Goal: Task Accomplishment & Management: Use online tool/utility

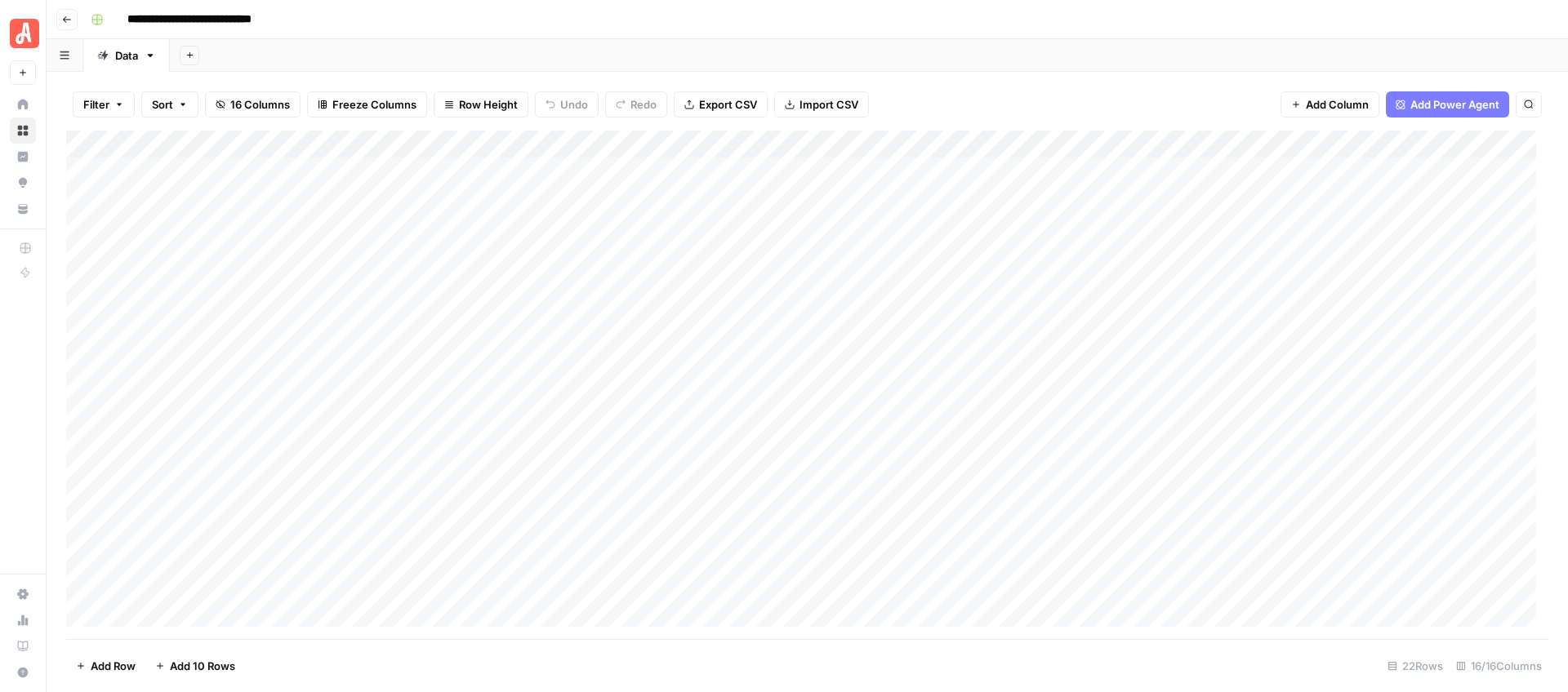
click at [421, 173] on div "Add Column" at bounding box center [807, 384] width 1482 height 508
click at [408, 168] on div "Add Column" at bounding box center [807, 384] width 1482 height 508
click at [615, 175] on div "Add Column" at bounding box center [807, 384] width 1482 height 508
click at [615, 175] on textarea "**********" at bounding box center [636, 172] width 263 height 23
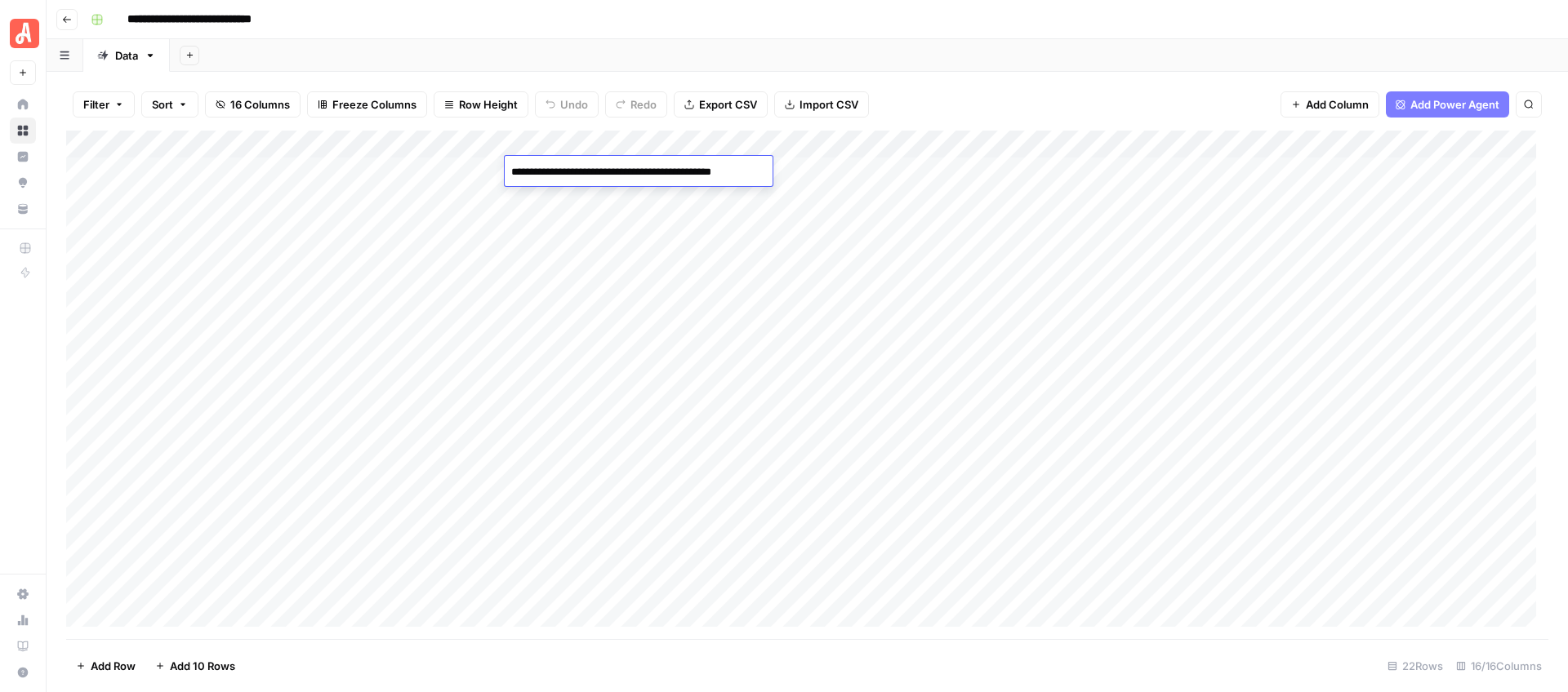
click at [848, 175] on div "Add Column" at bounding box center [807, 384] width 1482 height 508
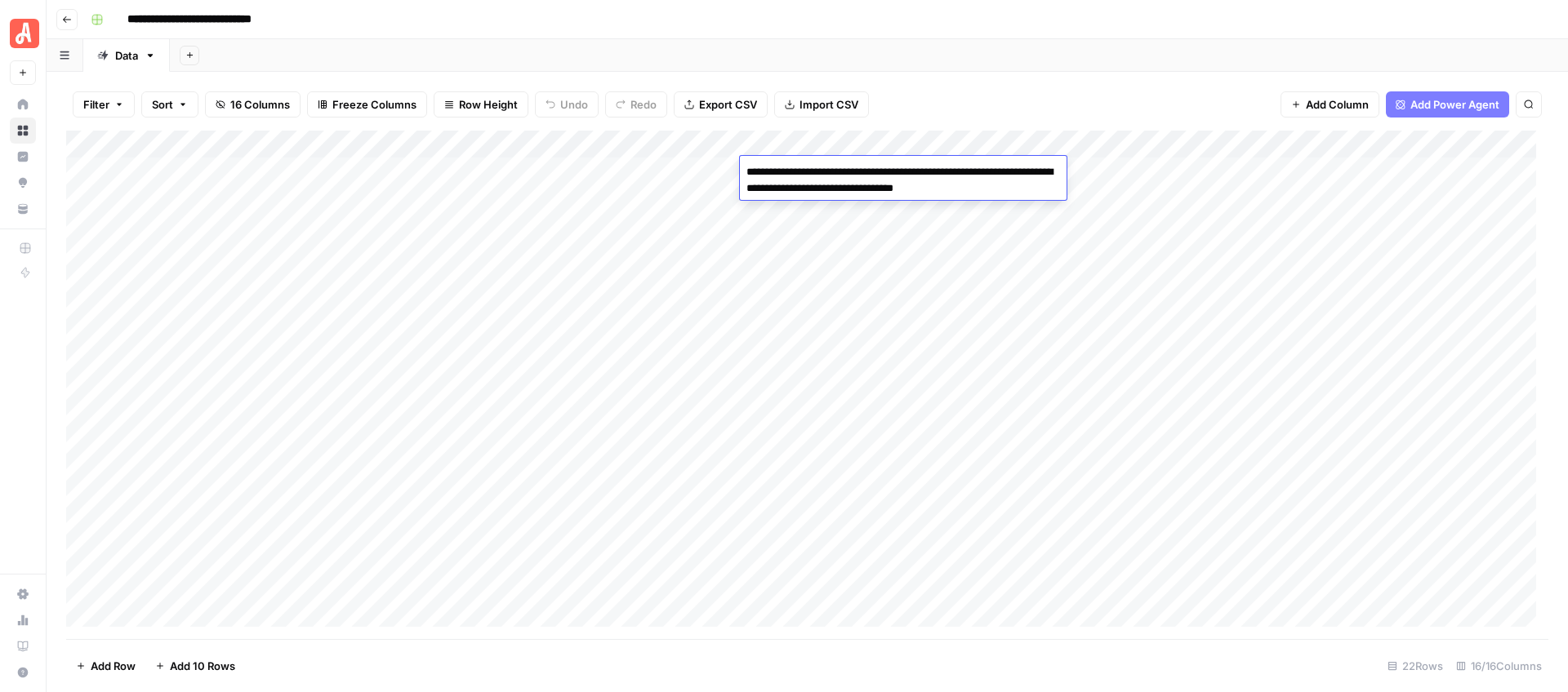
click at [848, 175] on textarea "**********" at bounding box center [904, 181] width 327 height 39
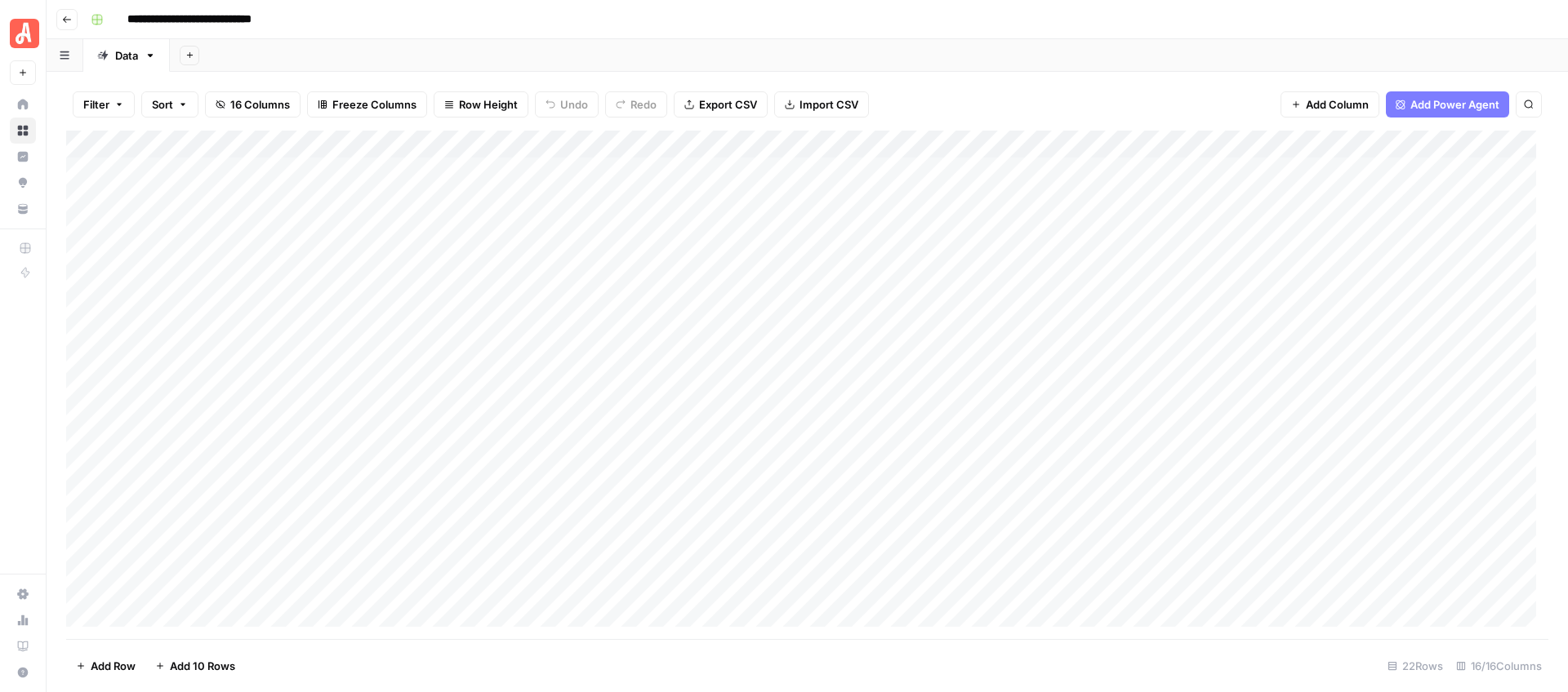
click at [1029, 83] on div "Filter Sort 16 Columns Freeze Columns Row Height Undo Redo Export CSV Import CS…" at bounding box center [807, 104] width 1482 height 53
click at [1255, 165] on div "Add Column" at bounding box center [807, 384] width 1482 height 508
click at [1212, 88] on div "Filter Sort 16 Columns Freeze Columns Row Height Undo Redo Export CSV Import CS…" at bounding box center [807, 104] width 1482 height 53
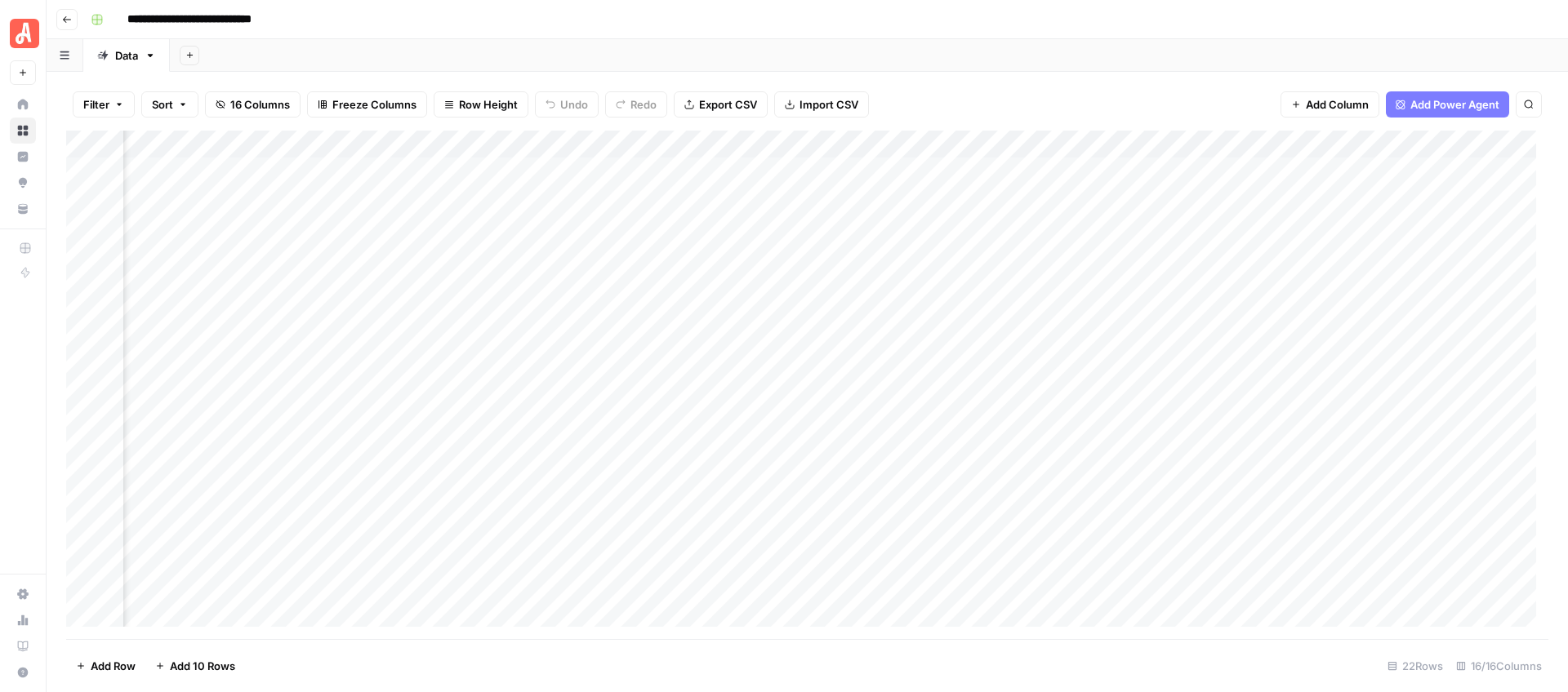
click at [1060, 169] on div "Add Column" at bounding box center [807, 384] width 1482 height 508
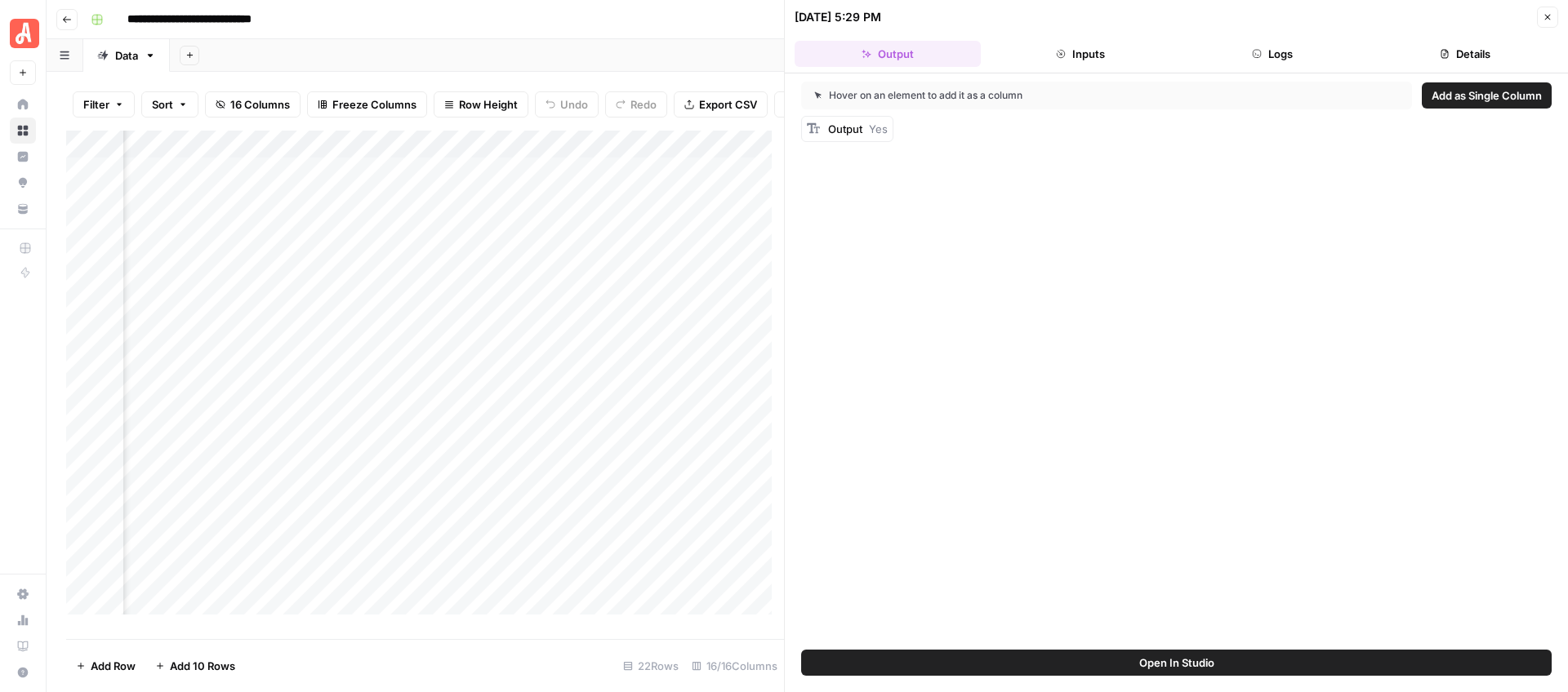
click at [1095, 53] on button "Inputs" at bounding box center [1080, 54] width 186 height 26
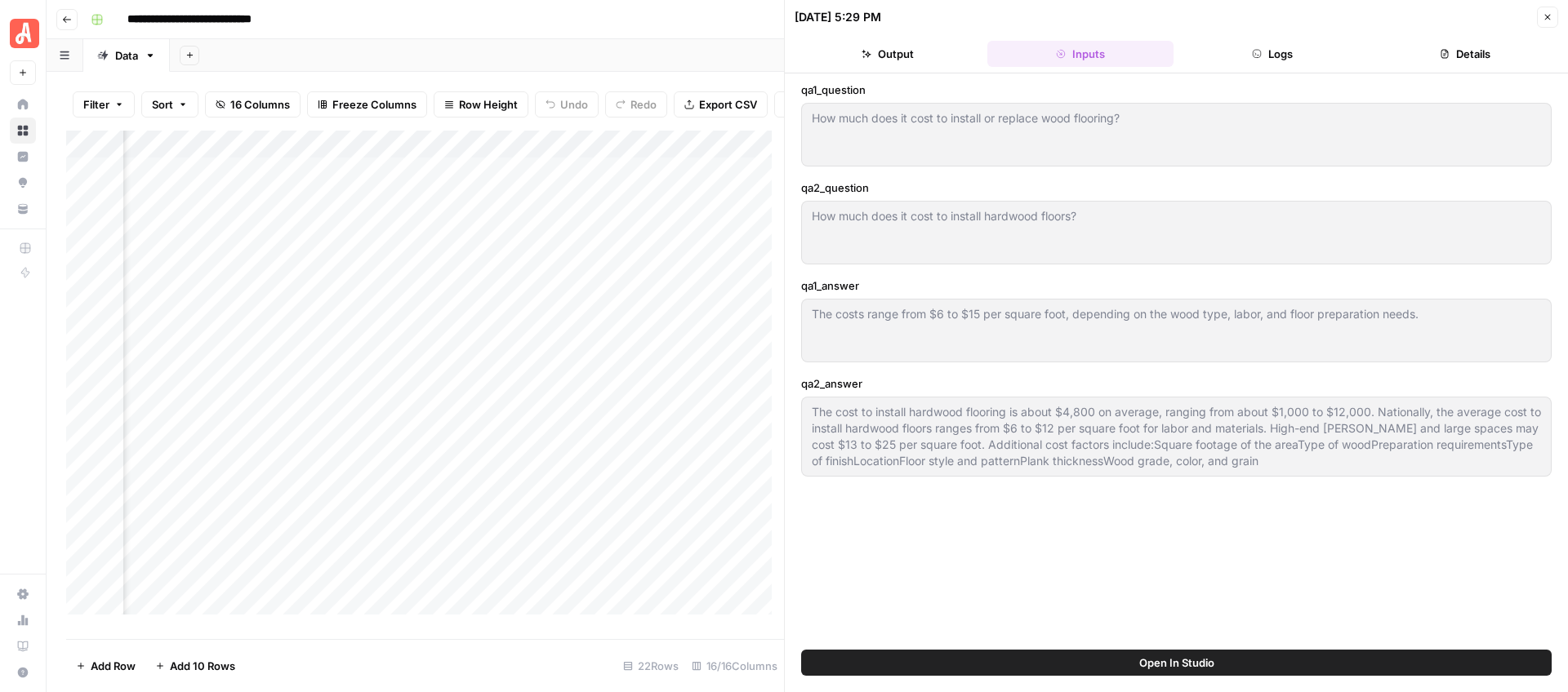
click at [1450, 60] on button "Details" at bounding box center [1465, 54] width 186 height 26
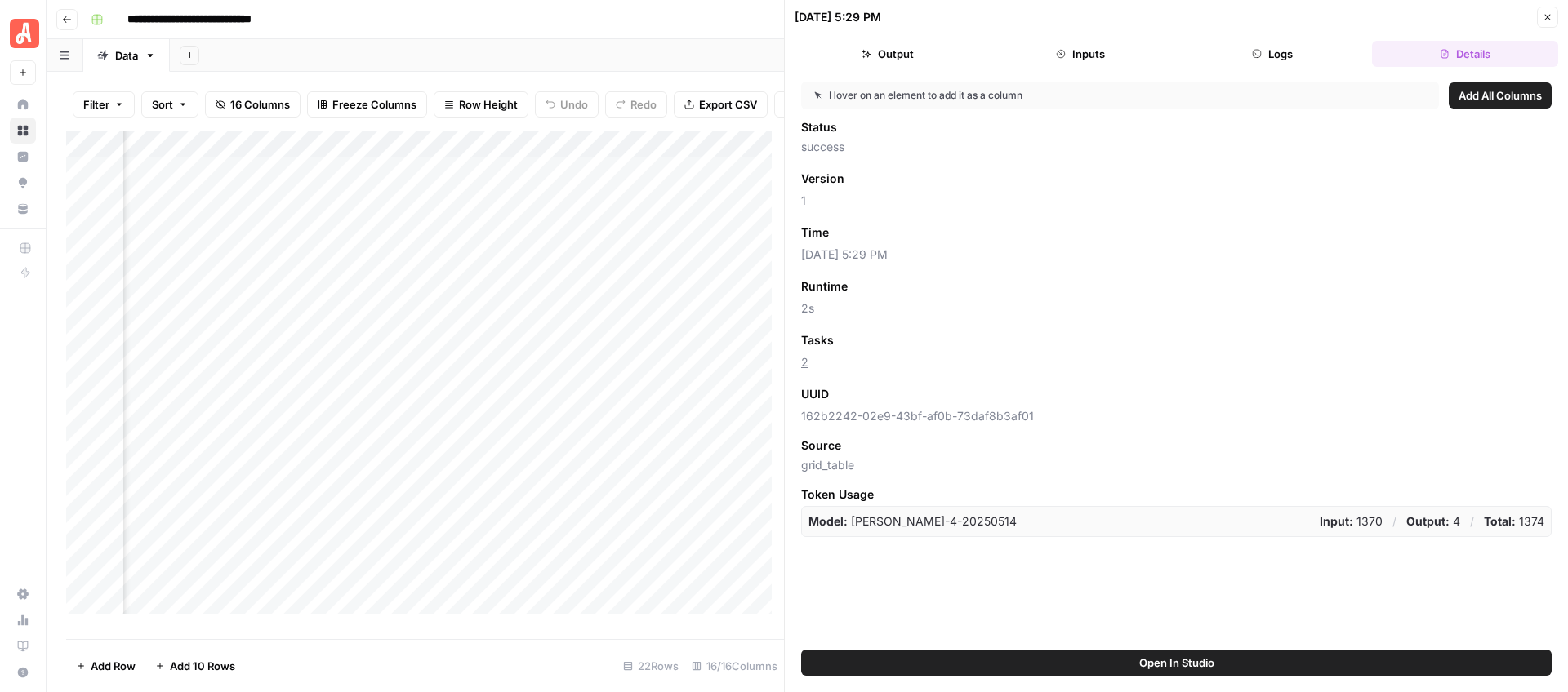
click at [1550, 18] on icon "button" at bounding box center [1547, 17] width 10 height 10
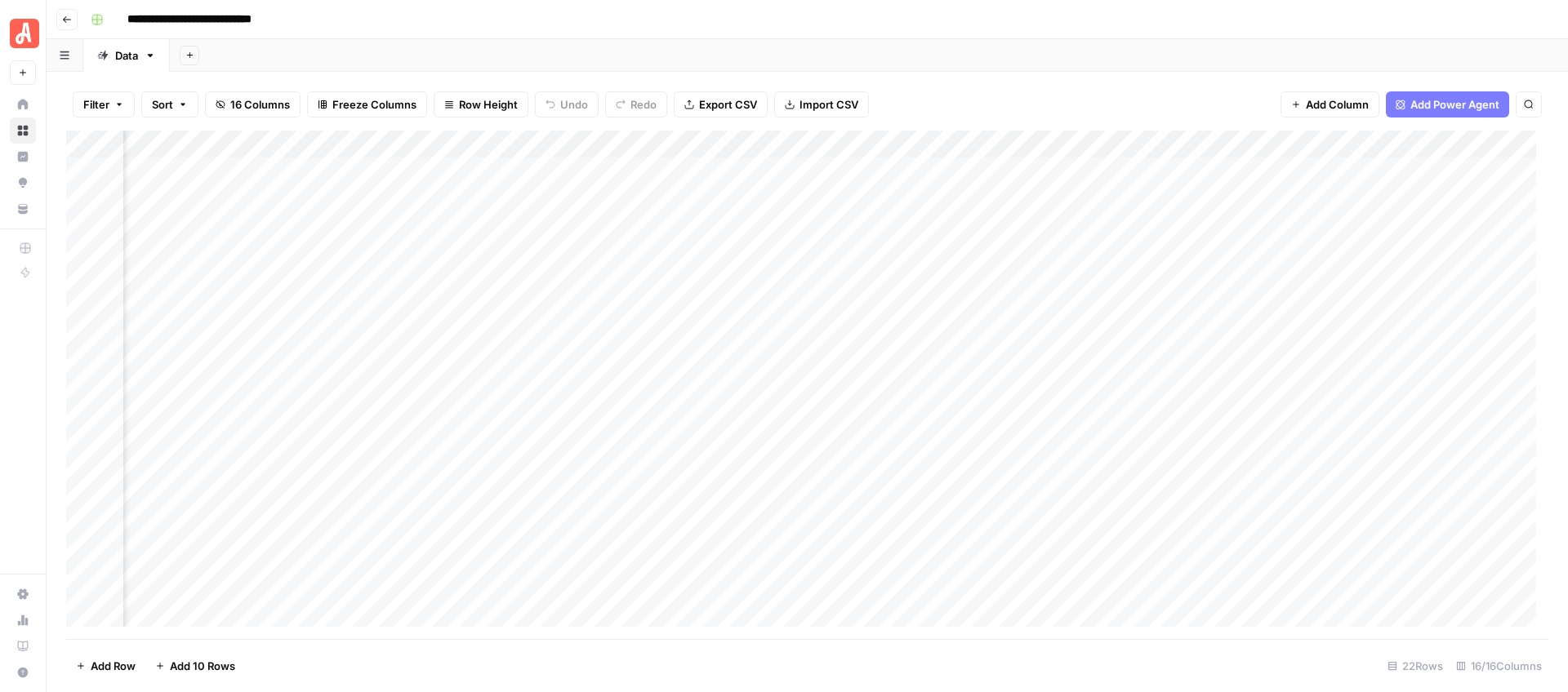
scroll to position [0, 1196]
click at [999, 172] on div "Add Column" at bounding box center [807, 384] width 1482 height 508
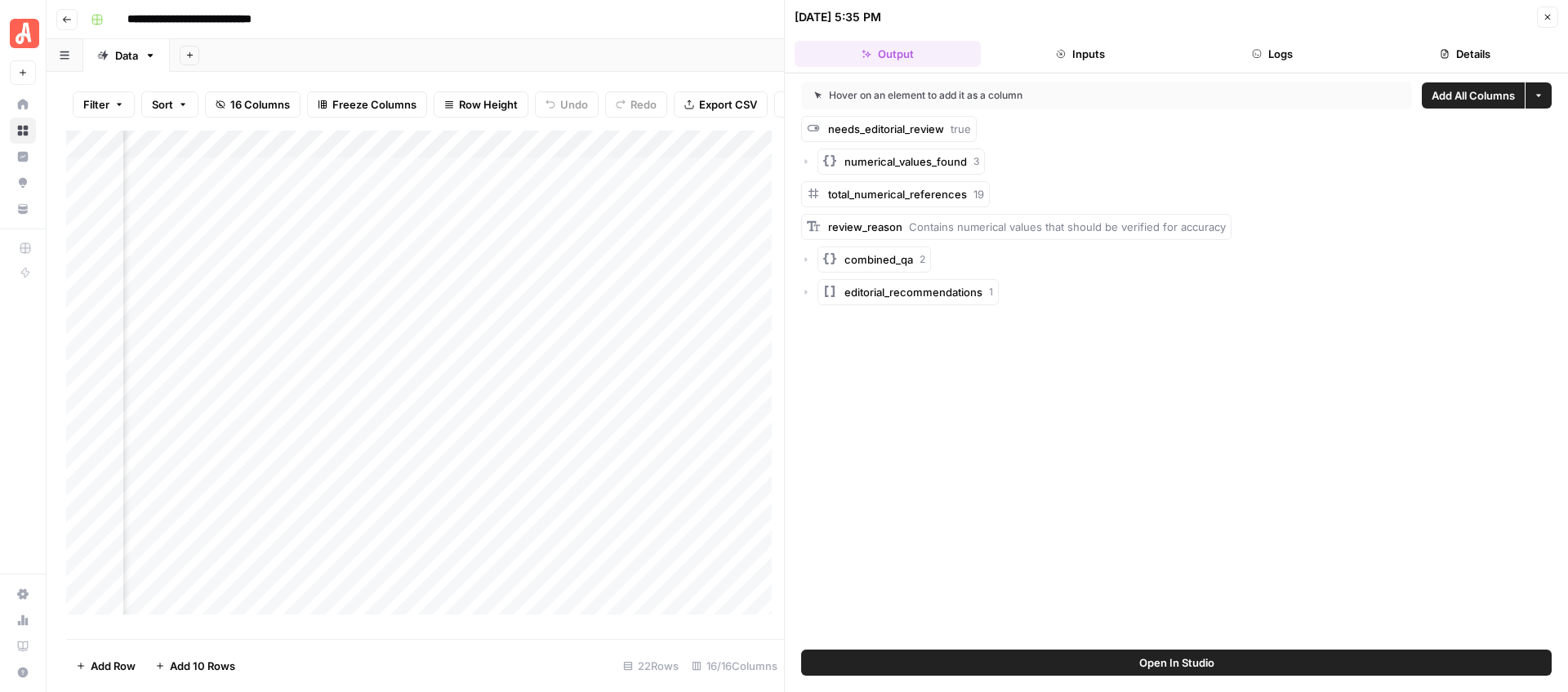
click at [1547, 21] on icon "button" at bounding box center [1547, 17] width 10 height 10
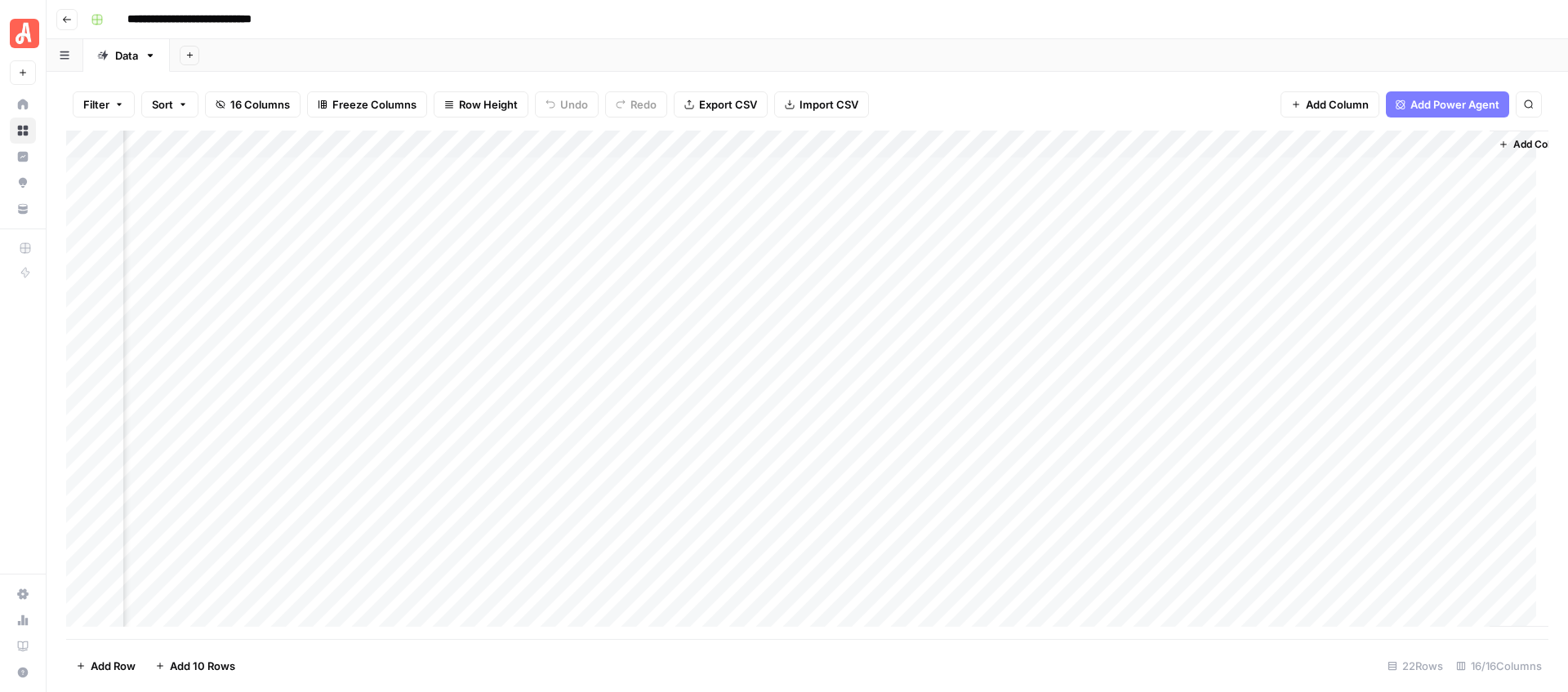
scroll to position [0, 1714]
click at [1358, 621] on div "Add Column" at bounding box center [807, 384] width 1482 height 508
drag, startPoint x: 1070, startPoint y: 633, endPoint x: 1340, endPoint y: 624, distance: 270.1
click at [1340, 624] on div "Add Column" at bounding box center [807, 384] width 1482 height 508
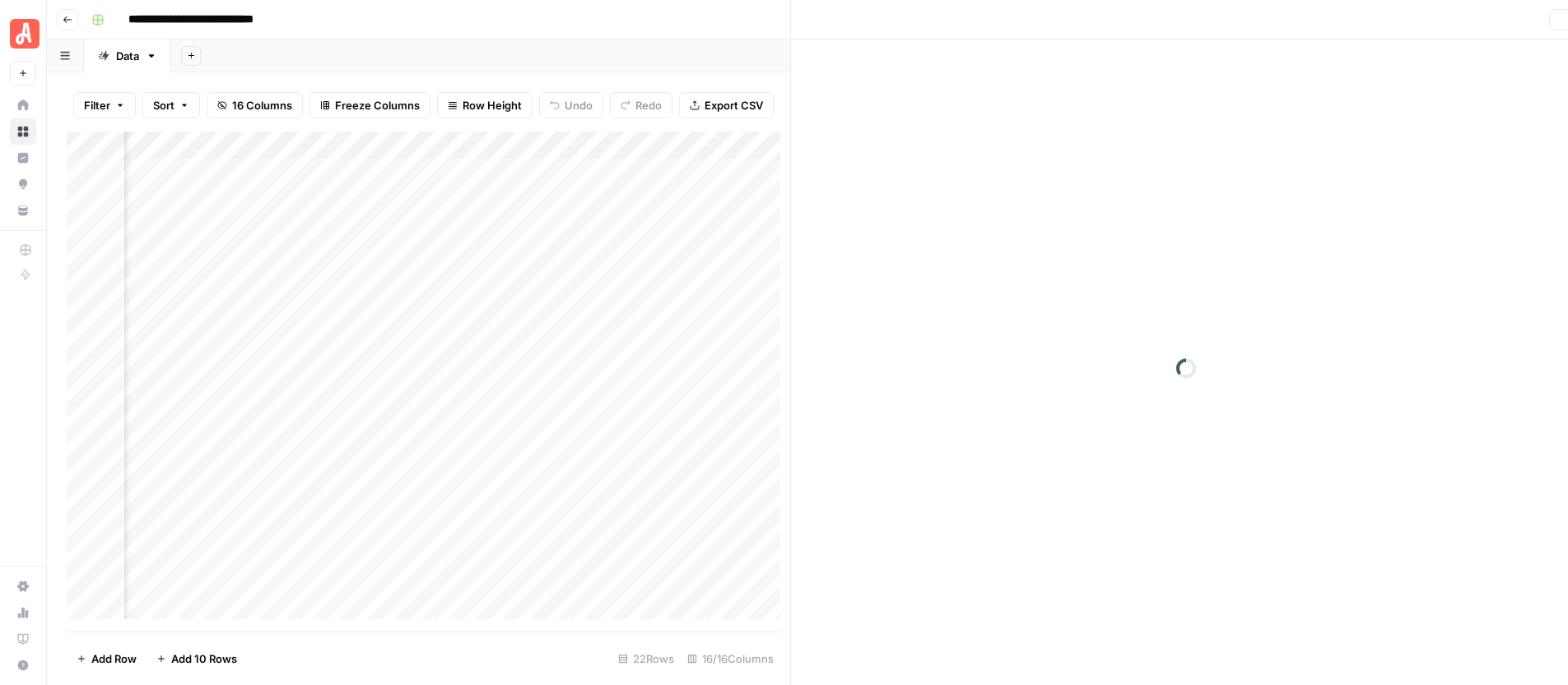
click at [1229, 636] on body "**********" at bounding box center [784, 342] width 1568 height 685
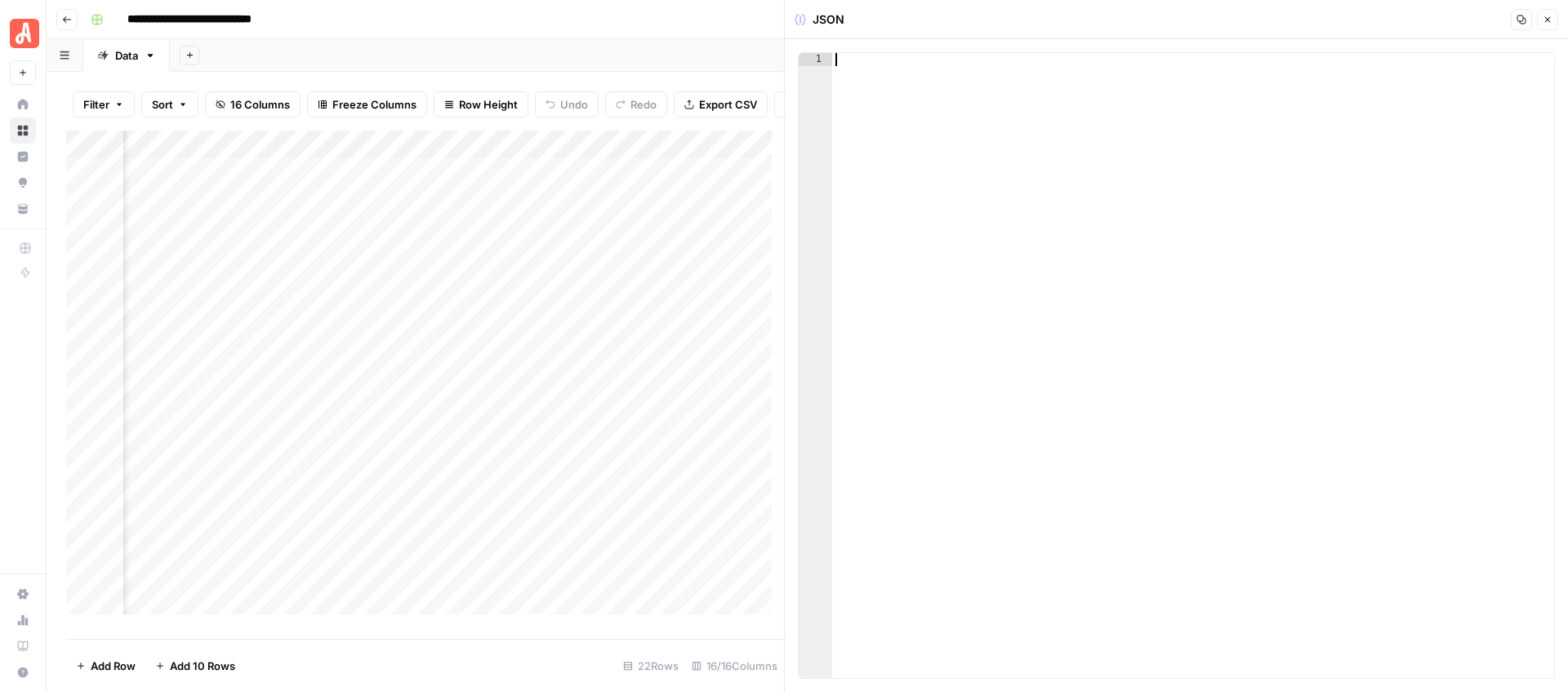
click at [1550, 18] on icon "button" at bounding box center [1547, 20] width 10 height 10
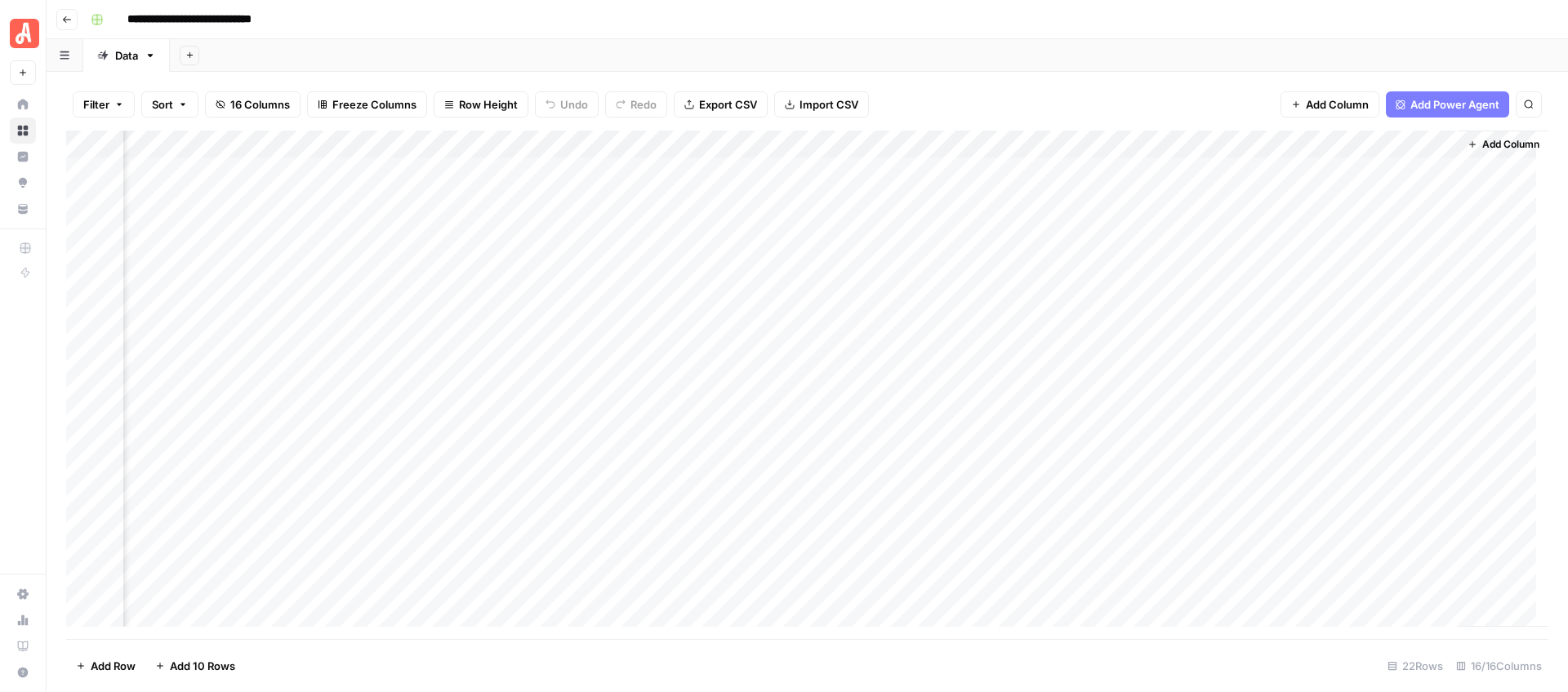
scroll to position [0, 1695]
click at [982, 62] on div "Add Sheet" at bounding box center [869, 56] width 1398 height 33
click at [1345, 639] on span "Reload" at bounding box center [1351, 643] width 33 height 15
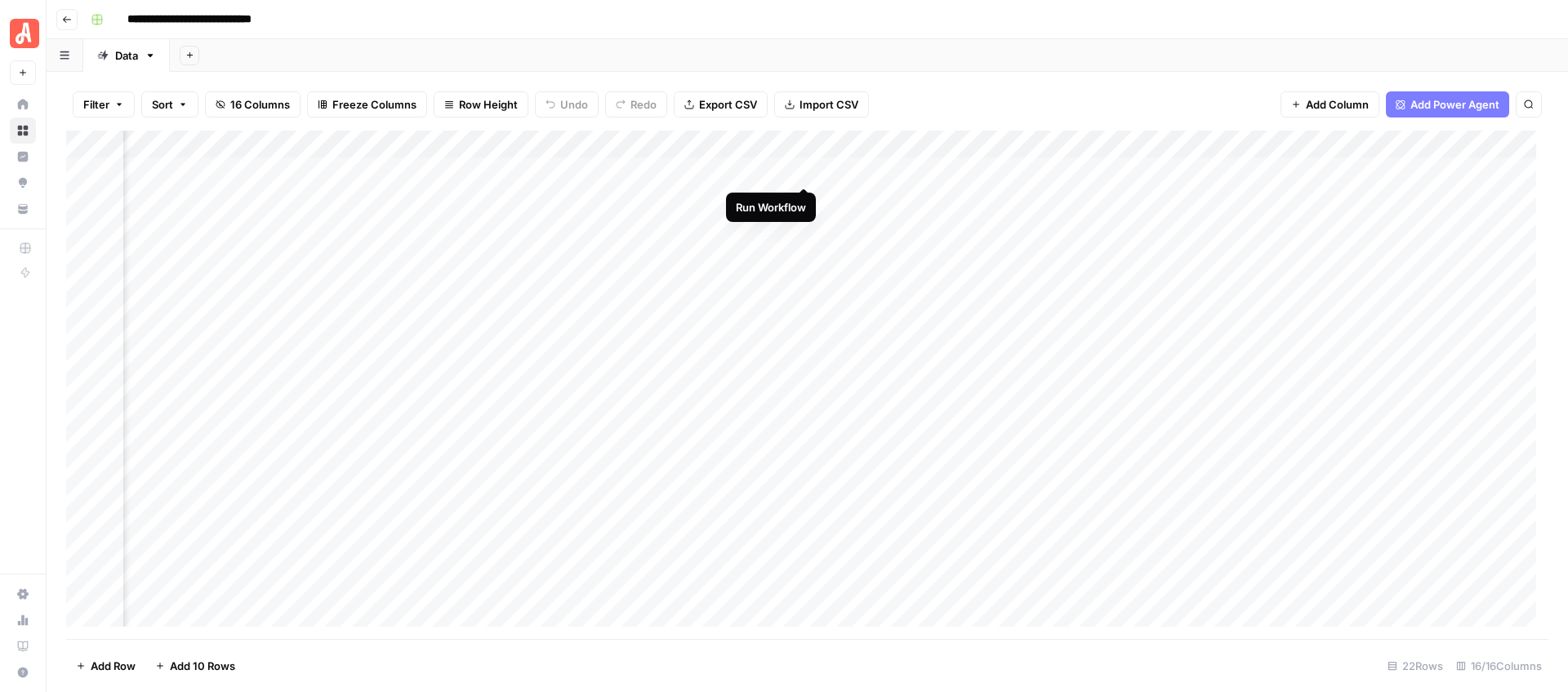
click at [806, 171] on div "Add Column" at bounding box center [807, 384] width 1482 height 508
click at [900, 168] on div "Add Column" at bounding box center [807, 384] width 1482 height 508
click at [890, 171] on div "Add Column" at bounding box center [807, 384] width 1482 height 508
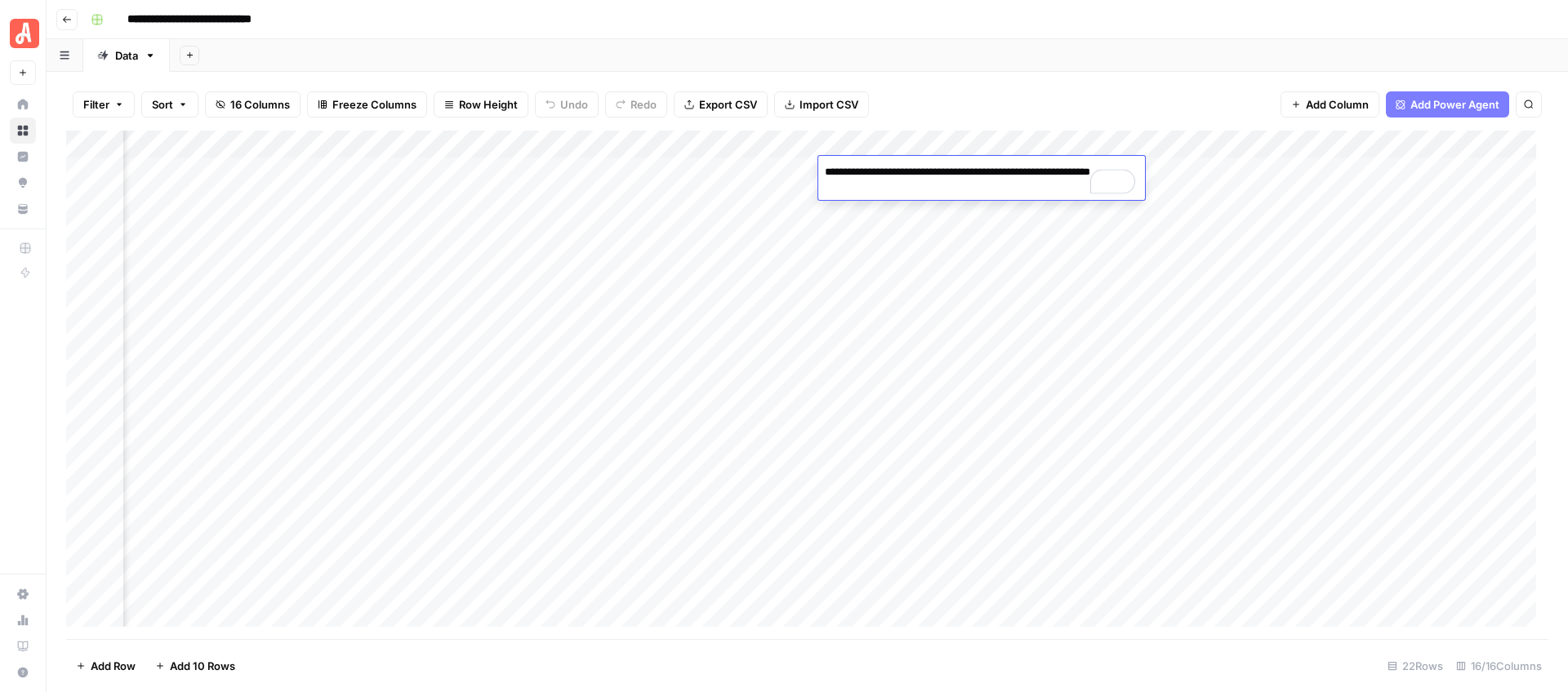
click at [913, 188] on textarea "**********" at bounding box center [982, 181] width 327 height 39
click at [1058, 99] on div "Filter Sort 16 Columns Freeze Columns Row Height Undo Redo Export CSV Import CS…" at bounding box center [807, 104] width 1482 height 53
click at [1026, 167] on div "Add Column" at bounding box center [807, 384] width 1482 height 508
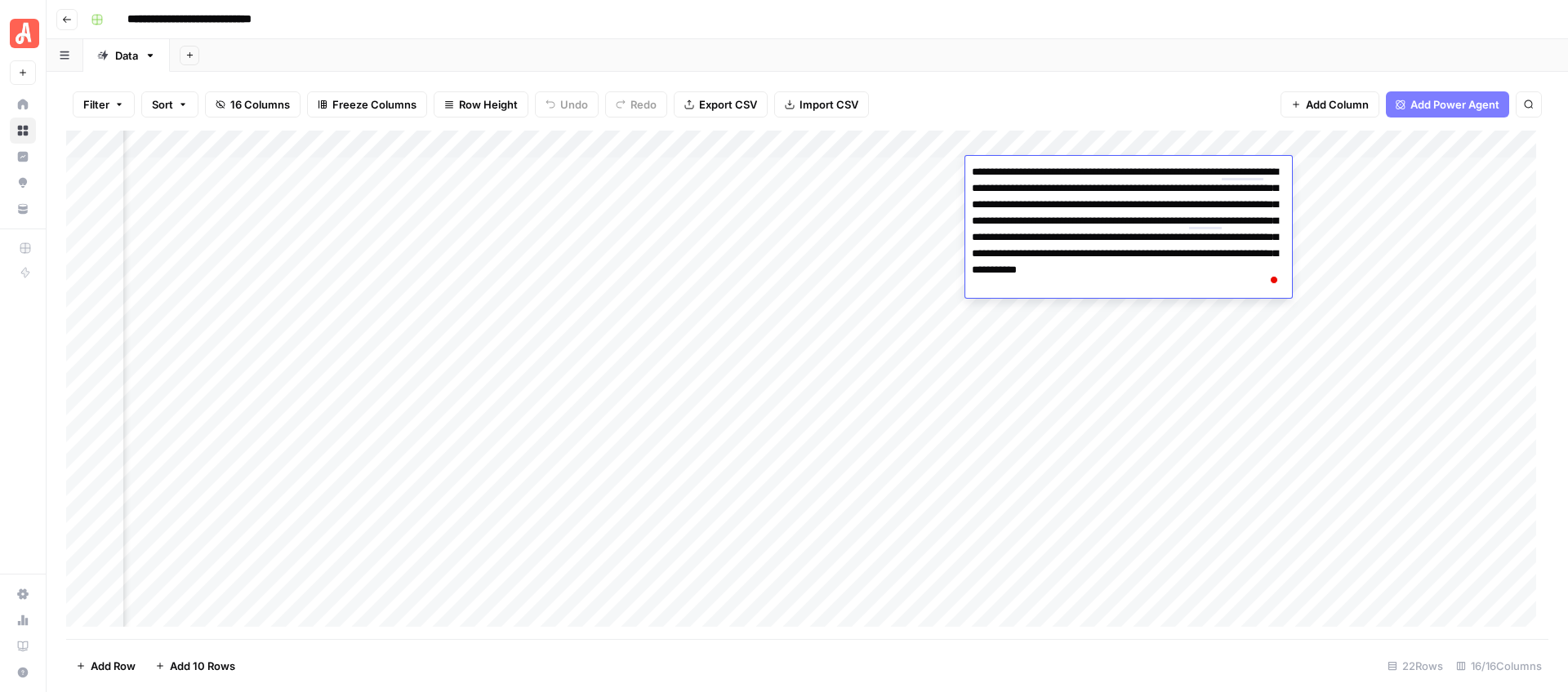
click at [1178, 65] on div "Add Sheet" at bounding box center [869, 56] width 1398 height 33
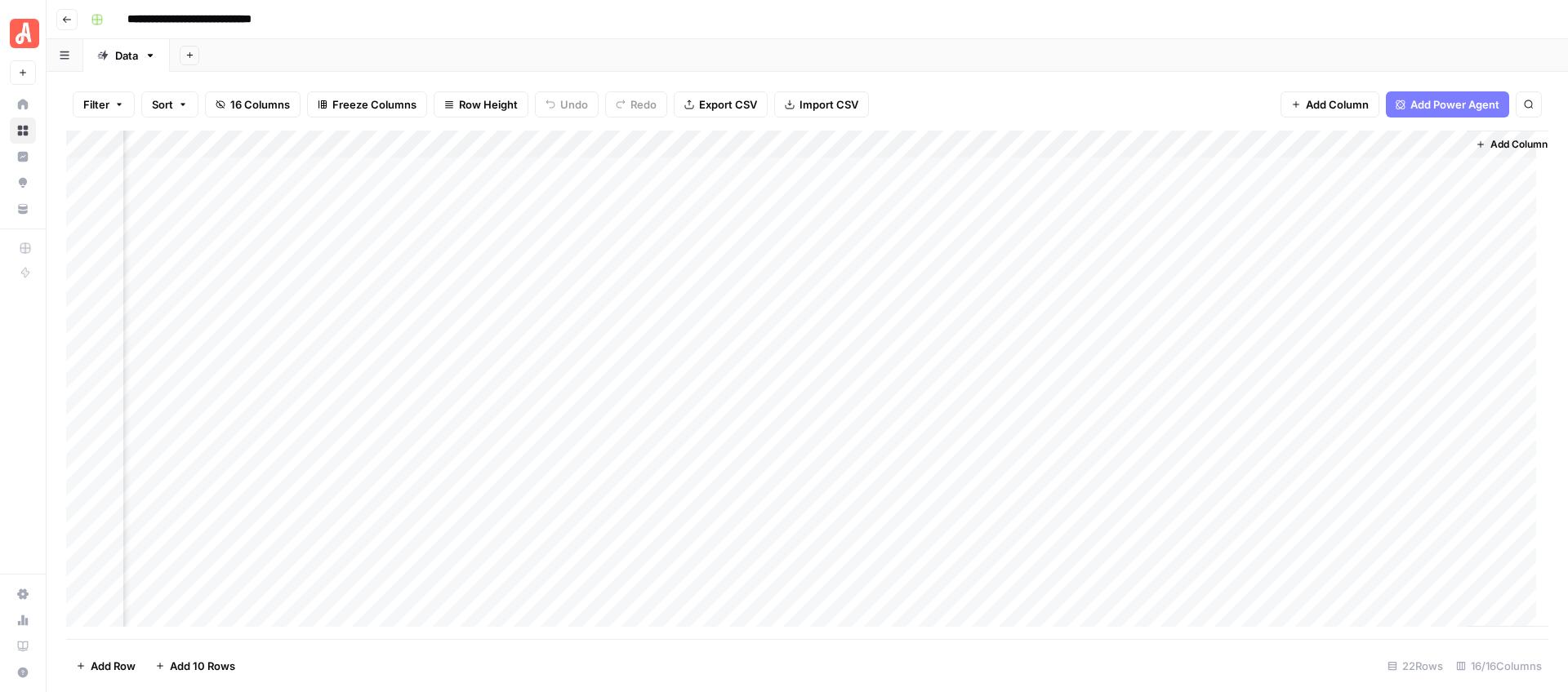
scroll to position [0, 1714]
click at [910, 170] on div "Add Column" at bounding box center [807, 384] width 1482 height 508
click at [1181, 172] on div "Add Column" at bounding box center [807, 384] width 1482 height 508
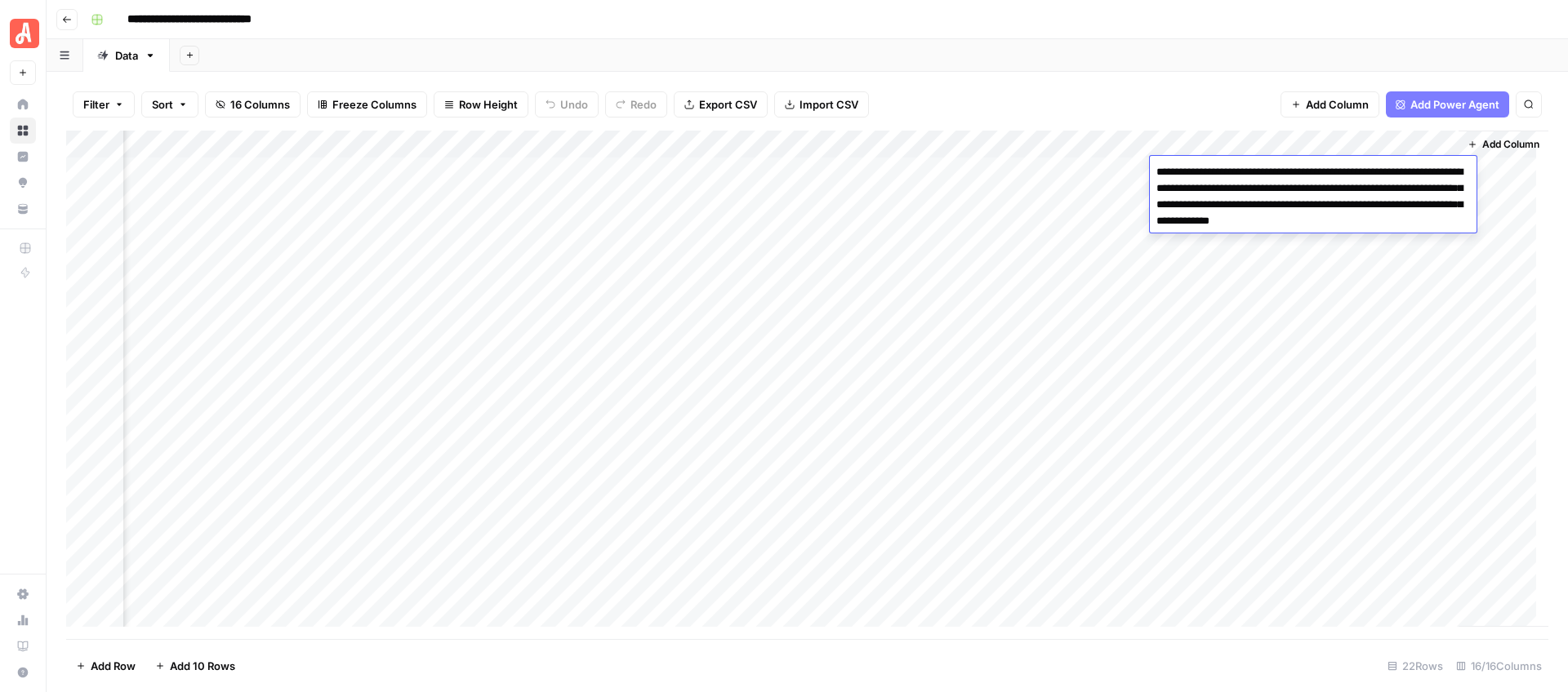
click at [1181, 172] on textarea "**********" at bounding box center [1313, 196] width 327 height 71
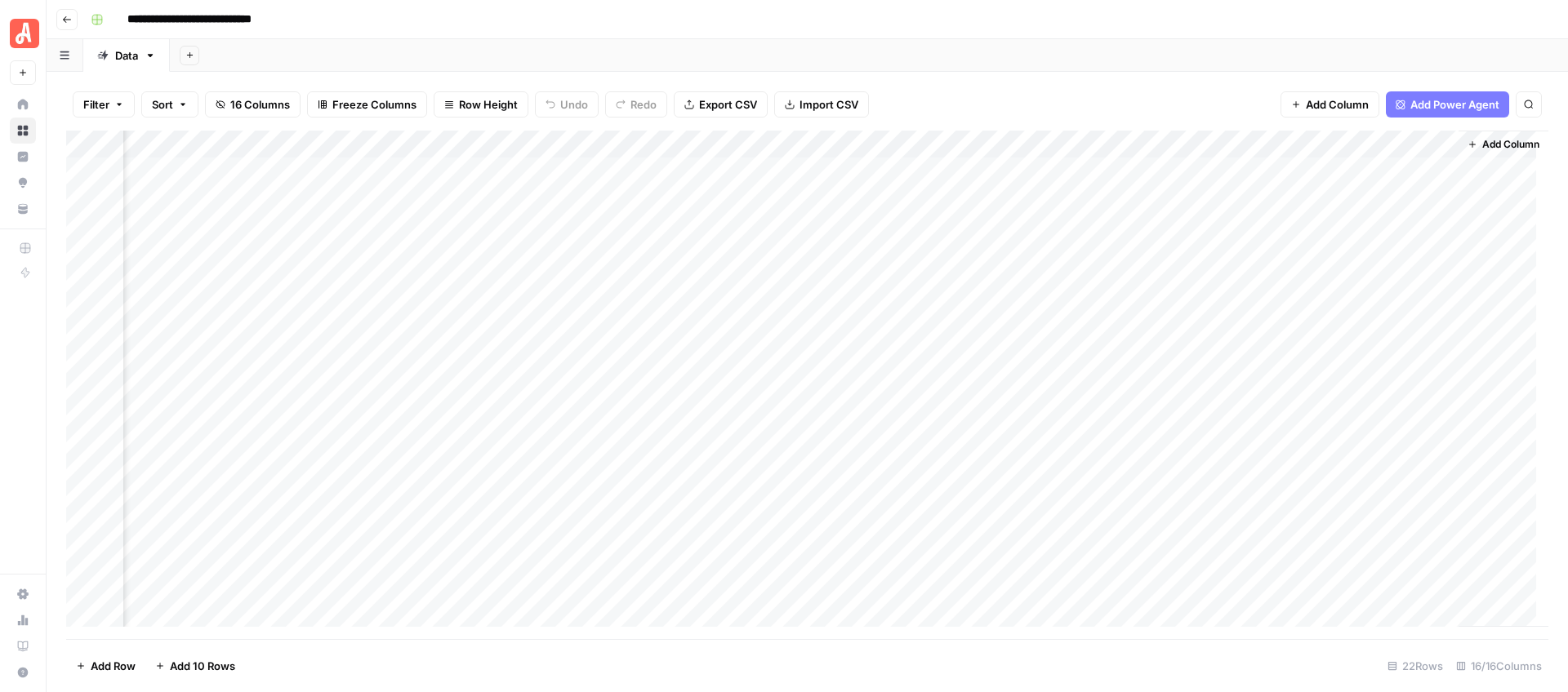
click at [1192, 75] on div "Filter Sort 16 Columns Freeze Columns Row Height Undo Redo Export CSV Import CS…" at bounding box center [807, 381] width 1521 height 620
click at [1348, 175] on div "Add Column" at bounding box center [807, 384] width 1482 height 508
click at [1430, 172] on div "Add Column" at bounding box center [807, 384] width 1482 height 508
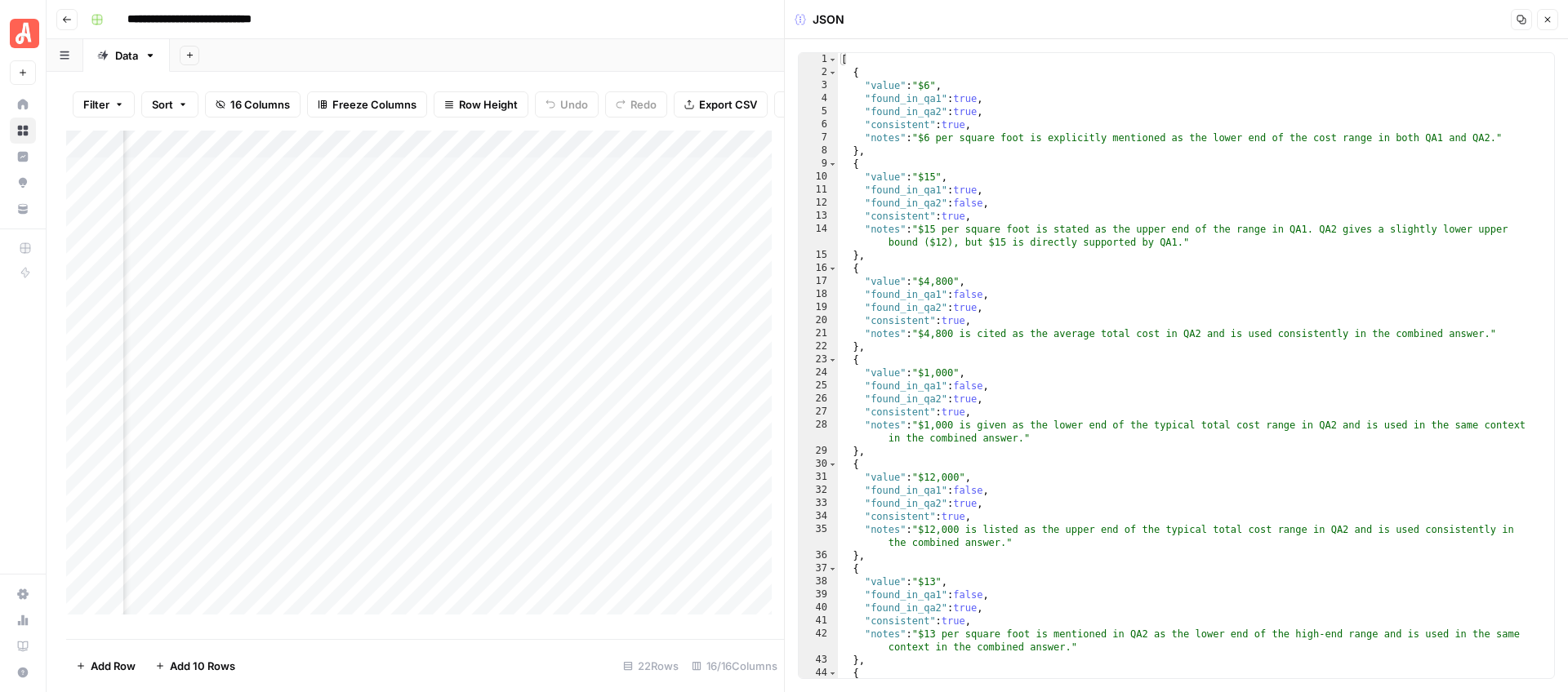
click at [1552, 21] on button "Close" at bounding box center [1547, 20] width 21 height 21
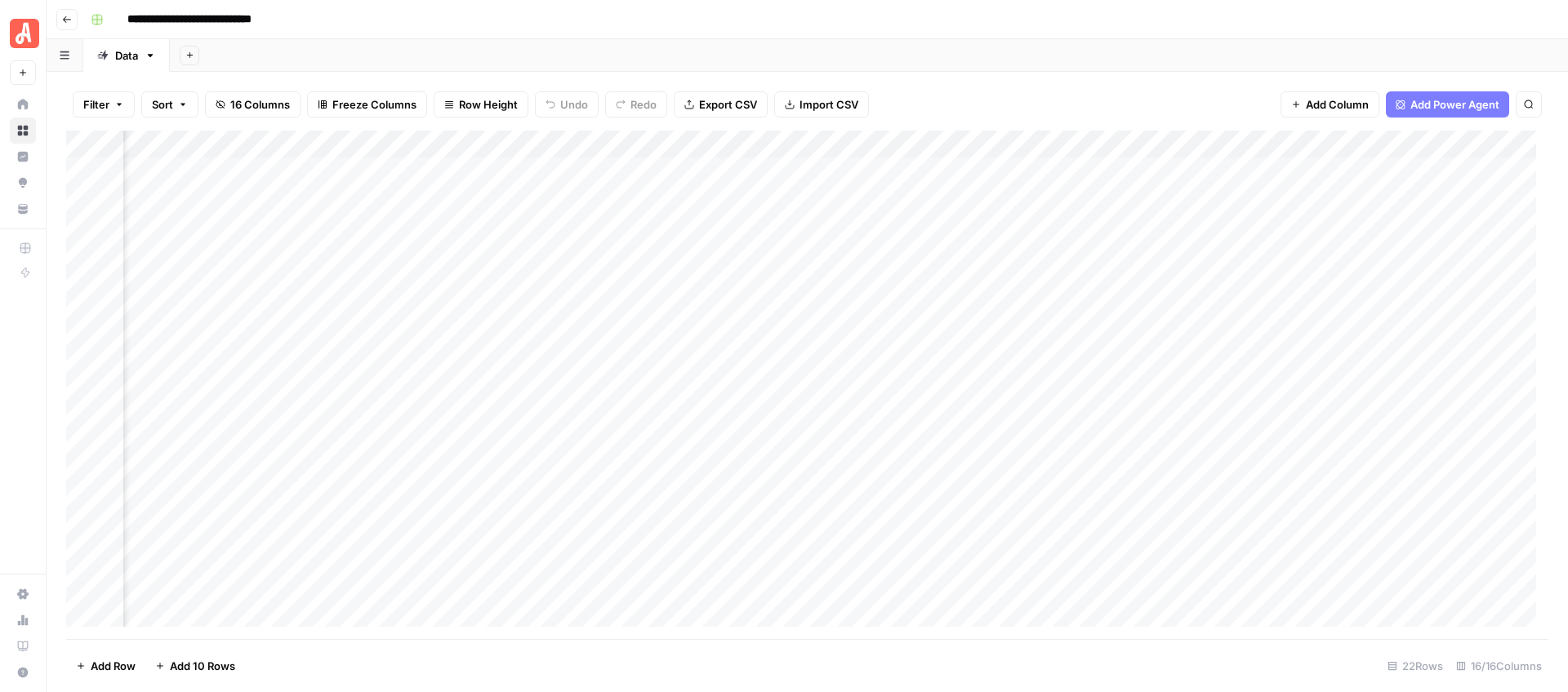
scroll to position [0, 1156]
click at [1262, 170] on div "Add Column" at bounding box center [807, 384] width 1482 height 508
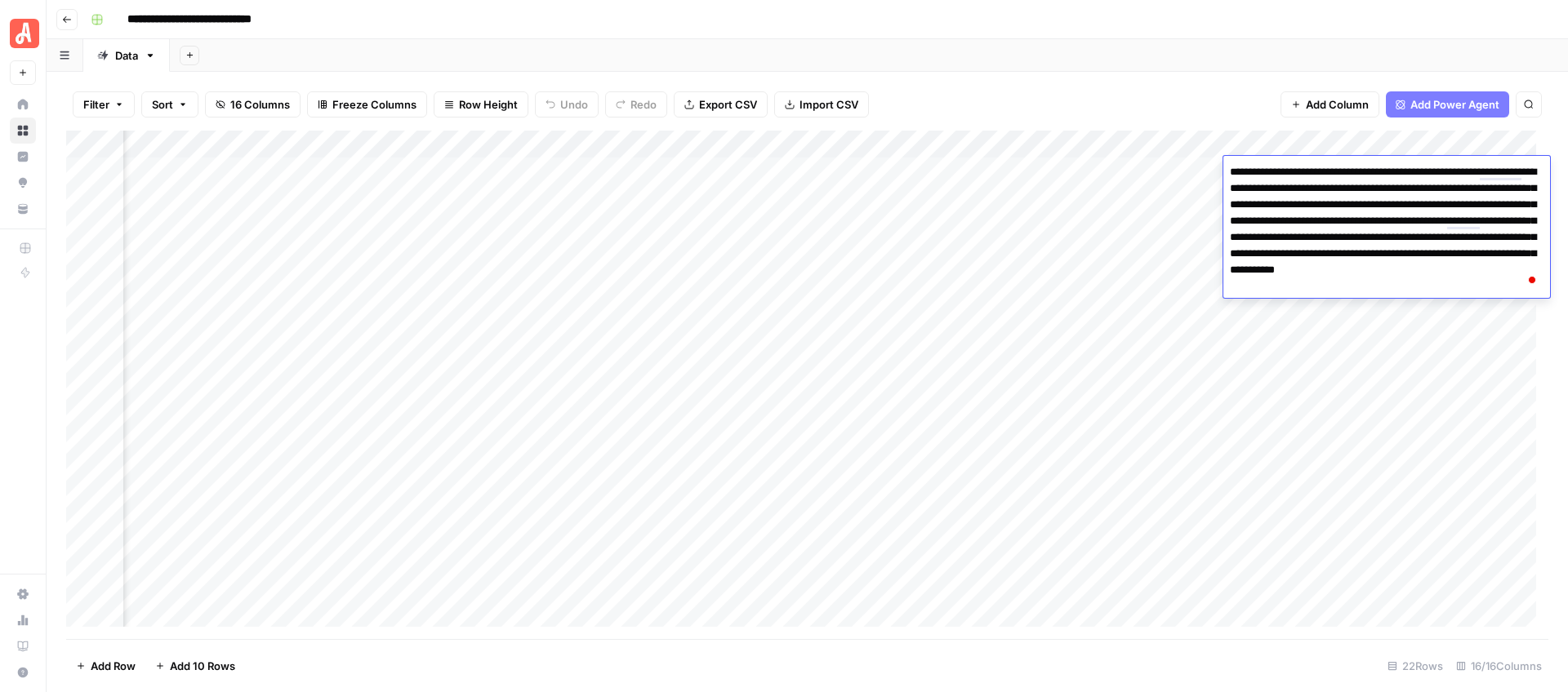
click at [1131, 85] on div "Filter Sort 16 Columns Freeze Columns Row Height Undo Redo Export CSV Import CS…" at bounding box center [807, 104] width 1482 height 53
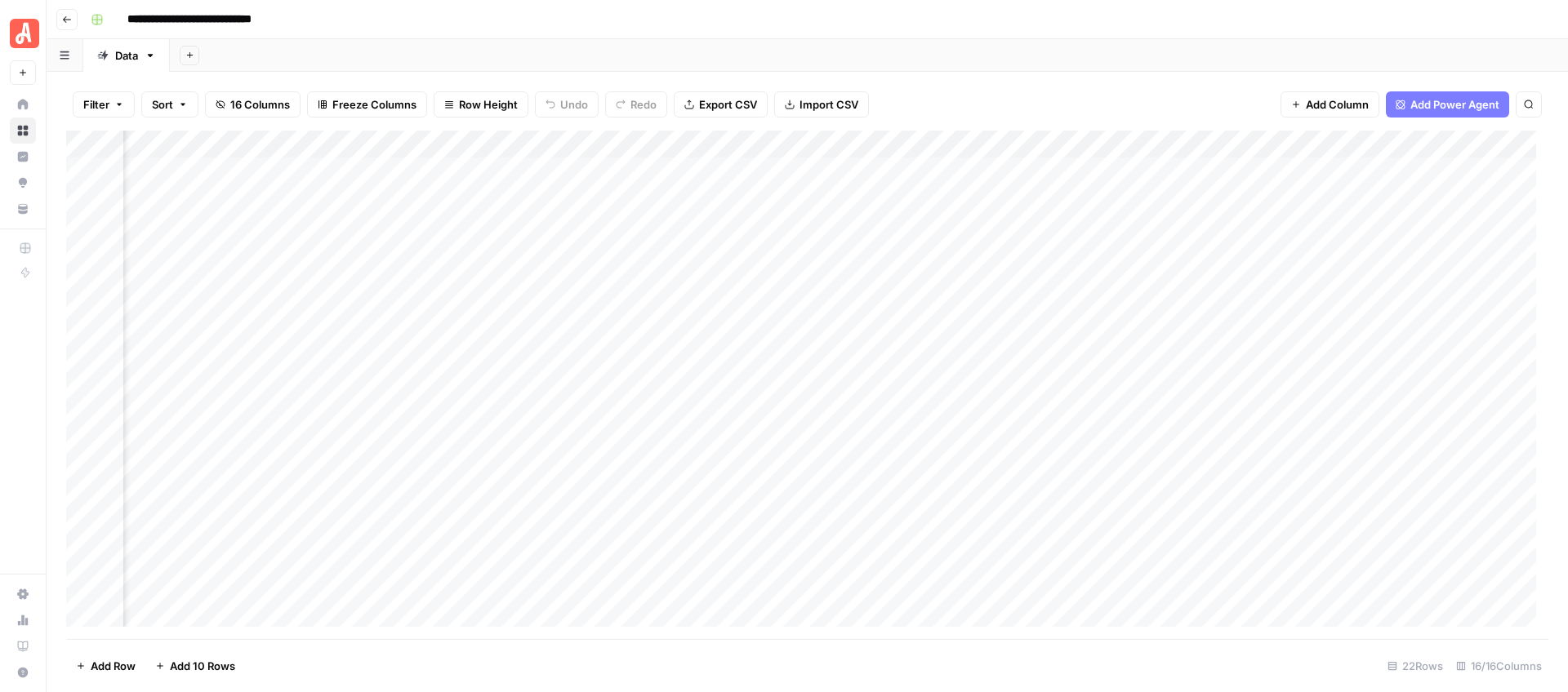
scroll to position [0, 1415]
click at [1009, 175] on div "Add Column" at bounding box center [807, 384] width 1482 height 508
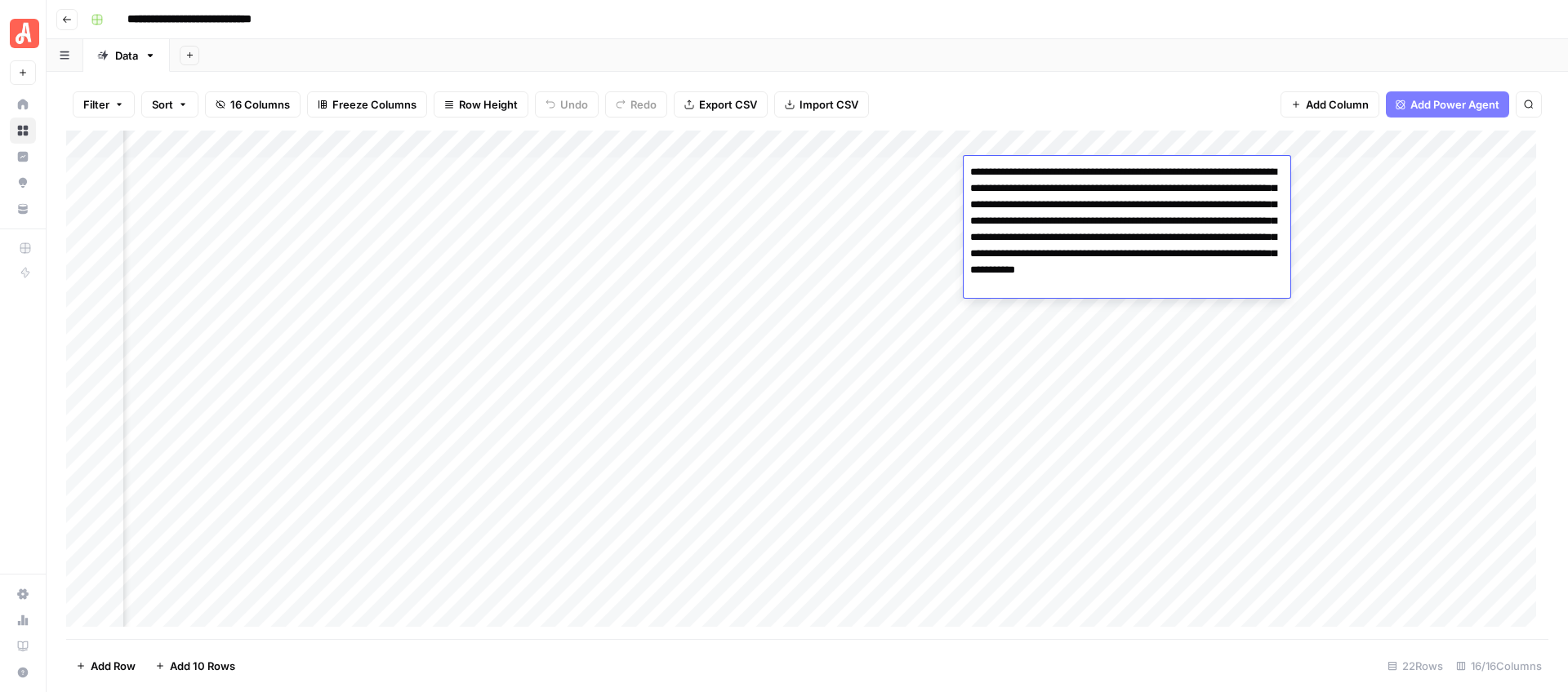
click at [1009, 175] on textarea "**********" at bounding box center [1127, 229] width 327 height 137
click at [1085, 228] on textarea "**********" at bounding box center [1127, 229] width 327 height 137
click at [1176, 283] on textarea "**********" at bounding box center [1127, 229] width 327 height 137
type textarea "**********"
click at [1066, 92] on div "Filter Sort 16 Columns Freeze Columns Row Height Undo Redo Export CSV Import CS…" at bounding box center [807, 104] width 1482 height 53
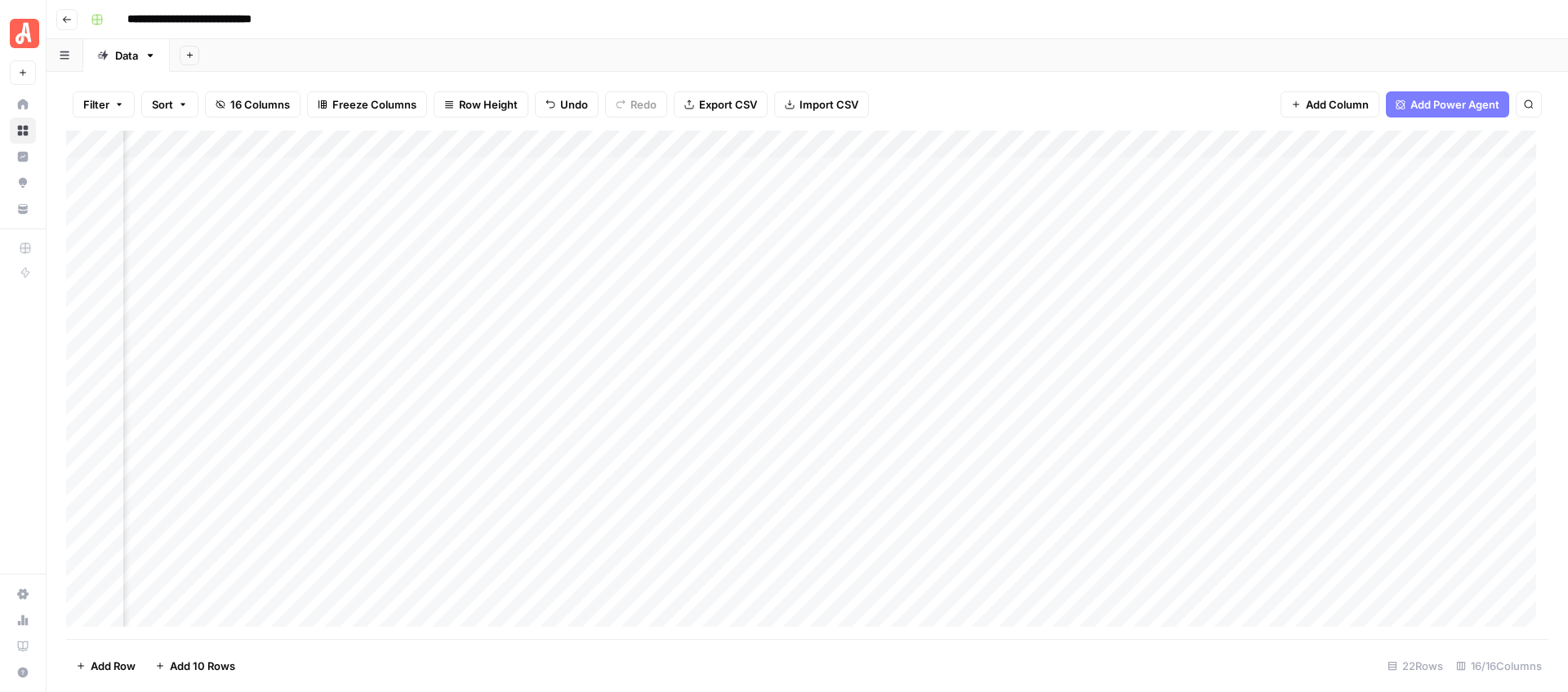
click at [1020, 171] on div "Add Column" at bounding box center [807, 384] width 1482 height 508
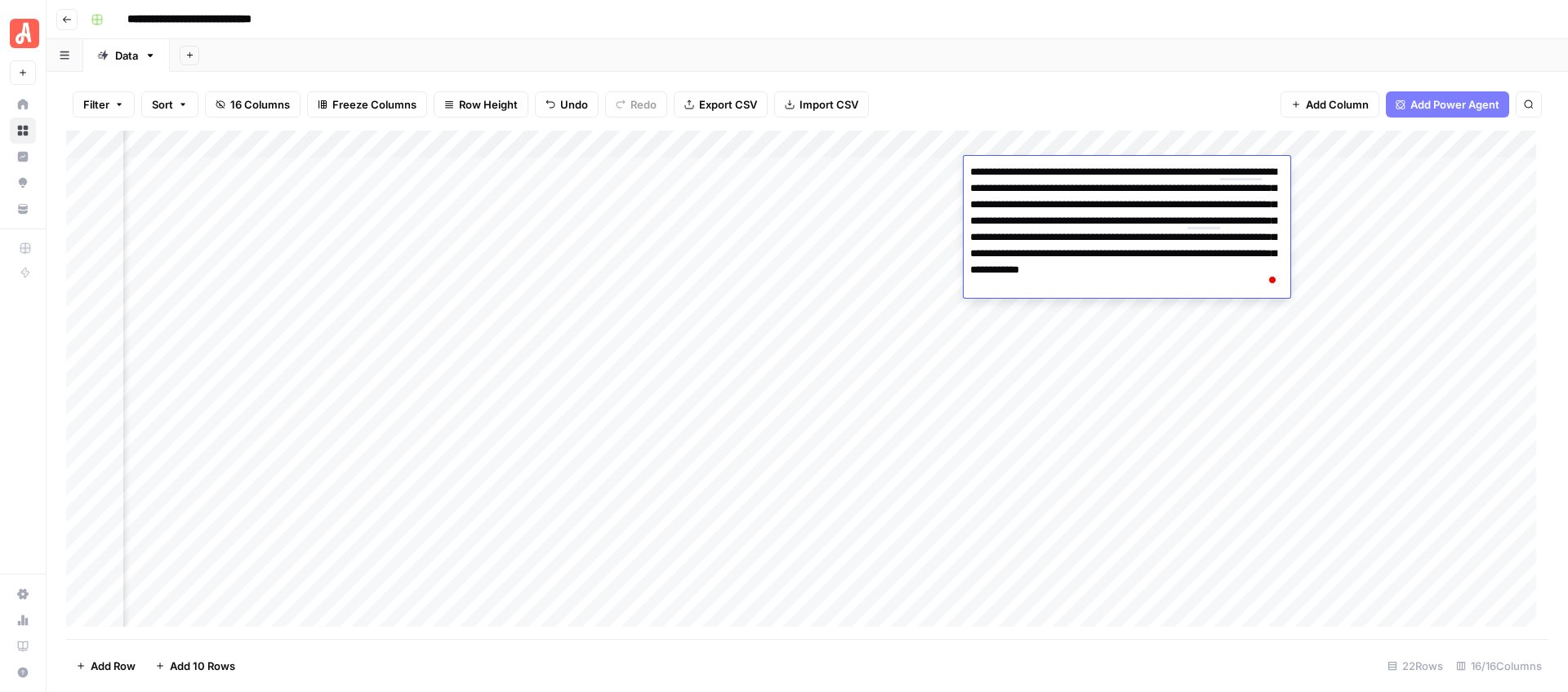
click at [1070, 227] on textarea "**********" at bounding box center [1127, 229] width 327 height 137
click at [1034, 70] on div "Add Sheet" at bounding box center [869, 56] width 1398 height 33
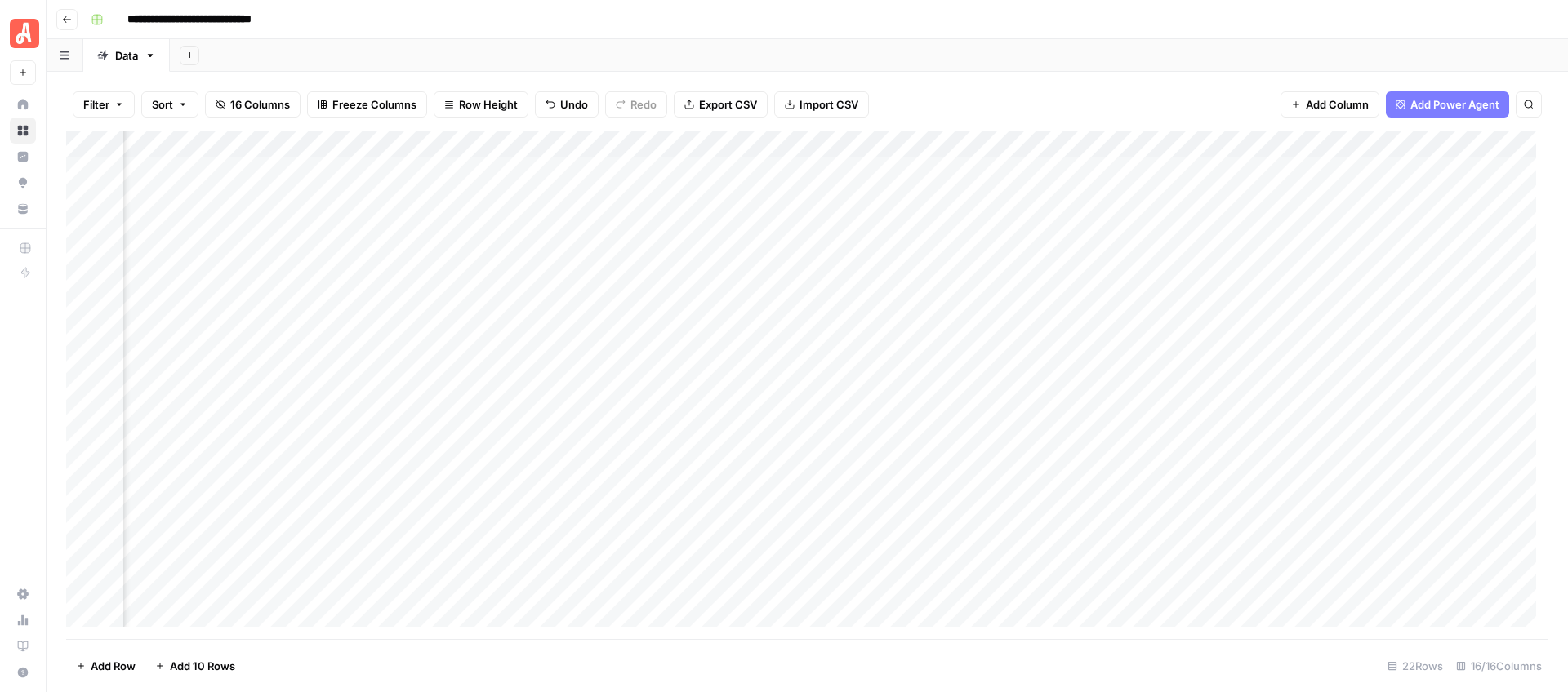
scroll to position [0, 155]
click at [250, 172] on div "Add Column" at bounding box center [807, 384] width 1482 height 508
click at [250, 172] on textarea "**********" at bounding box center [266, 172] width 304 height 23
click at [668, 30] on div "**********" at bounding box center [817, 20] width 1467 height 26
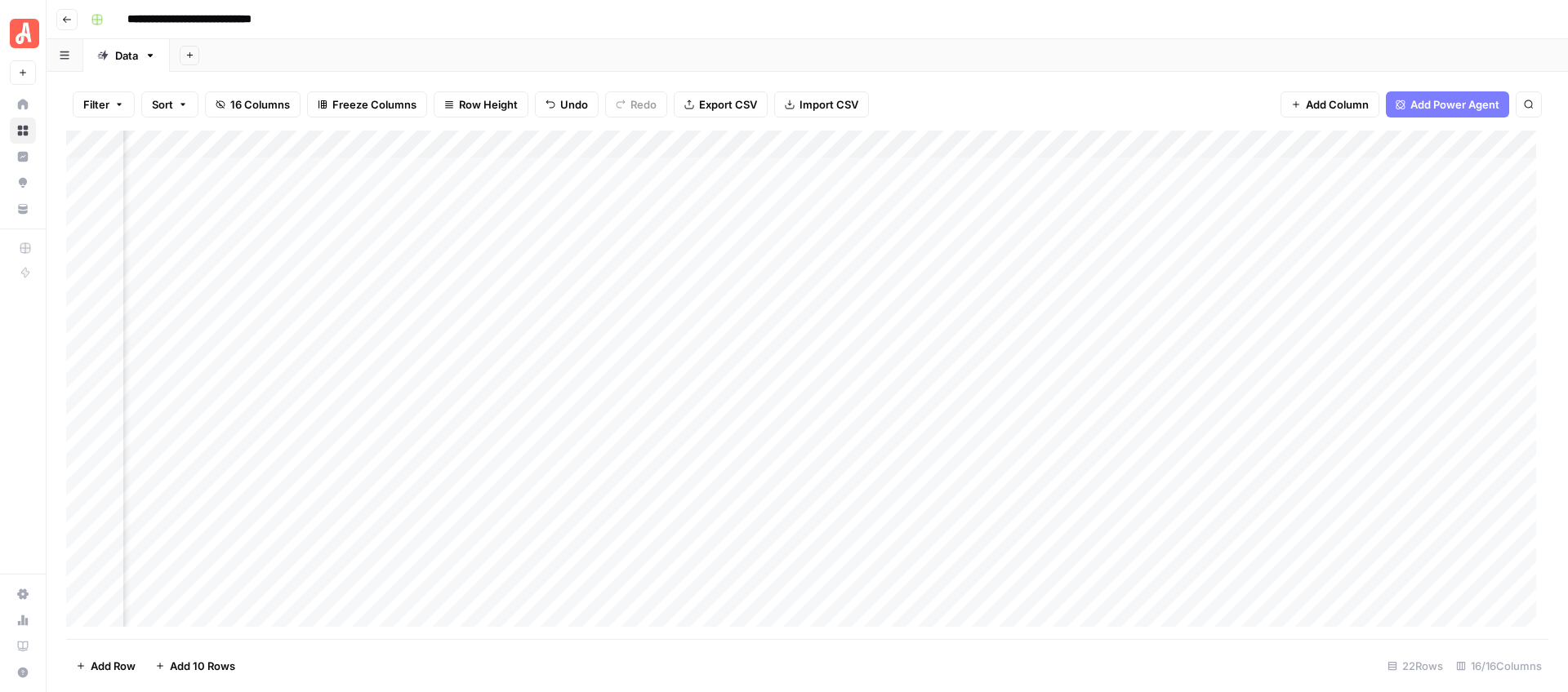
click at [453, 175] on div "Add Column" at bounding box center [807, 384] width 1482 height 508
click at [453, 174] on div "Add Column" at bounding box center [807, 384] width 1482 height 508
click at [678, 47] on div "Add Sheet" at bounding box center [869, 56] width 1398 height 33
click at [976, 148] on div "Add Column" at bounding box center [807, 384] width 1482 height 508
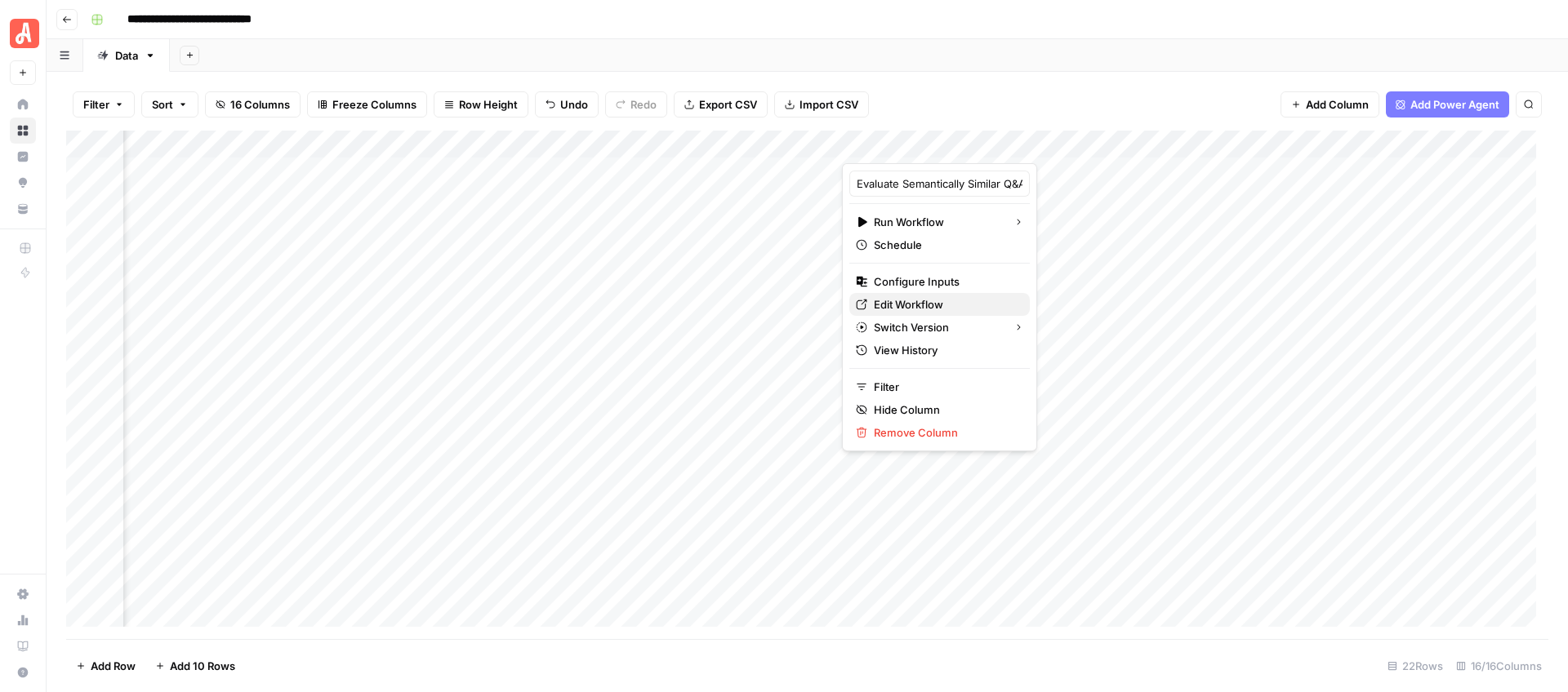
click at [913, 303] on span "Edit Workflow" at bounding box center [945, 305] width 143 height 16
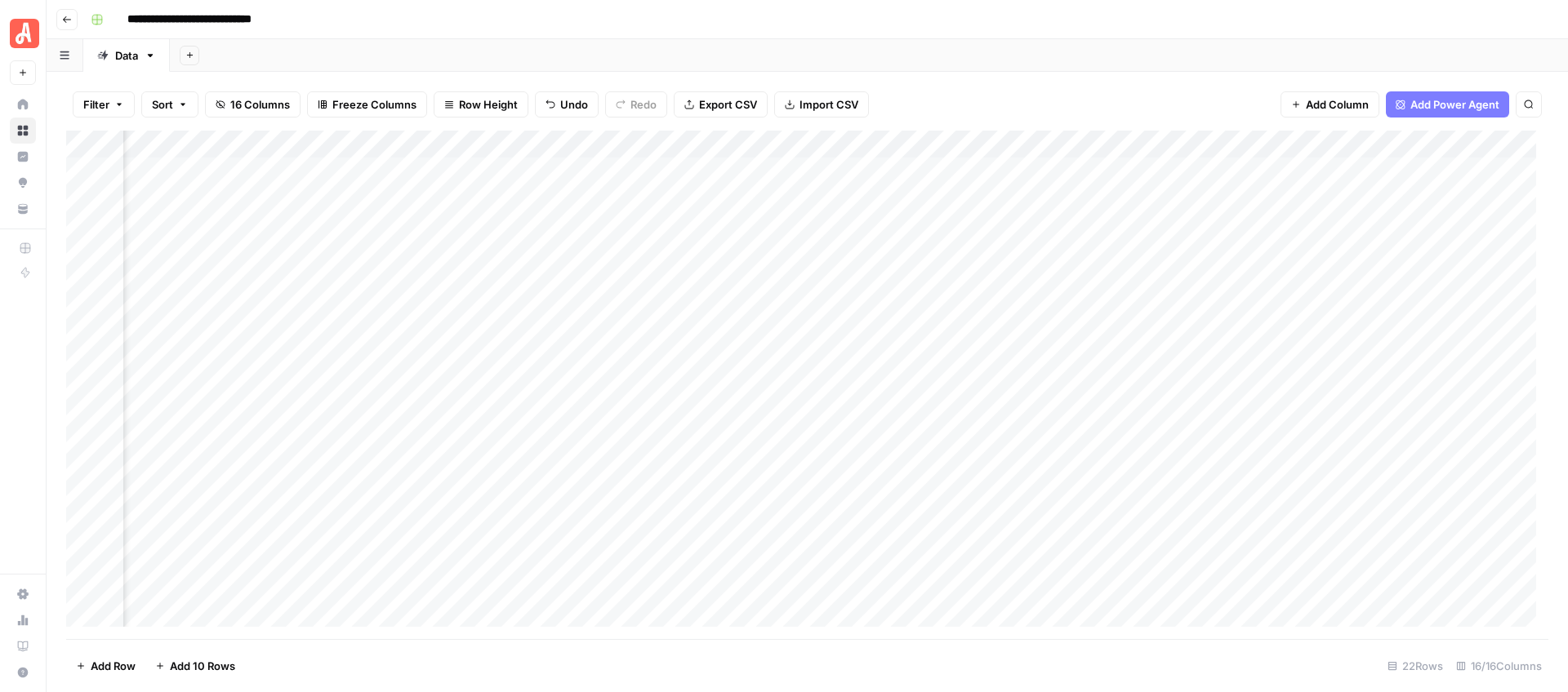
click at [438, 173] on div "Add Column" at bounding box center [807, 384] width 1482 height 508
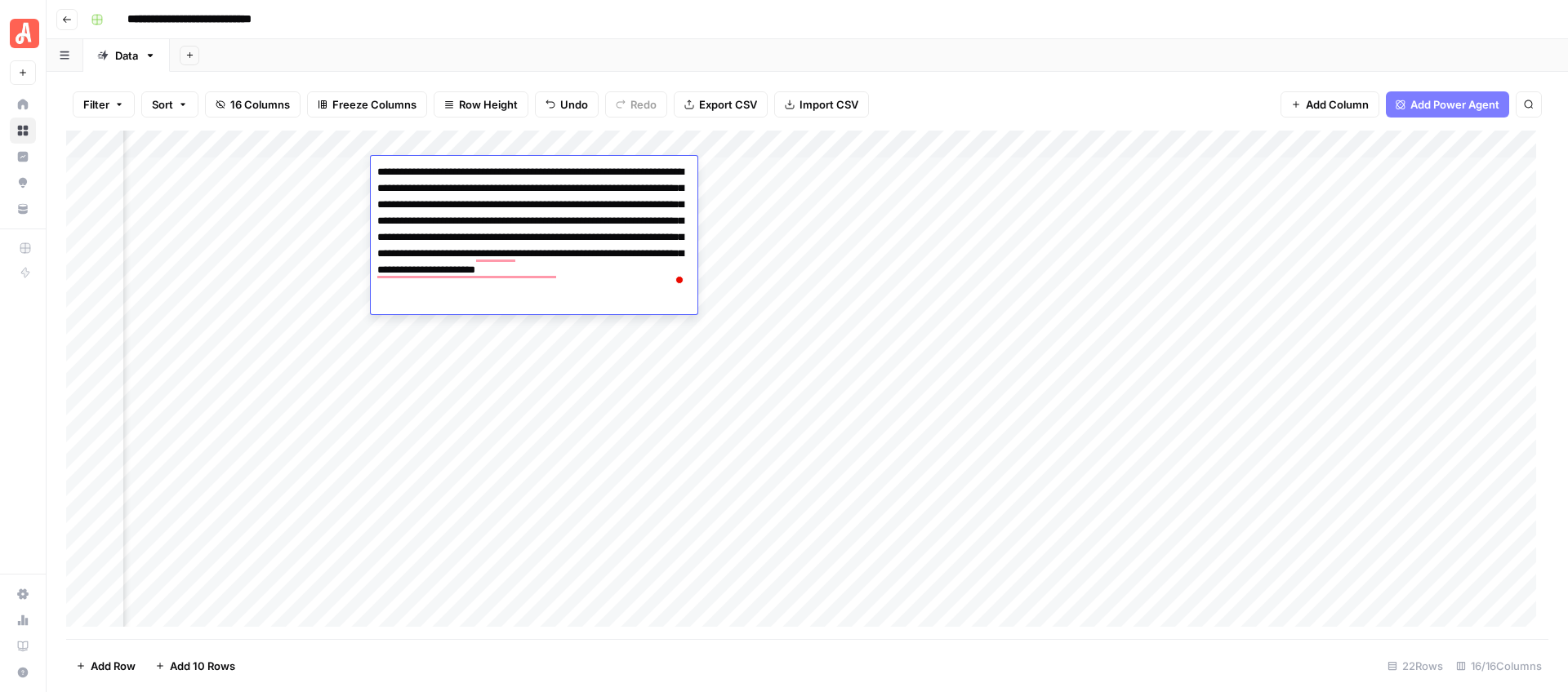
click at [1023, 25] on div "**********" at bounding box center [817, 20] width 1467 height 26
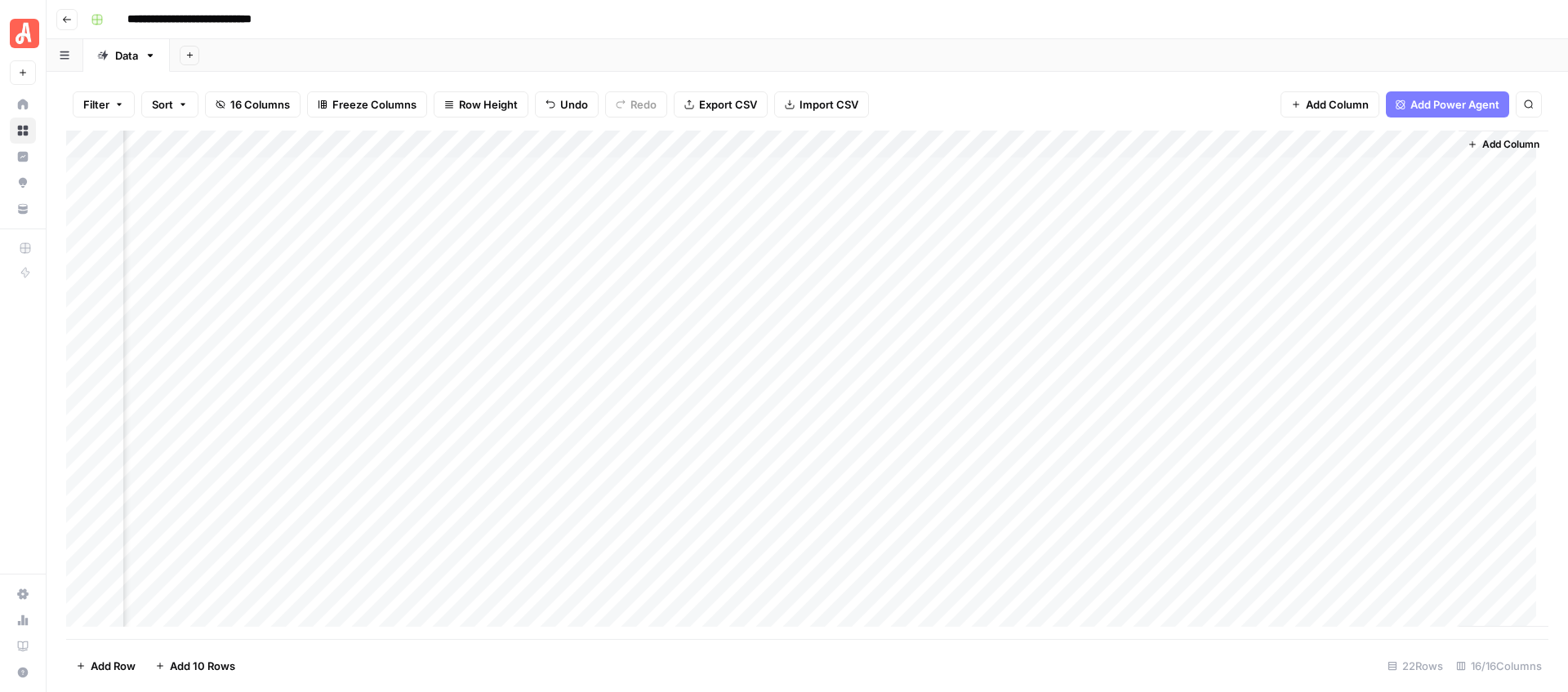
scroll to position [0, 1714]
click at [708, 172] on div "Add Column" at bounding box center [807, 384] width 1482 height 508
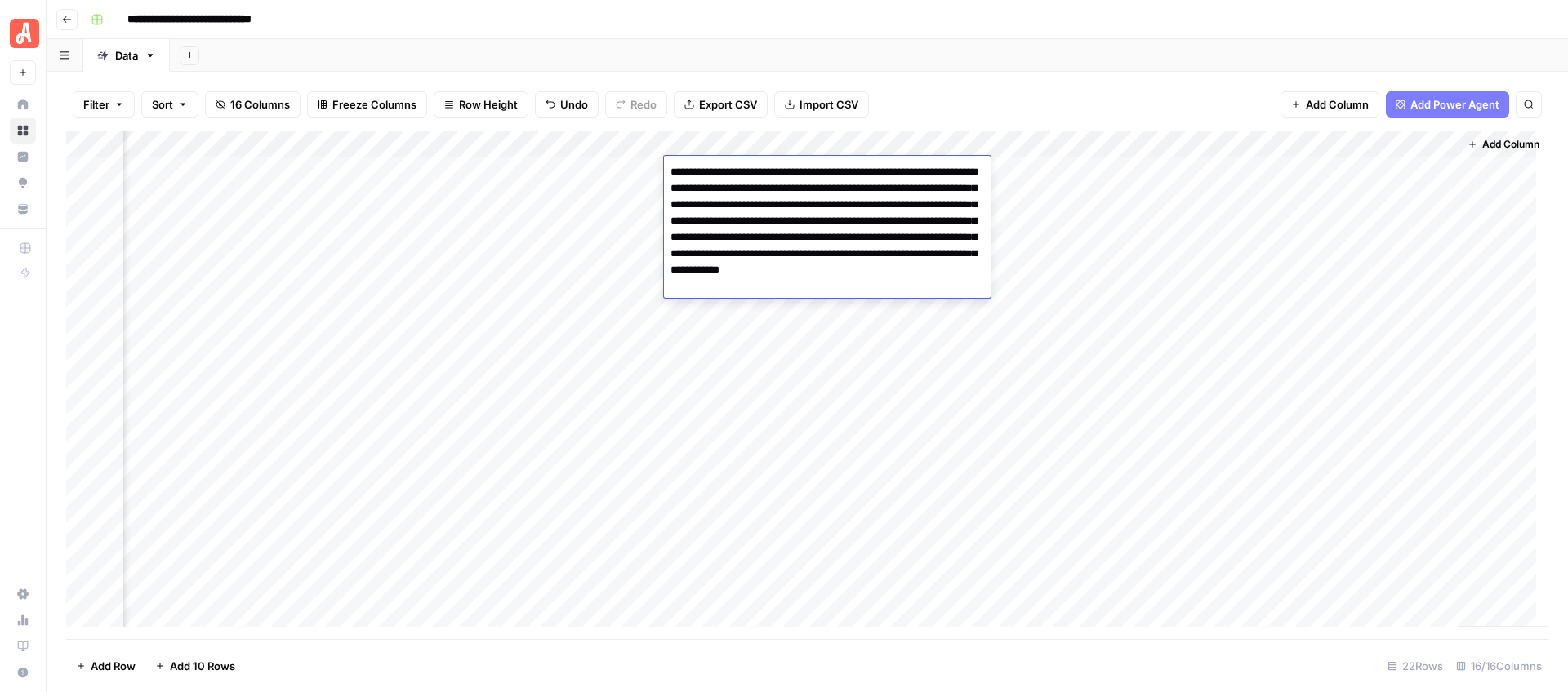
click at [708, 172] on textarea "**********" at bounding box center [827, 229] width 327 height 137
click at [770, 202] on textarea "**********" at bounding box center [827, 229] width 327 height 137
click at [991, 45] on div "Add Sheet" at bounding box center [869, 56] width 1398 height 33
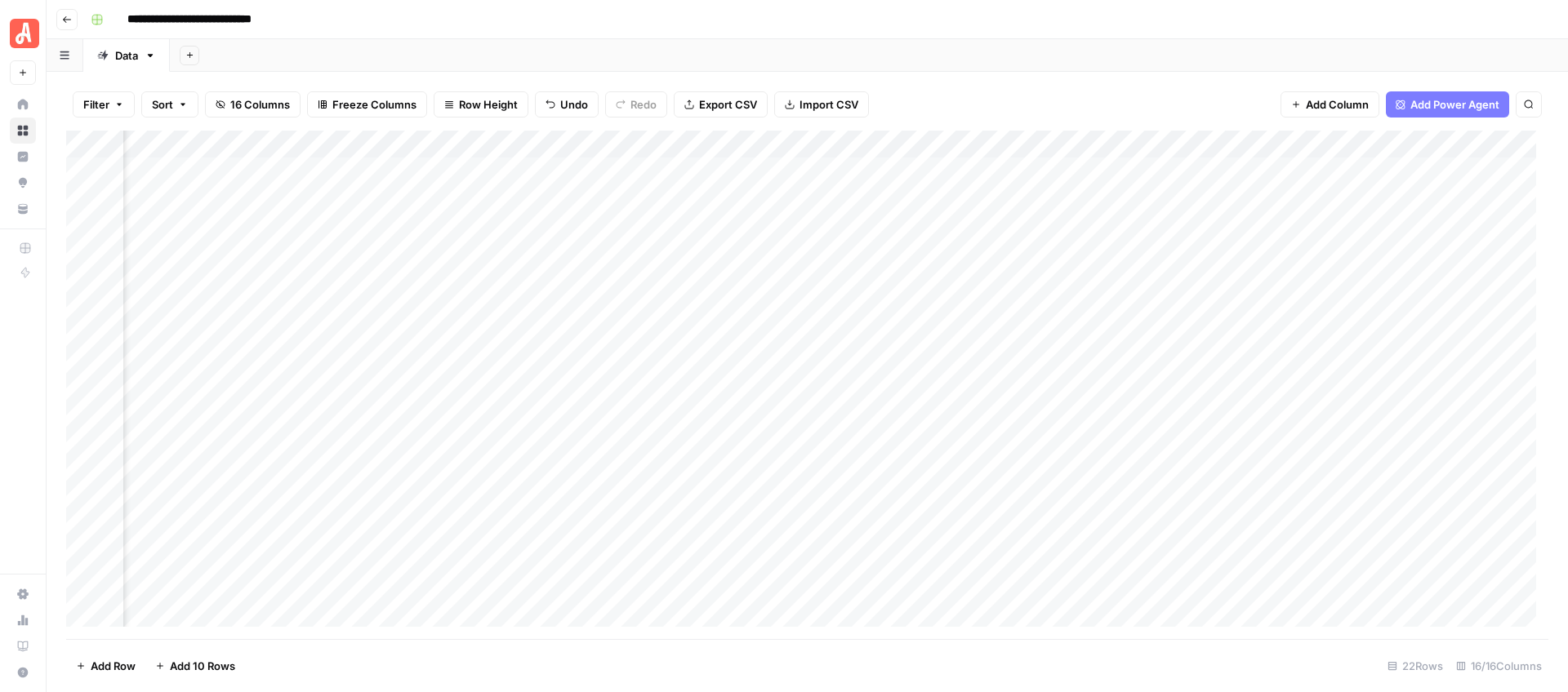
scroll to position [0, 1437]
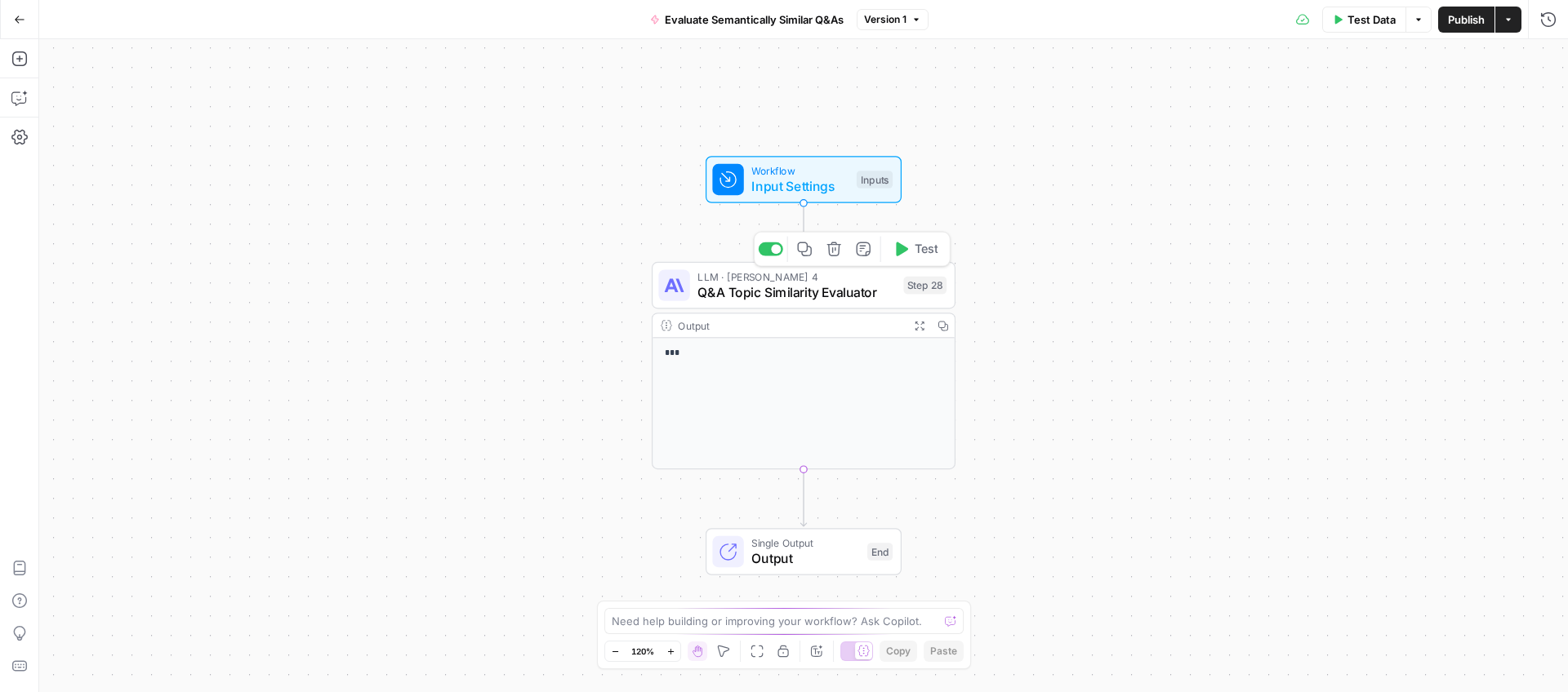
click at [743, 300] on span "Q&A Topic Similarity Evaluator" at bounding box center [796, 292] width 198 height 20
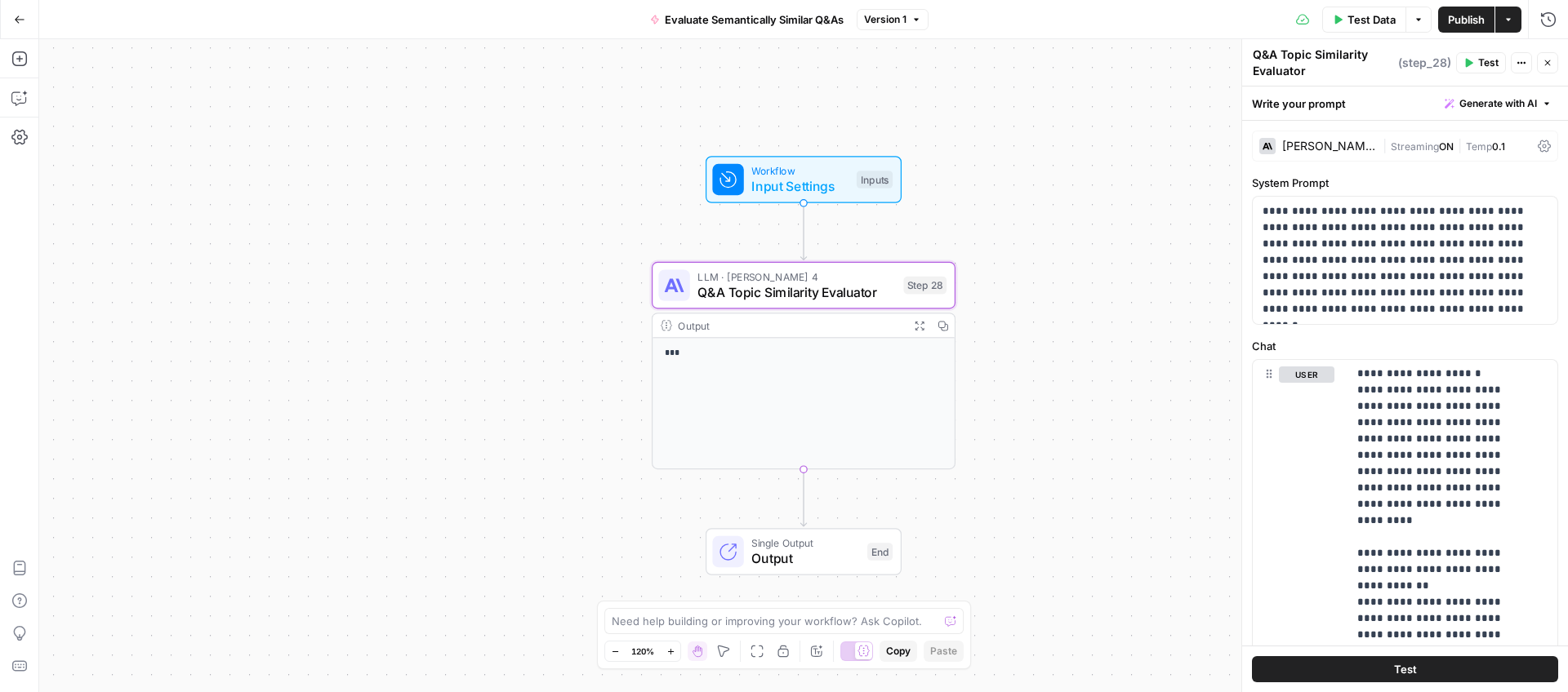
click at [1538, 147] on div "Claude Sonnet 4 | Streaming ON | Temp 0.1" at bounding box center [1405, 146] width 306 height 31
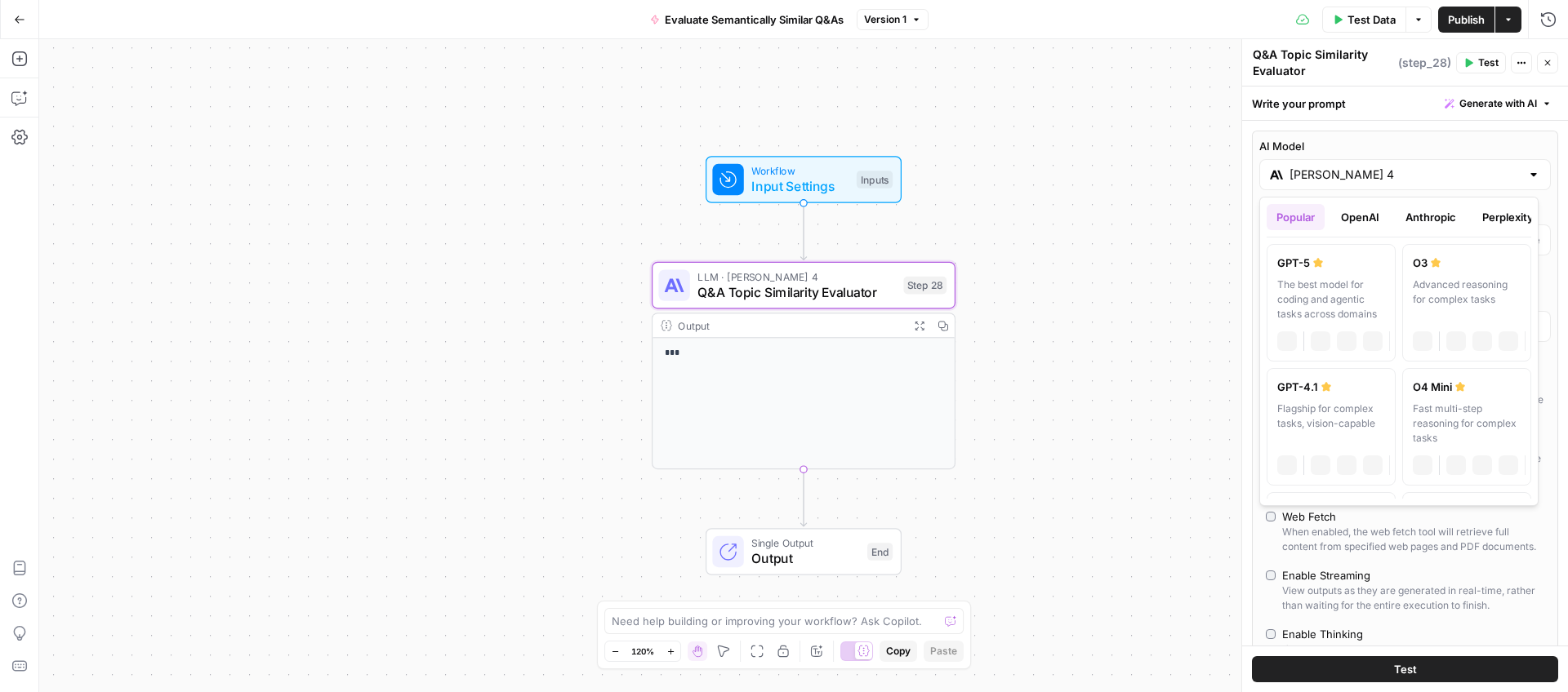
click at [1527, 175] on div at bounding box center [1534, 175] width 13 height 16
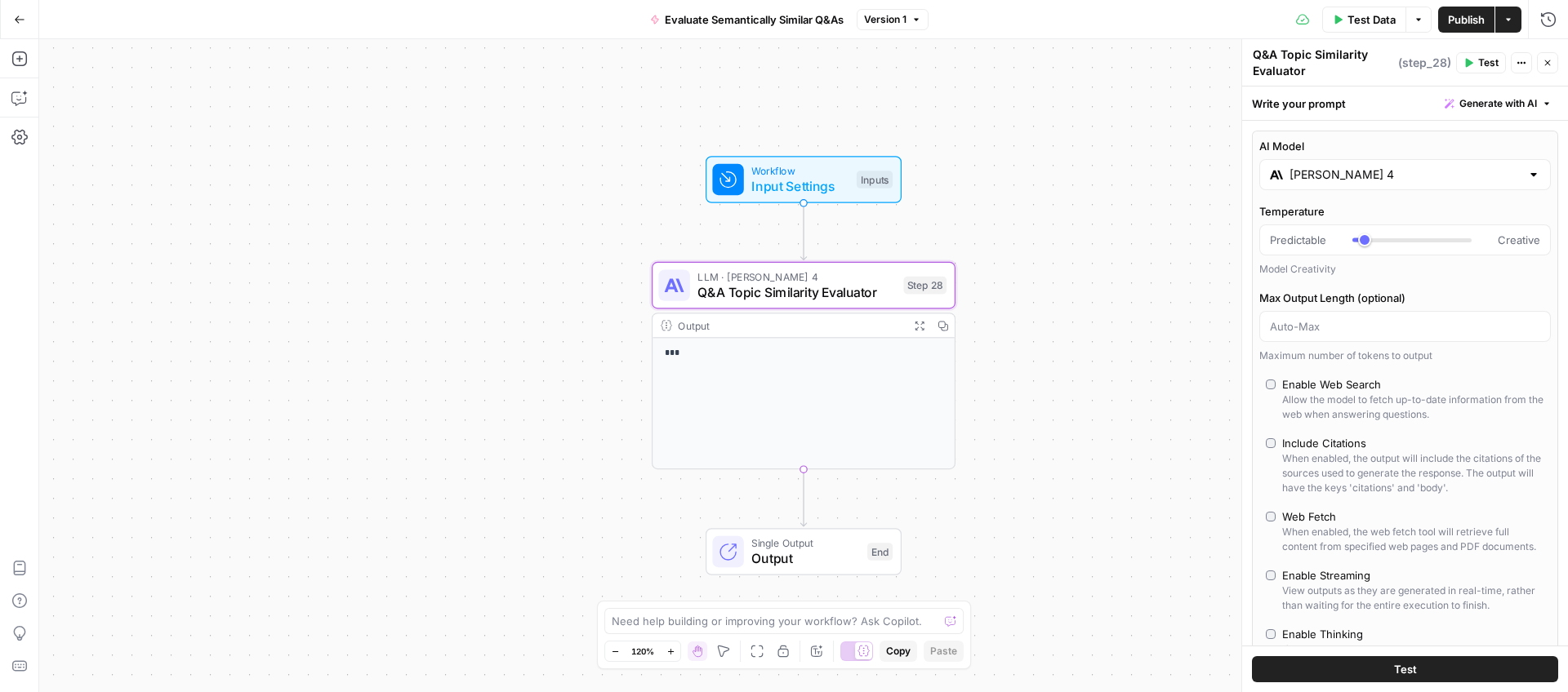
click at [1556, 67] on button "Close" at bounding box center [1547, 63] width 21 height 21
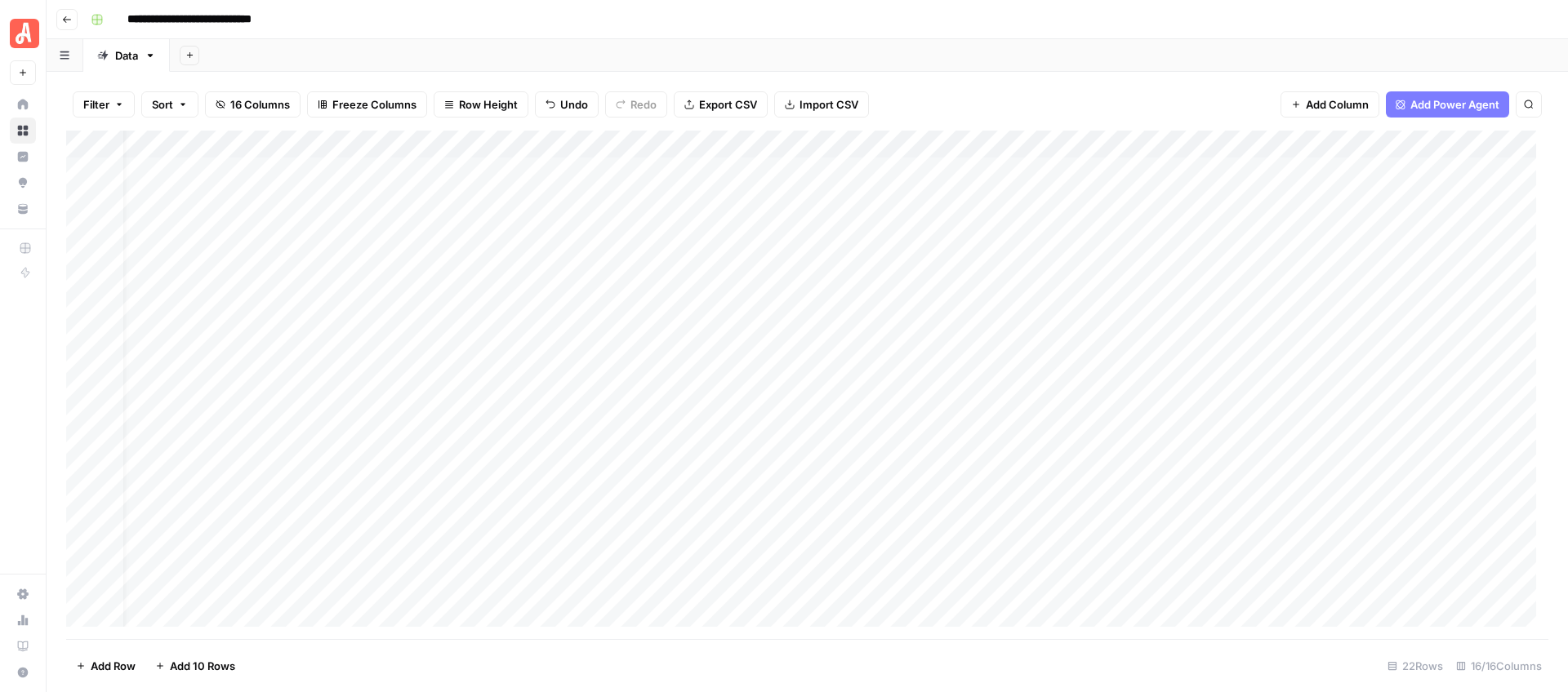
scroll to position [0, 29]
click at [338, 203] on div "Add Column" at bounding box center [807, 384] width 1482 height 508
click at [329, 200] on div "Add Column" at bounding box center [807, 384] width 1482 height 508
click at [368, 204] on textarea "**********" at bounding box center [384, 200] width 287 height 23
click at [606, 199] on div "Add Column" at bounding box center [807, 384] width 1482 height 508
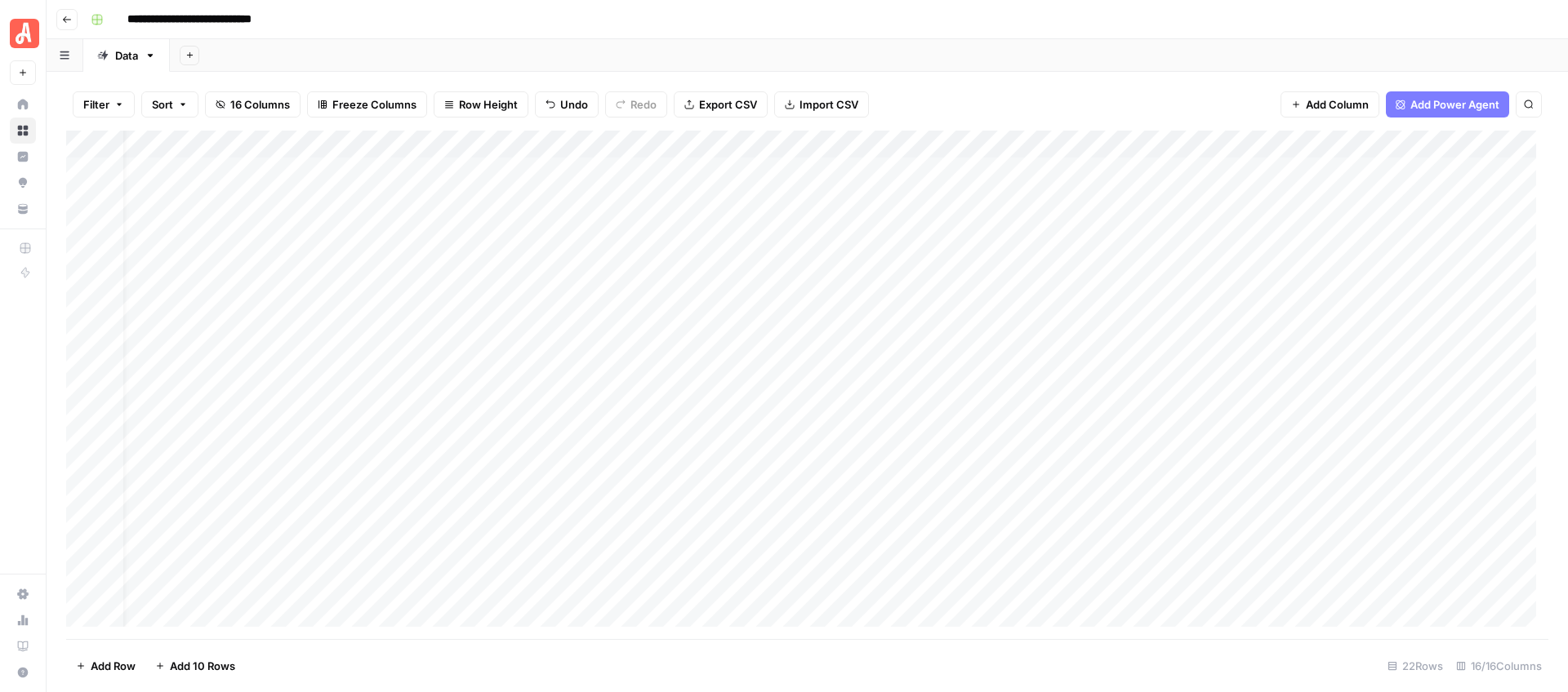
click at [606, 199] on div "Add Column" at bounding box center [807, 384] width 1482 height 508
click at [1012, 44] on div "Add Sheet" at bounding box center [869, 56] width 1398 height 33
click at [799, 198] on div "Add Column" at bounding box center [807, 384] width 1482 height 508
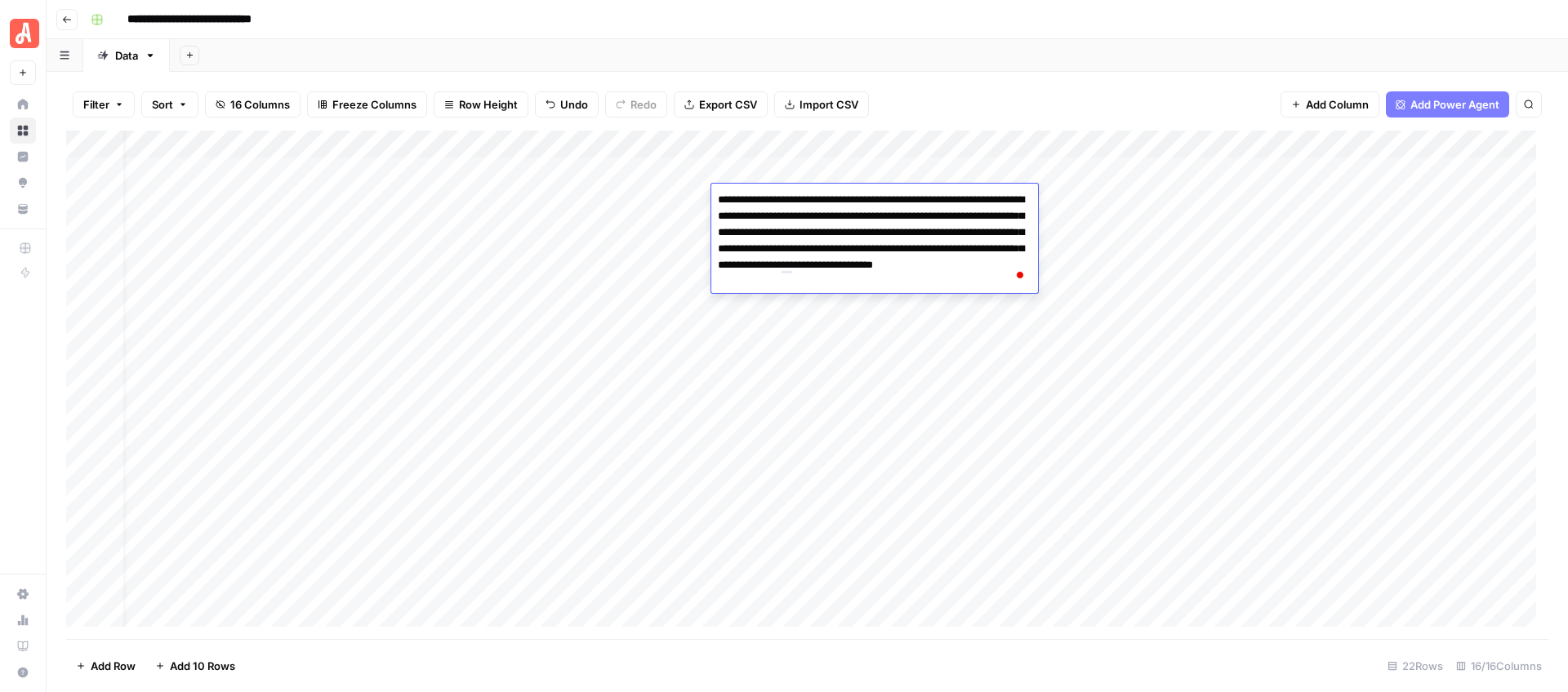
click at [1071, 71] on div "Add Sheet" at bounding box center [869, 56] width 1398 height 33
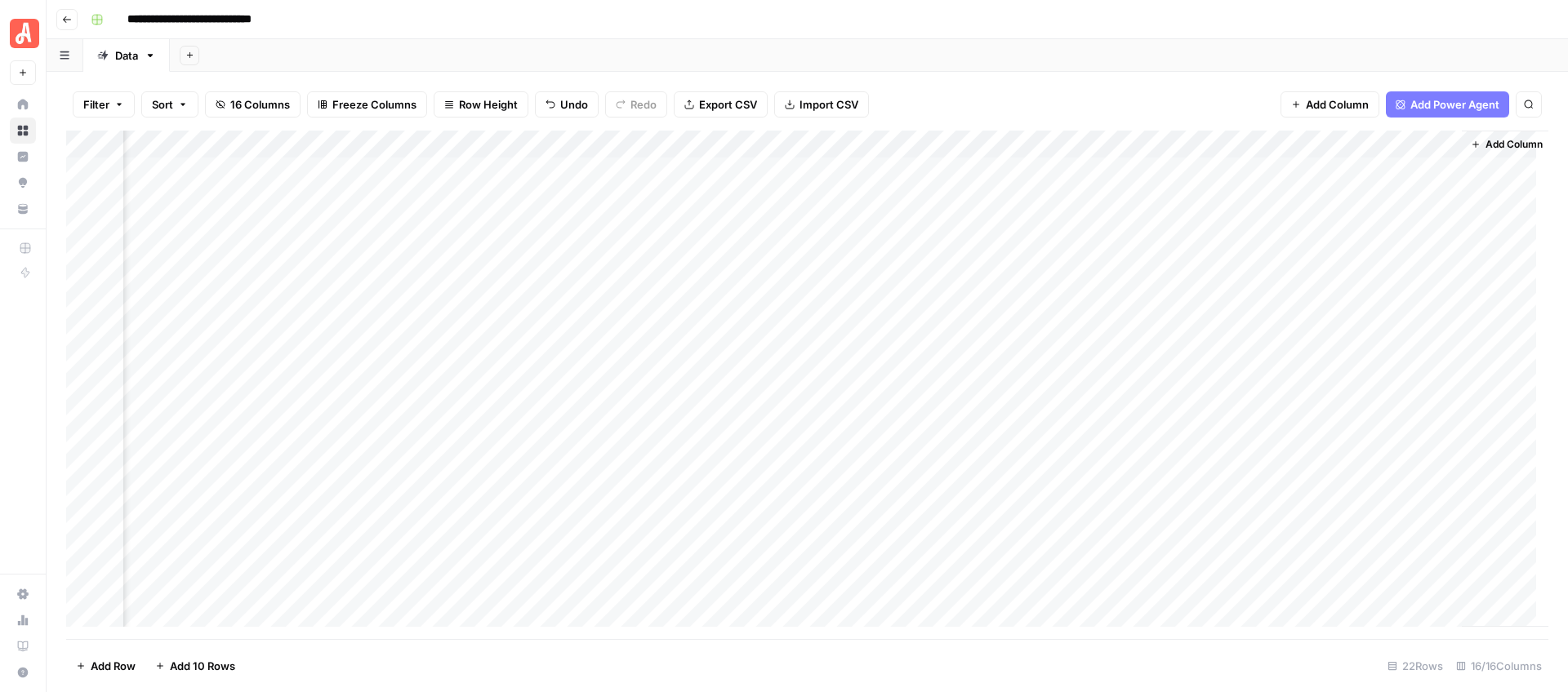
scroll to position [0, 1701]
click at [1004, 204] on div "Add Column" at bounding box center [807, 384] width 1482 height 508
click at [614, 202] on div "Add Column" at bounding box center [807, 384] width 1482 height 508
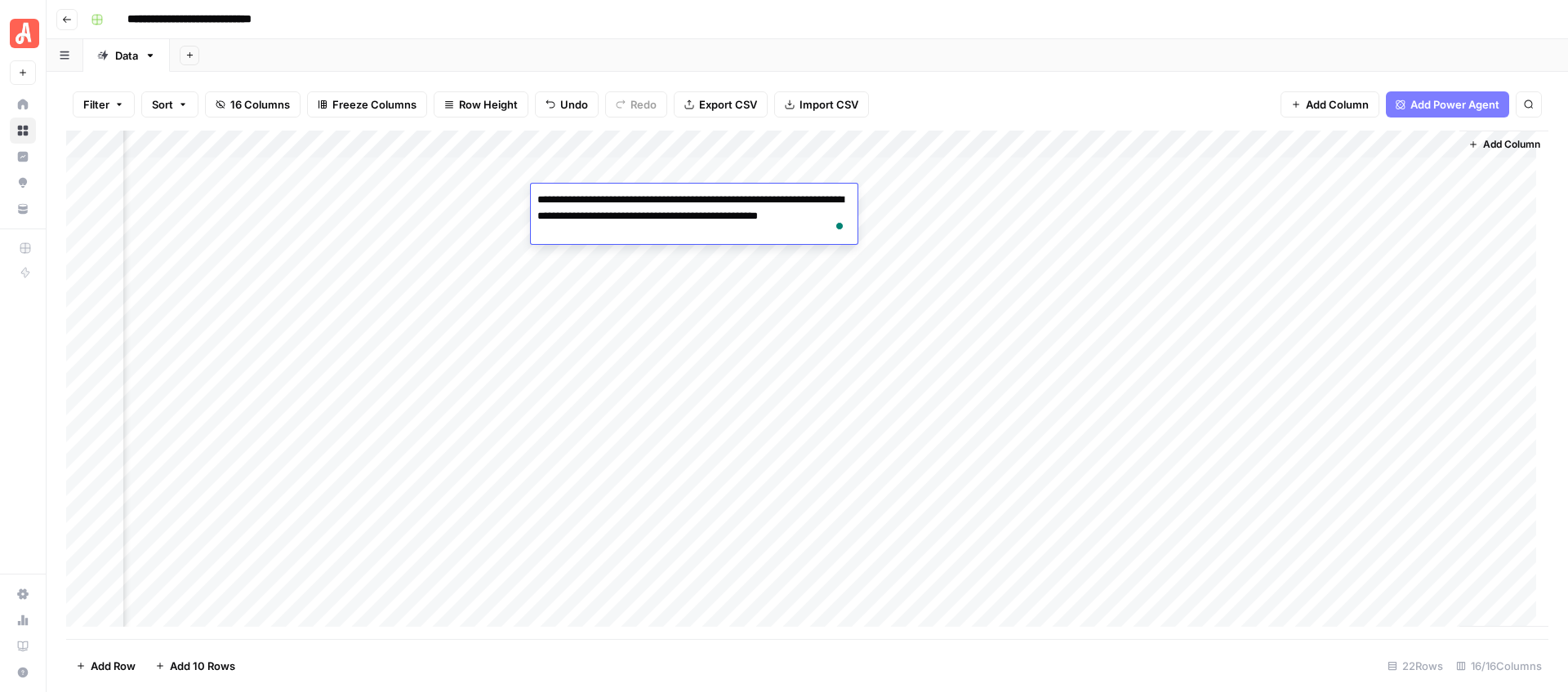
click at [825, 37] on header "**********" at bounding box center [807, 20] width 1521 height 39
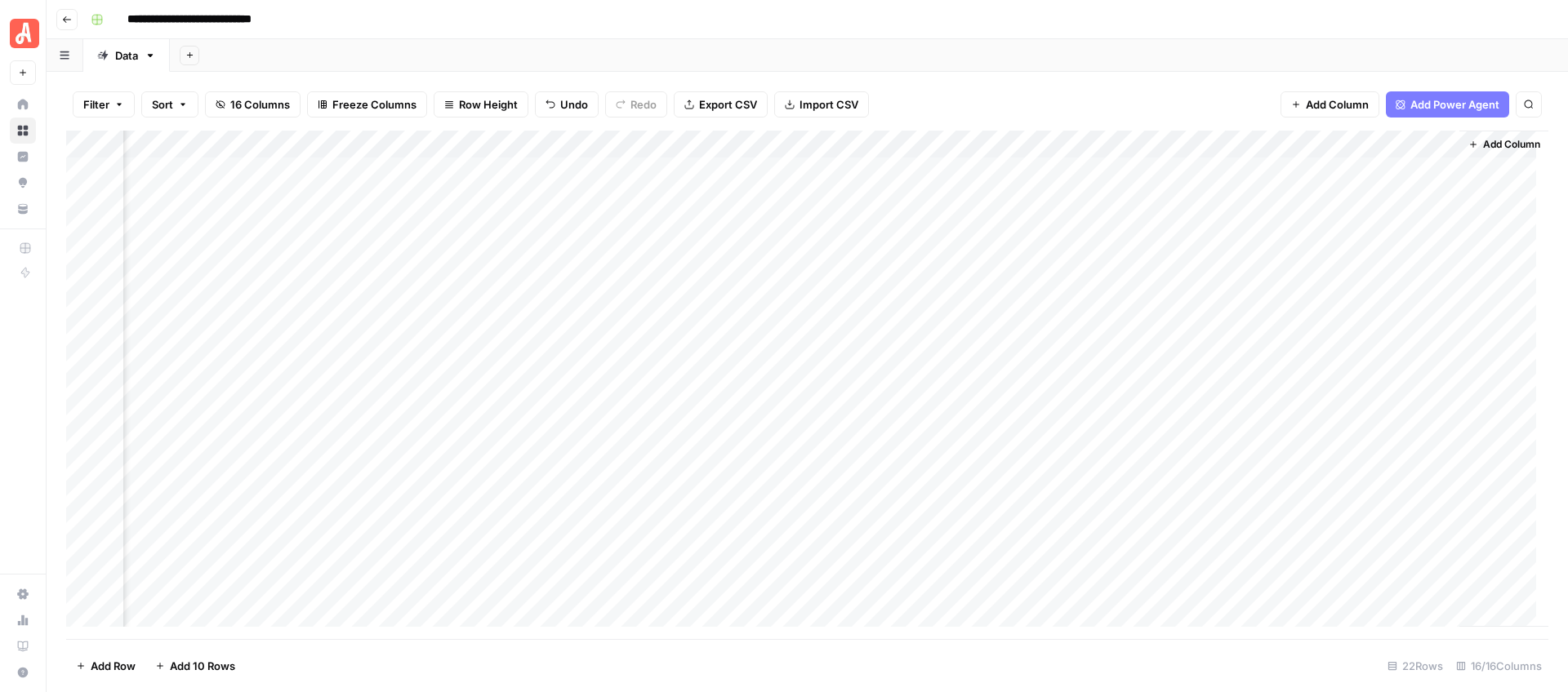
click at [719, 204] on div "Add Column" at bounding box center [807, 384] width 1482 height 508
click at [998, 35] on header "**********" at bounding box center [807, 20] width 1521 height 39
click at [1005, 198] on div "Add Column" at bounding box center [807, 384] width 1482 height 508
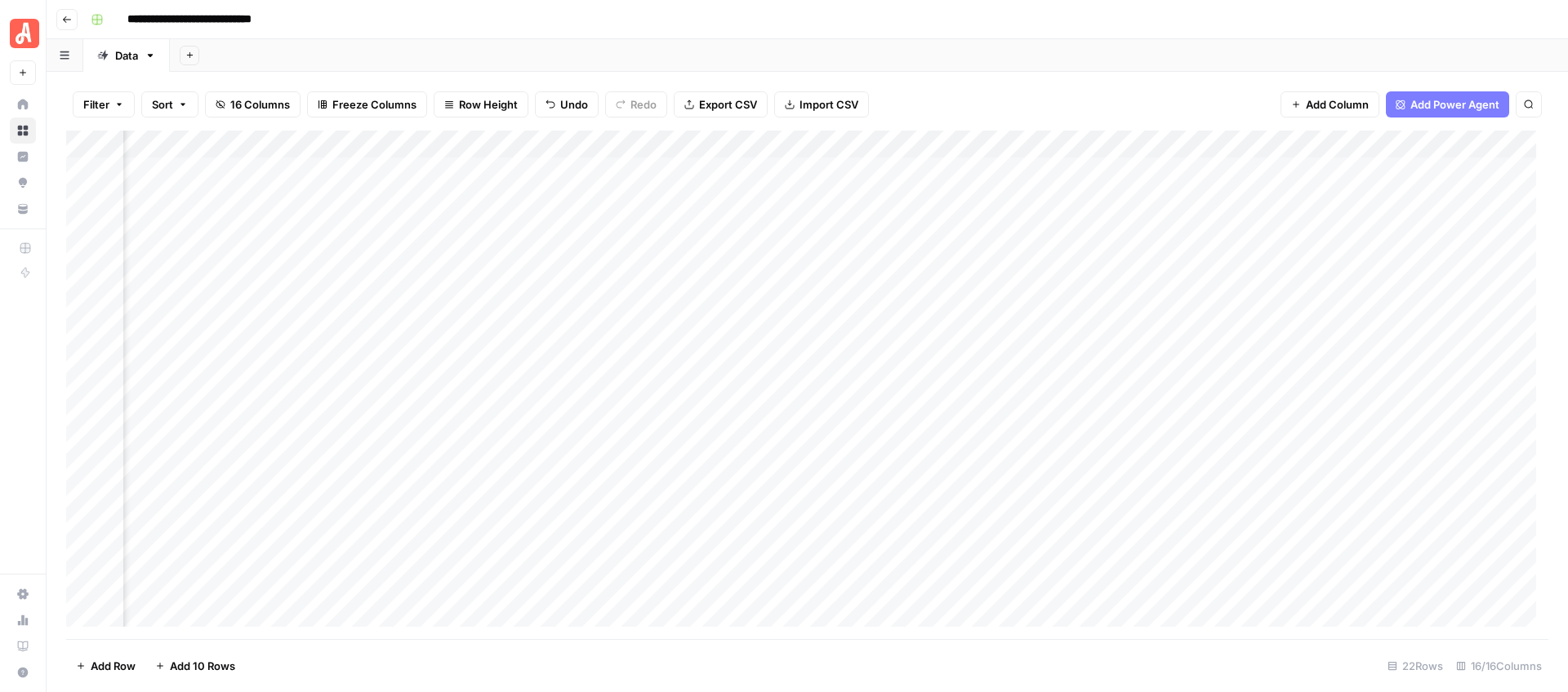
click at [730, 204] on div "Add Column" at bounding box center [807, 384] width 1482 height 508
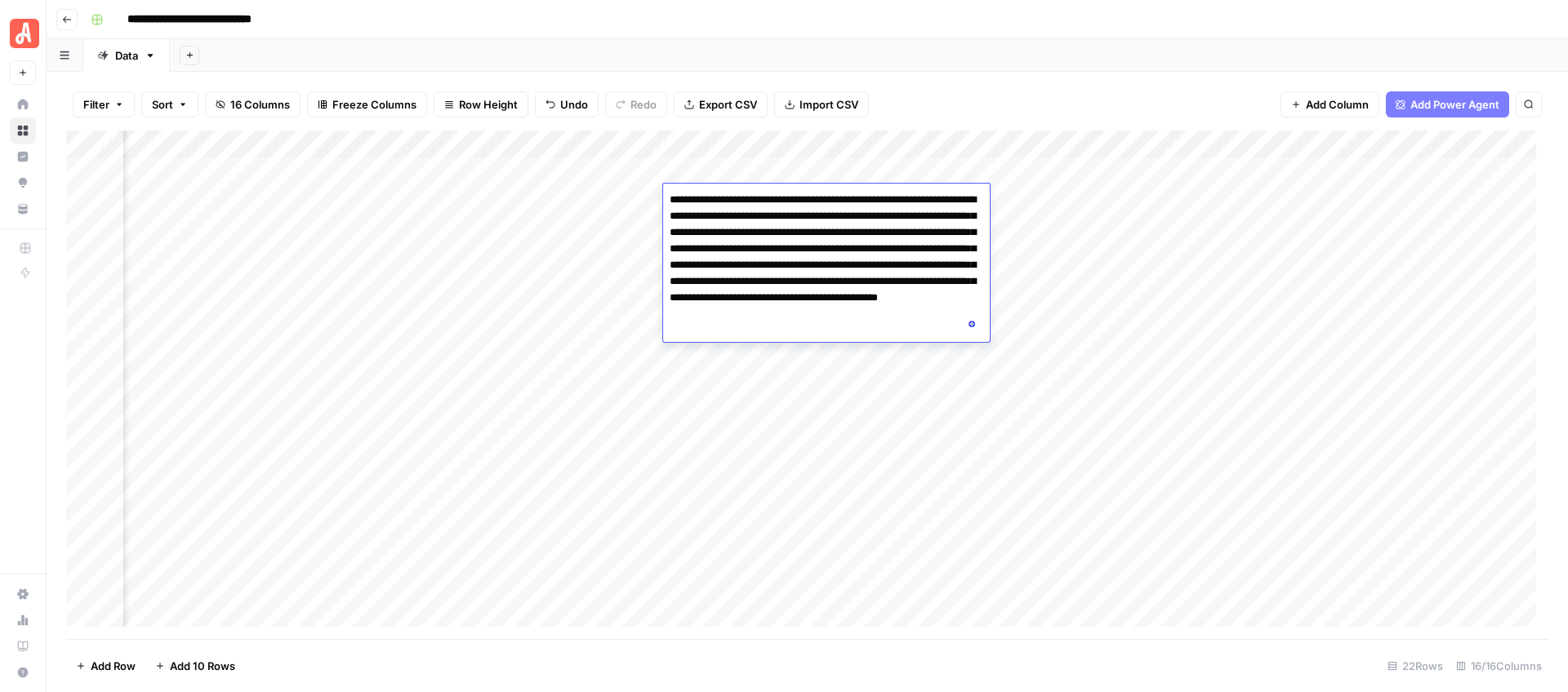
click at [1028, 55] on div "Add Sheet" at bounding box center [869, 56] width 1398 height 33
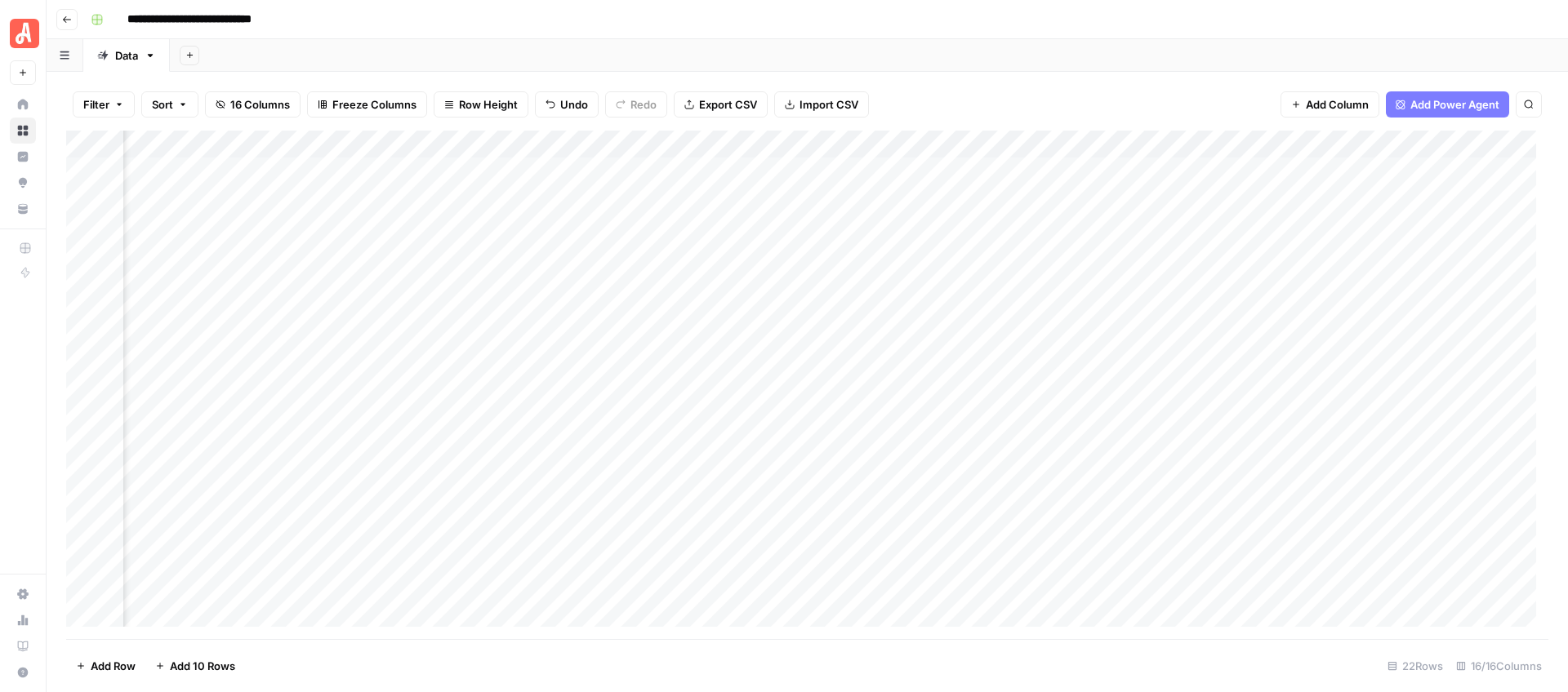
click at [347, 199] on div "Add Column" at bounding box center [807, 384] width 1482 height 508
click at [1211, 45] on div "Add Sheet" at bounding box center [869, 56] width 1398 height 33
click at [947, 195] on div "Add Column" at bounding box center [807, 384] width 1482 height 508
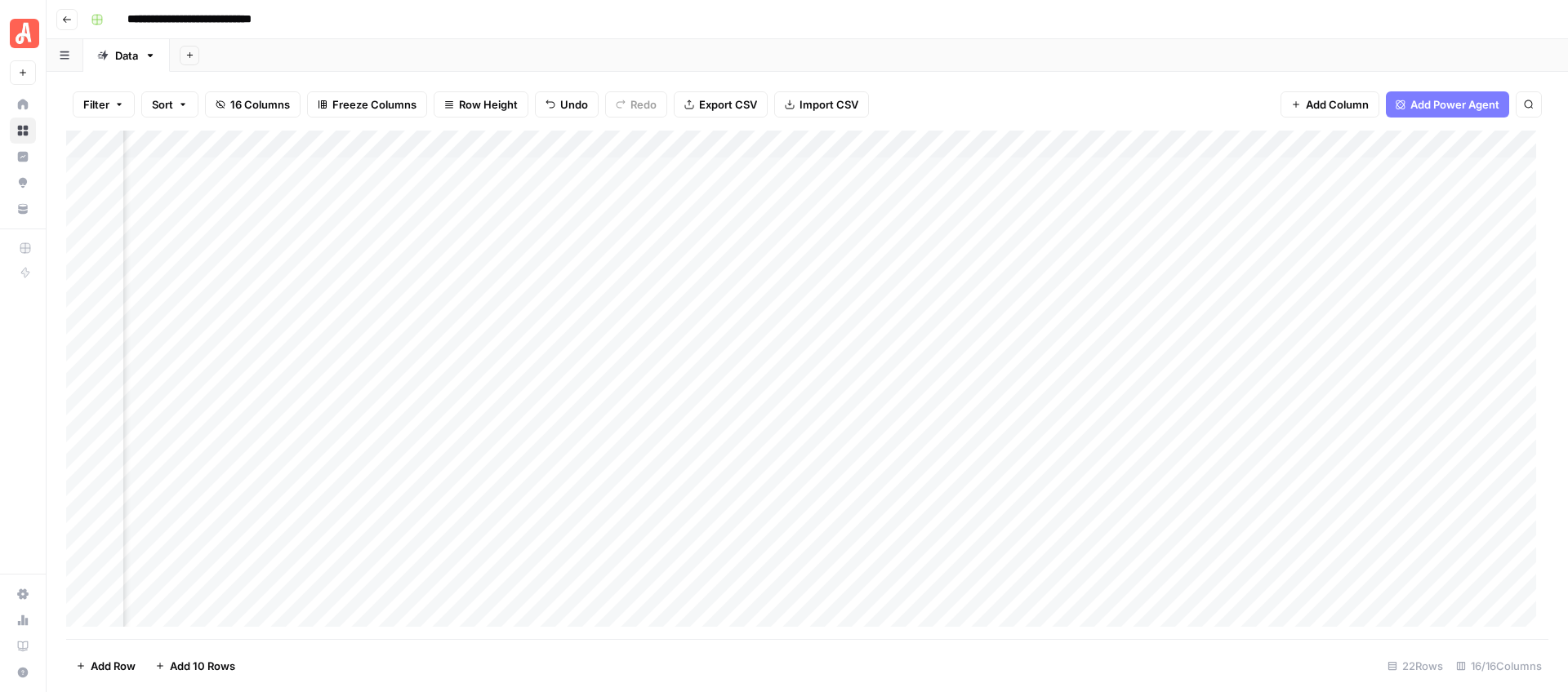
click at [947, 195] on div "Add Column" at bounding box center [807, 384] width 1482 height 508
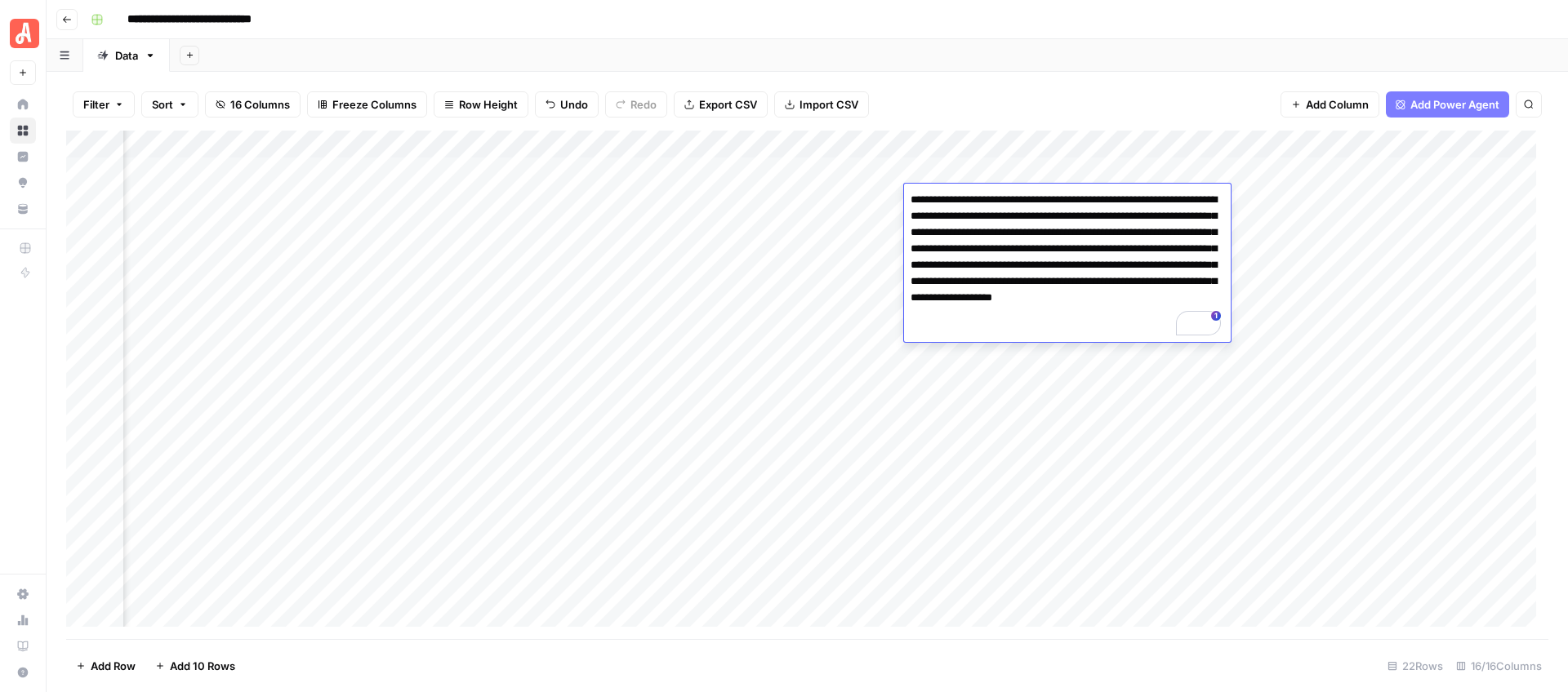
click at [1018, 73] on div "Filter Sort 16 Columns Freeze Columns Row Height Undo Redo Export CSV Import CS…" at bounding box center [807, 381] width 1521 height 620
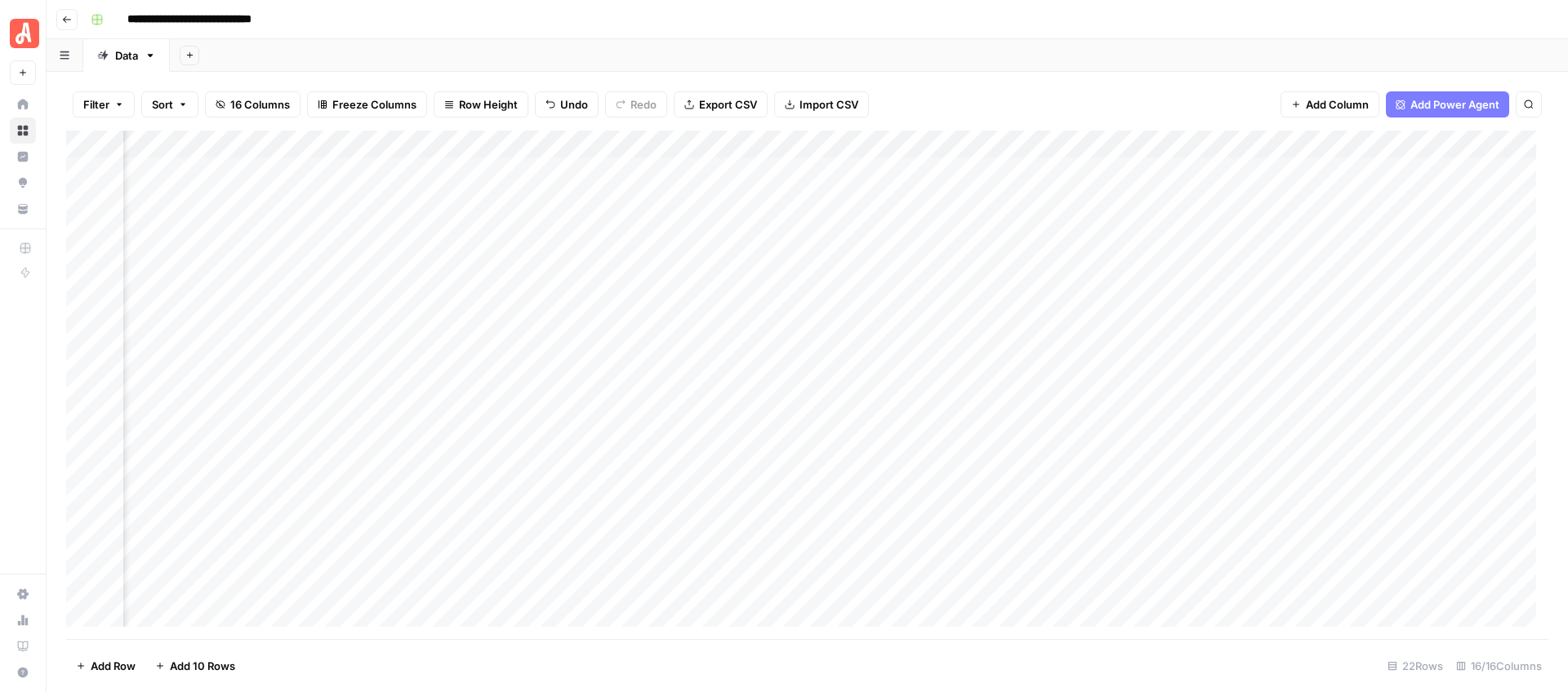
scroll to position [0, 1497]
click at [794, 234] on div "Add Column" at bounding box center [807, 384] width 1482 height 508
click at [959, 67] on div "Add Sheet" at bounding box center [869, 56] width 1398 height 33
click at [926, 229] on div "Add Column" at bounding box center [807, 384] width 1482 height 508
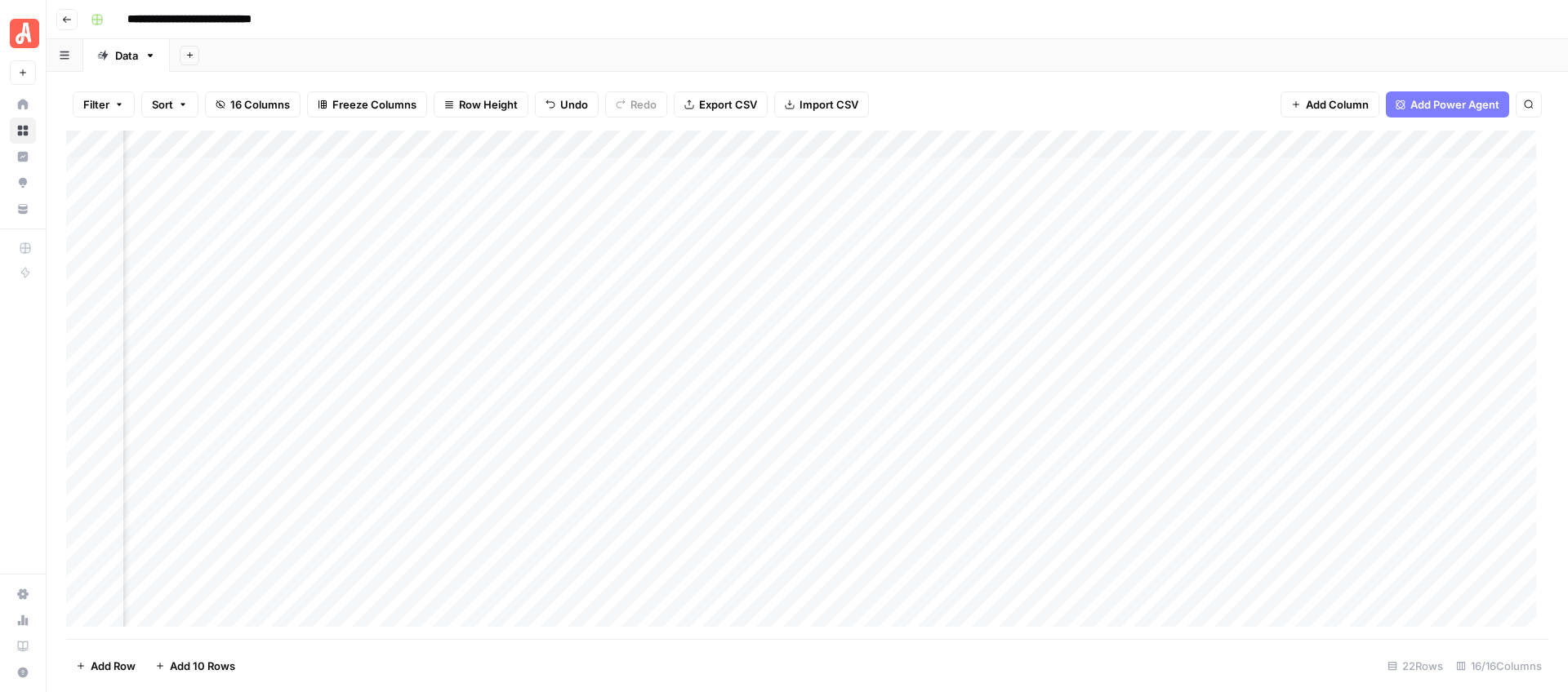
click at [926, 229] on div "Add Column" at bounding box center [807, 384] width 1482 height 508
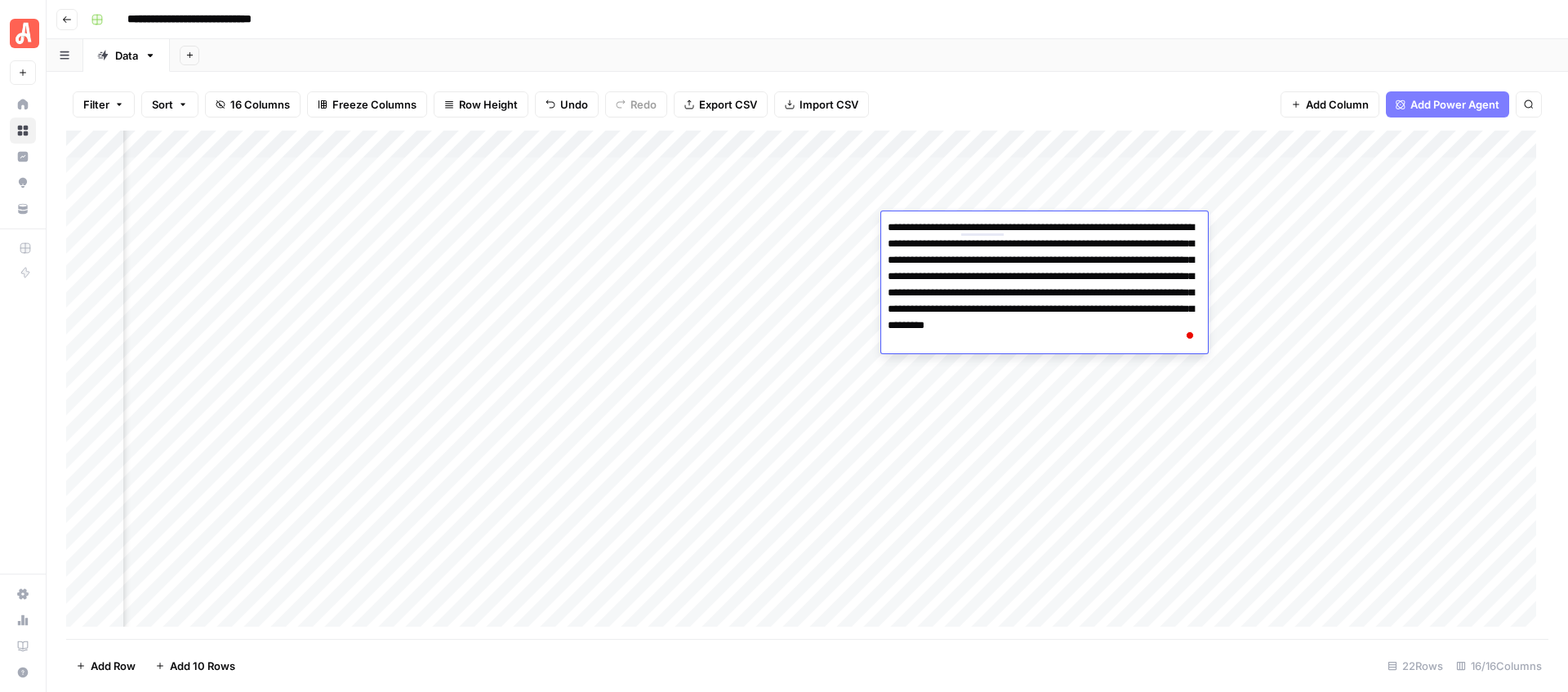
click at [1073, 76] on div "Filter Sort 16 Columns Freeze Columns Row Height Undo Redo Export CSV Import CS…" at bounding box center [807, 381] width 1521 height 620
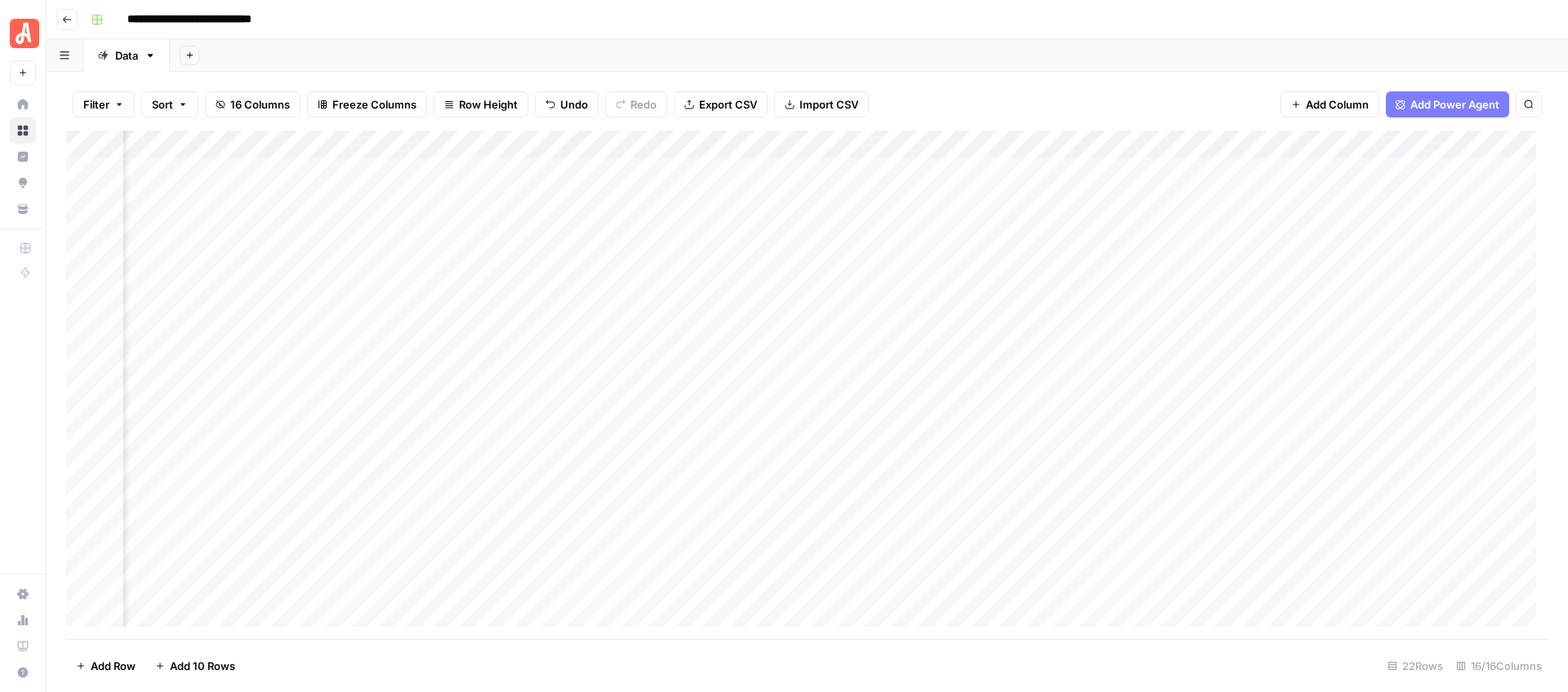
click at [939, 232] on div "Add Column" at bounding box center [807, 384] width 1482 height 508
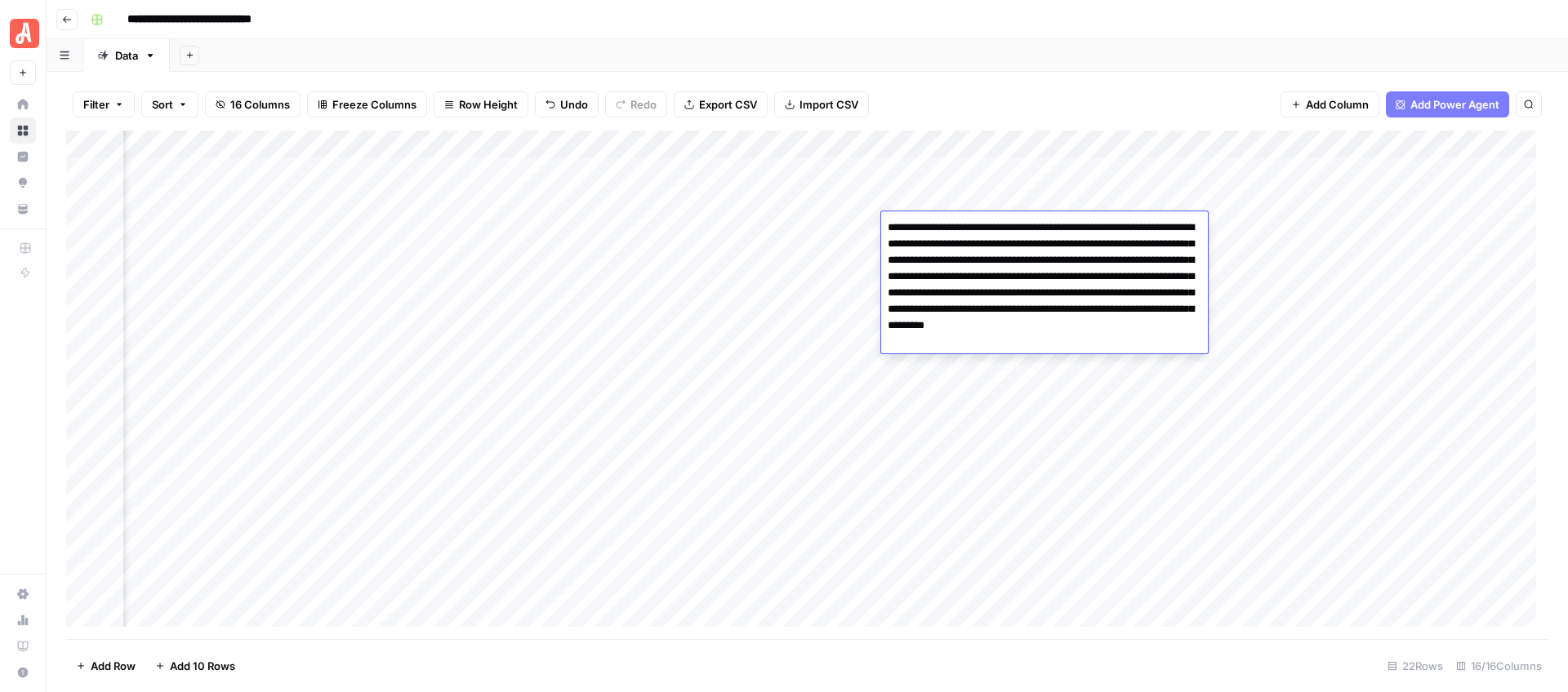
click at [939, 232] on textarea "**********" at bounding box center [1045, 284] width 327 height 137
click at [1104, 53] on div "Add Sheet" at bounding box center [869, 56] width 1398 height 33
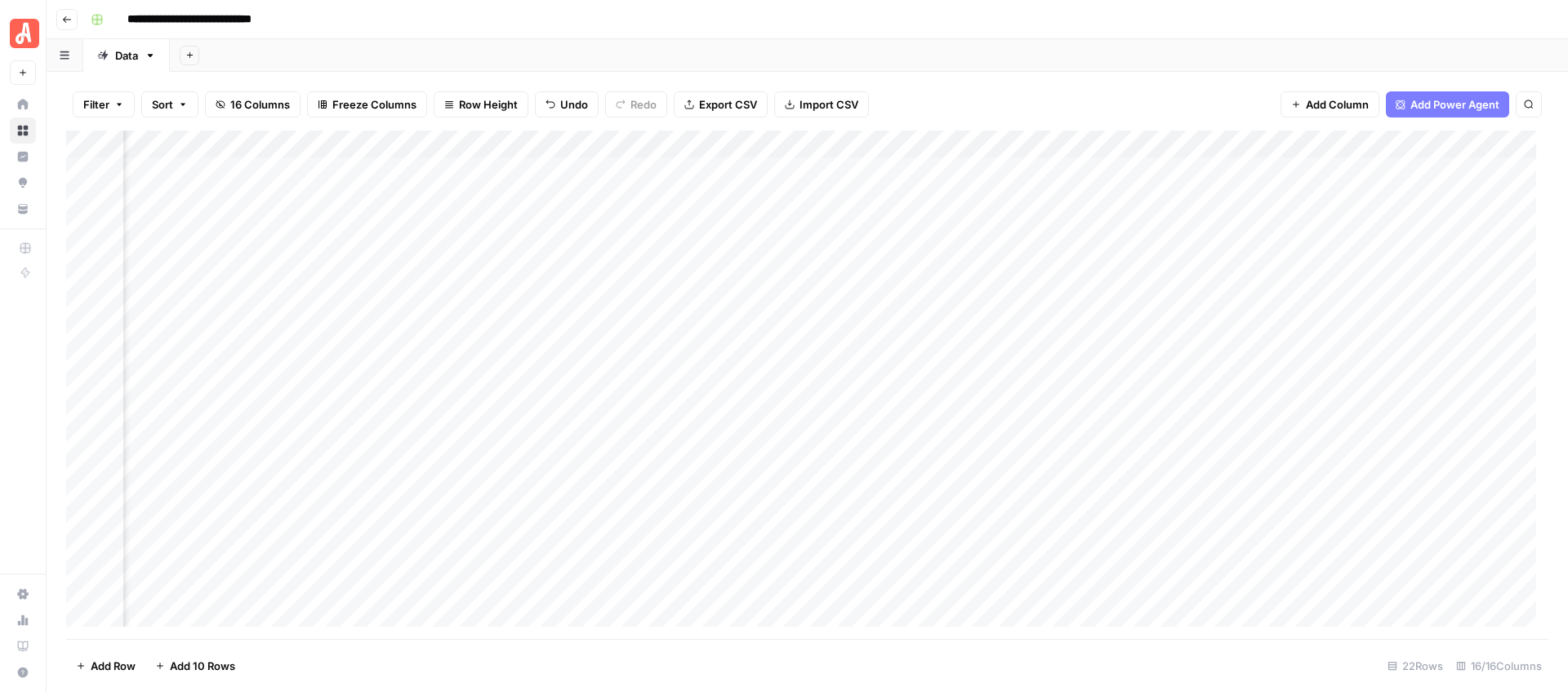
scroll to position [0, 147]
click at [702, 228] on div "Add Column" at bounding box center [807, 384] width 1482 height 508
click at [315, 280] on div "Add Column" at bounding box center [807, 384] width 1482 height 508
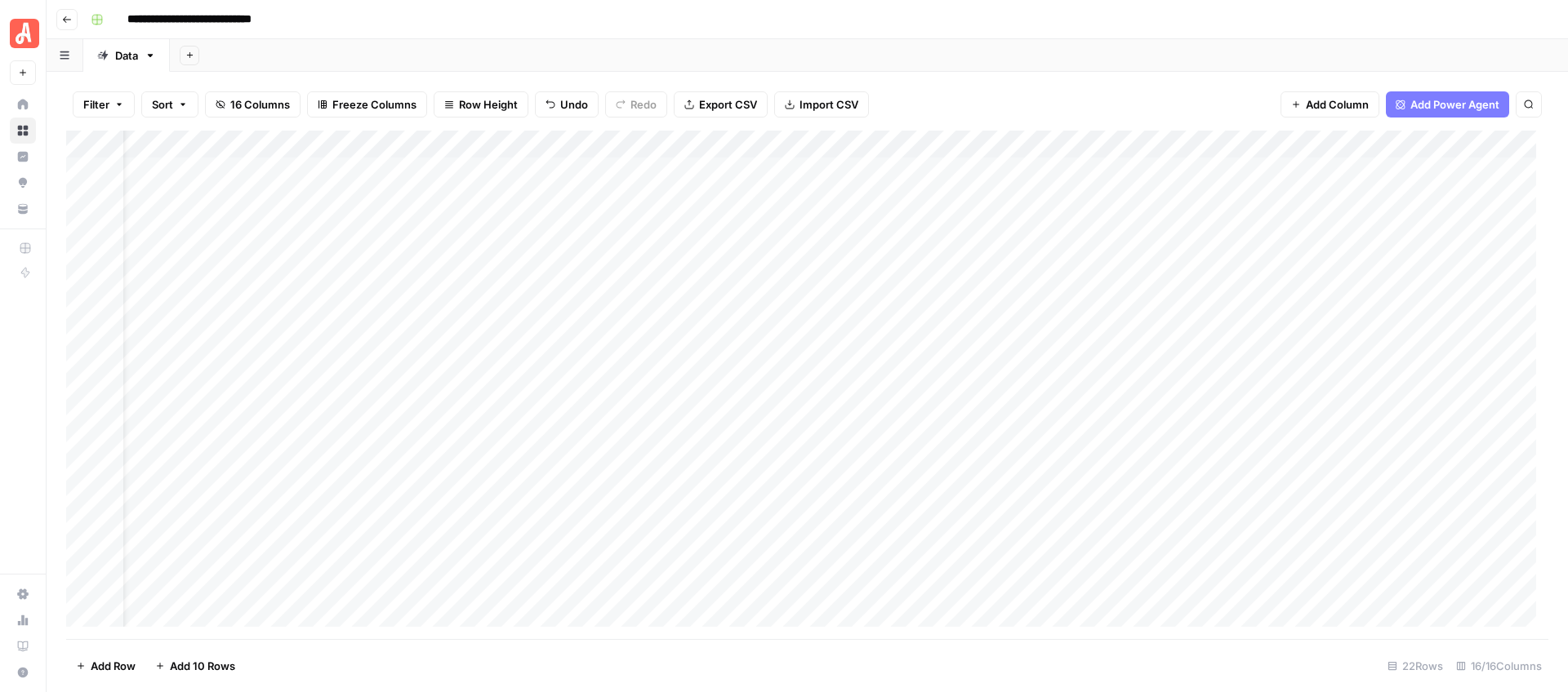
click at [315, 280] on div "Add Column" at bounding box center [807, 384] width 1482 height 508
click at [540, 277] on div "Add Column" at bounding box center [807, 384] width 1482 height 508
click at [752, 286] on div "Add Column" at bounding box center [807, 384] width 1482 height 508
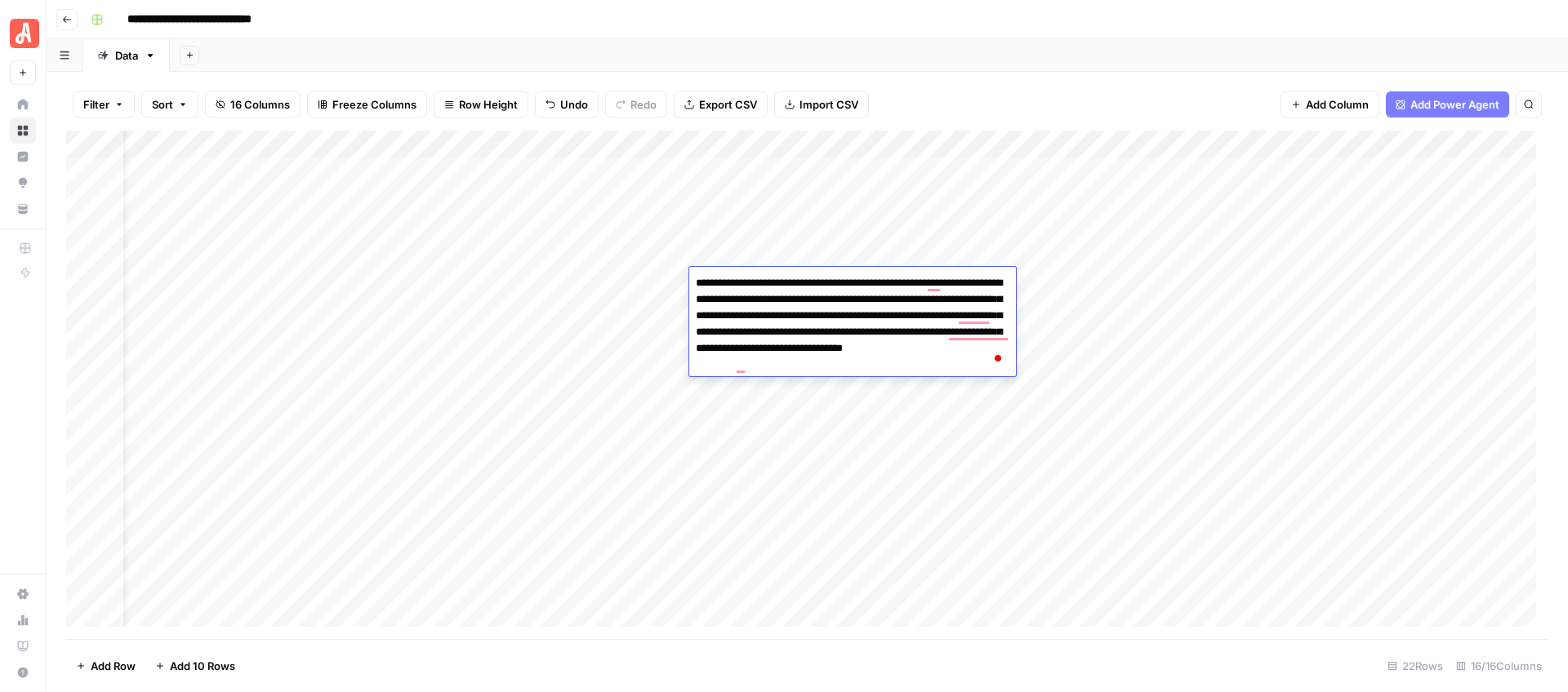
click at [1106, 56] on div "Add Sheet" at bounding box center [869, 56] width 1398 height 33
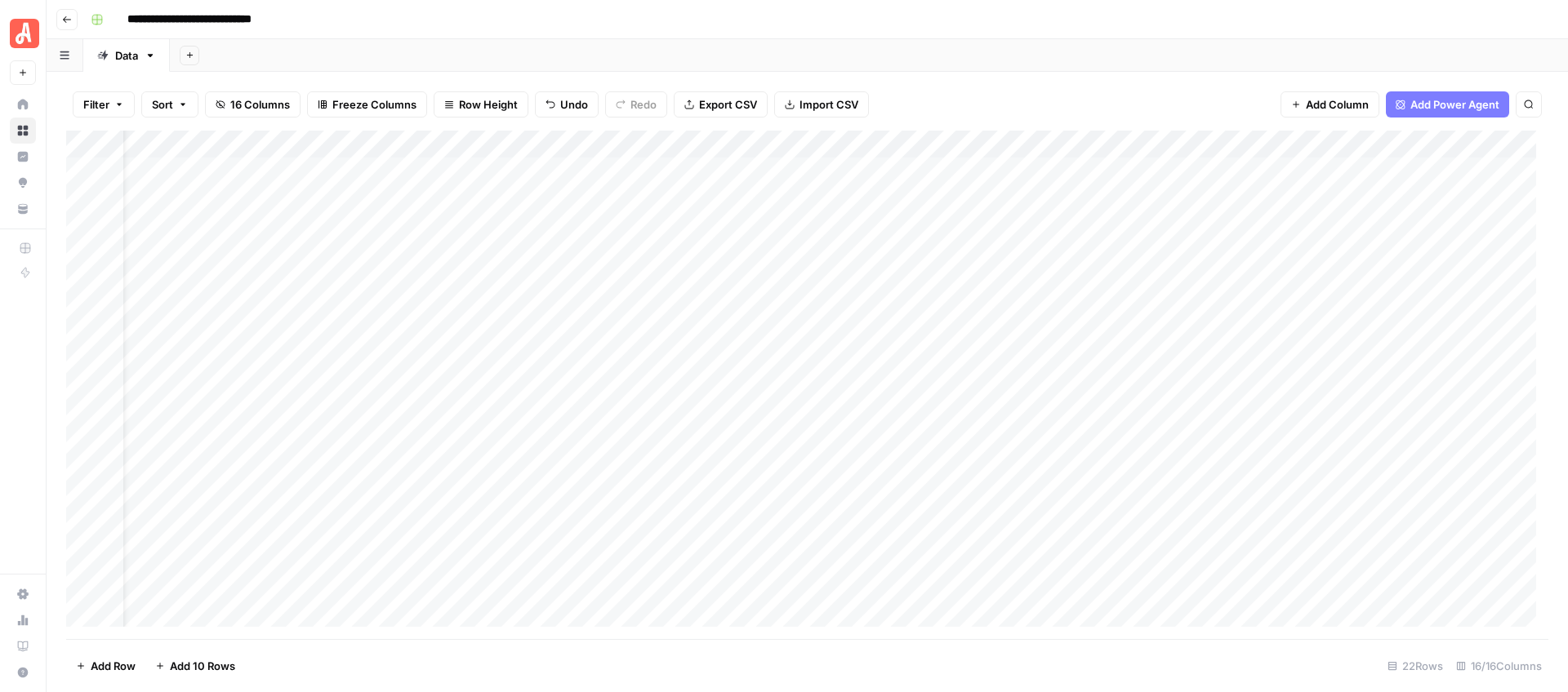
click at [1198, 282] on div "Add Column" at bounding box center [807, 384] width 1482 height 508
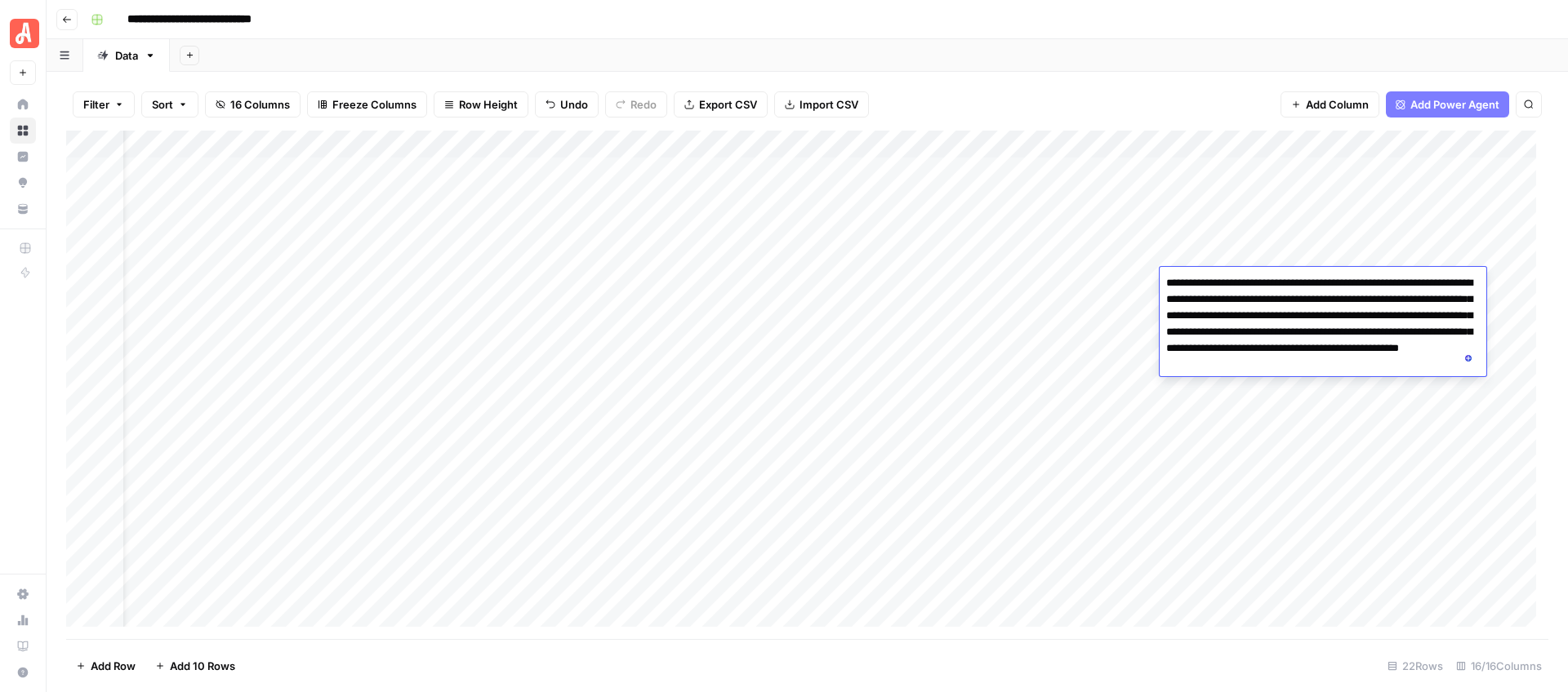
click at [1159, 63] on div "Add Sheet" at bounding box center [869, 56] width 1398 height 33
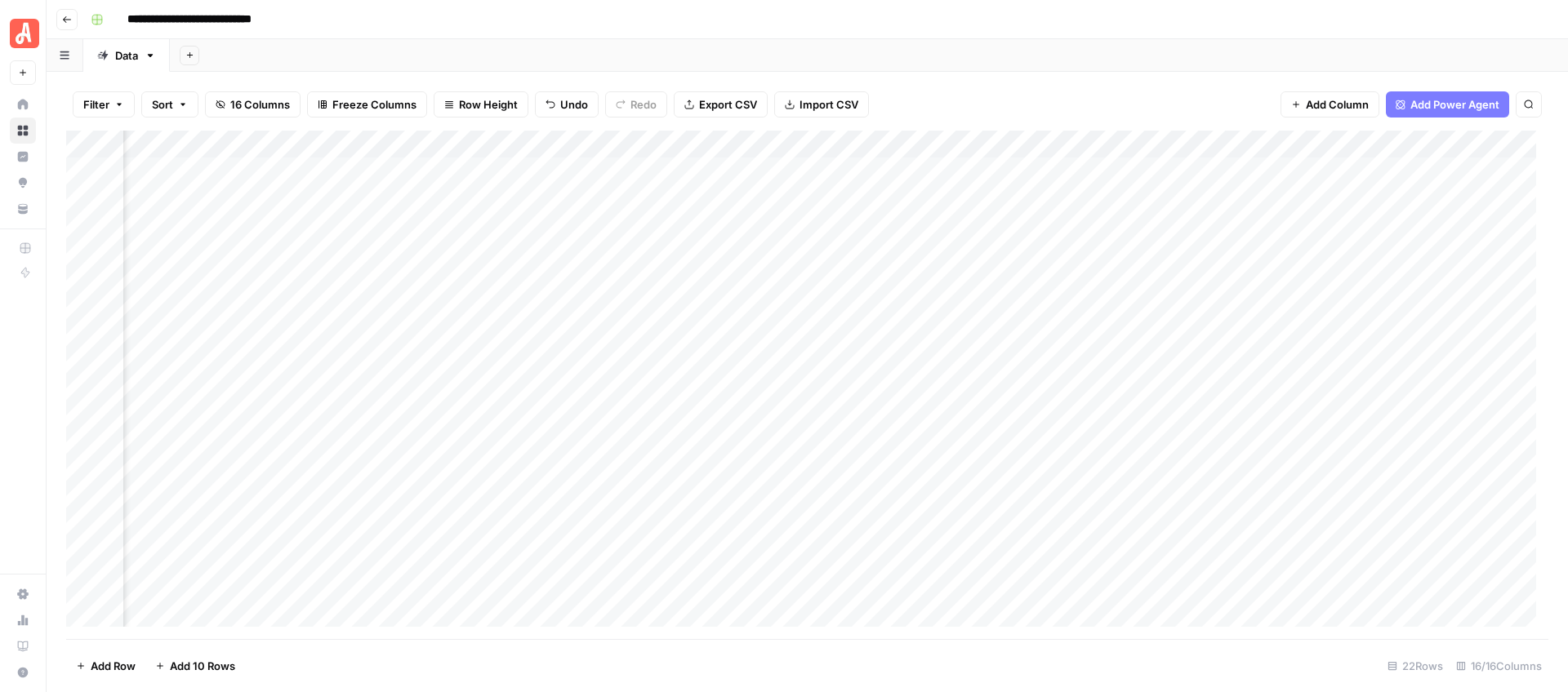
scroll to position [0, 520]
click at [818, 282] on div "Add Column" at bounding box center [807, 384] width 1482 height 508
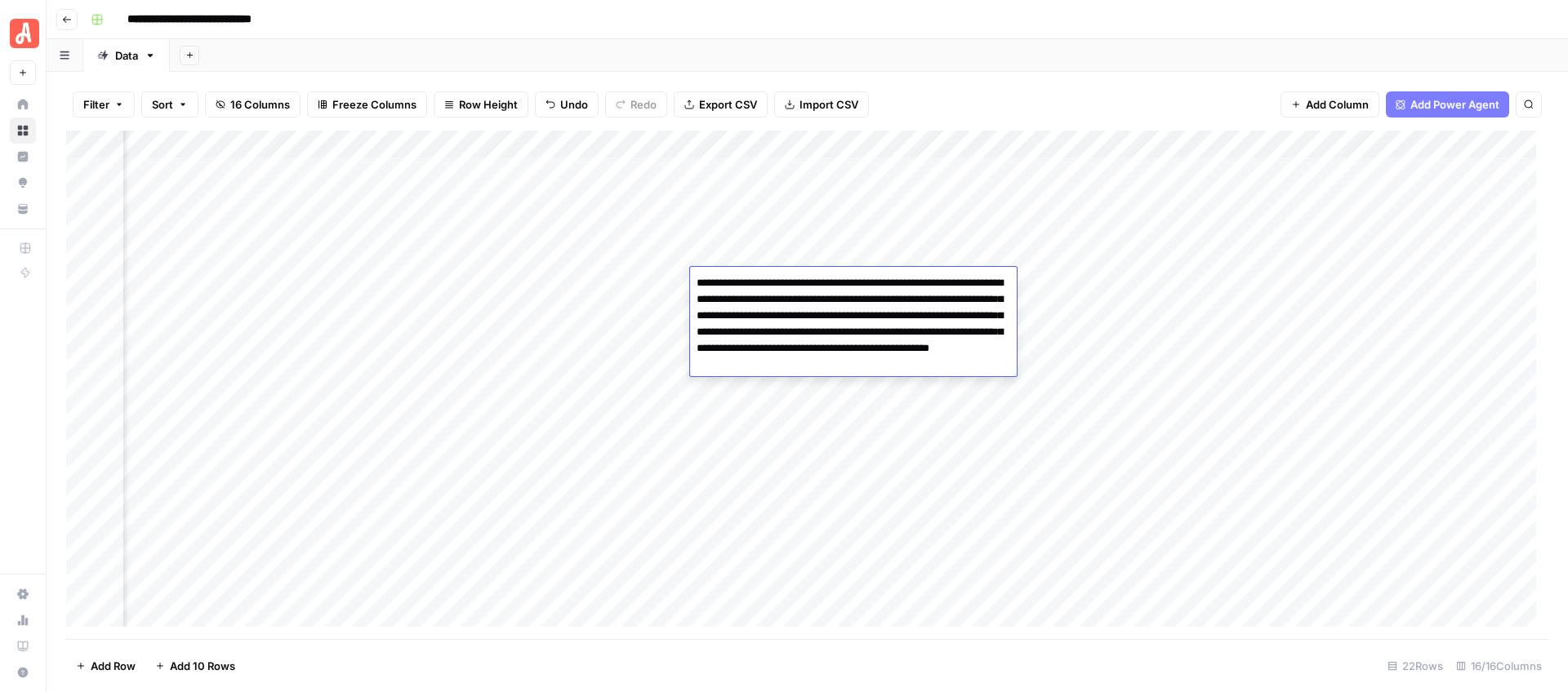
click at [818, 282] on textarea "**********" at bounding box center [853, 323] width 327 height 104
click at [846, 317] on textarea "**********" at bounding box center [853, 323] width 327 height 104
click at [1087, 32] on header "**********" at bounding box center [807, 20] width 1521 height 39
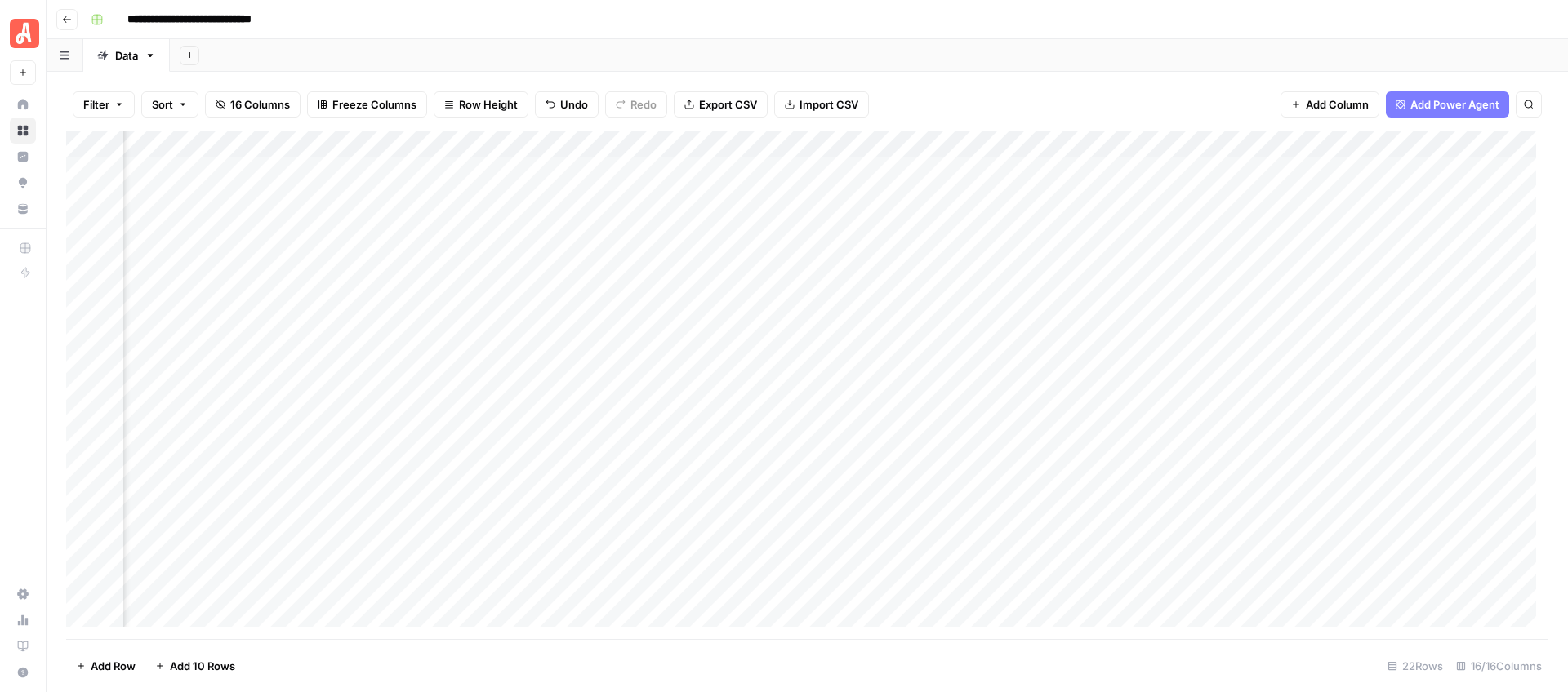
scroll to position [0, 1133]
click at [980, 281] on div "Add Column" at bounding box center [807, 384] width 1482 height 508
click at [845, 278] on div "Add Column" at bounding box center [807, 384] width 1482 height 508
click at [848, 284] on div "Add Column" at bounding box center [807, 384] width 1482 height 508
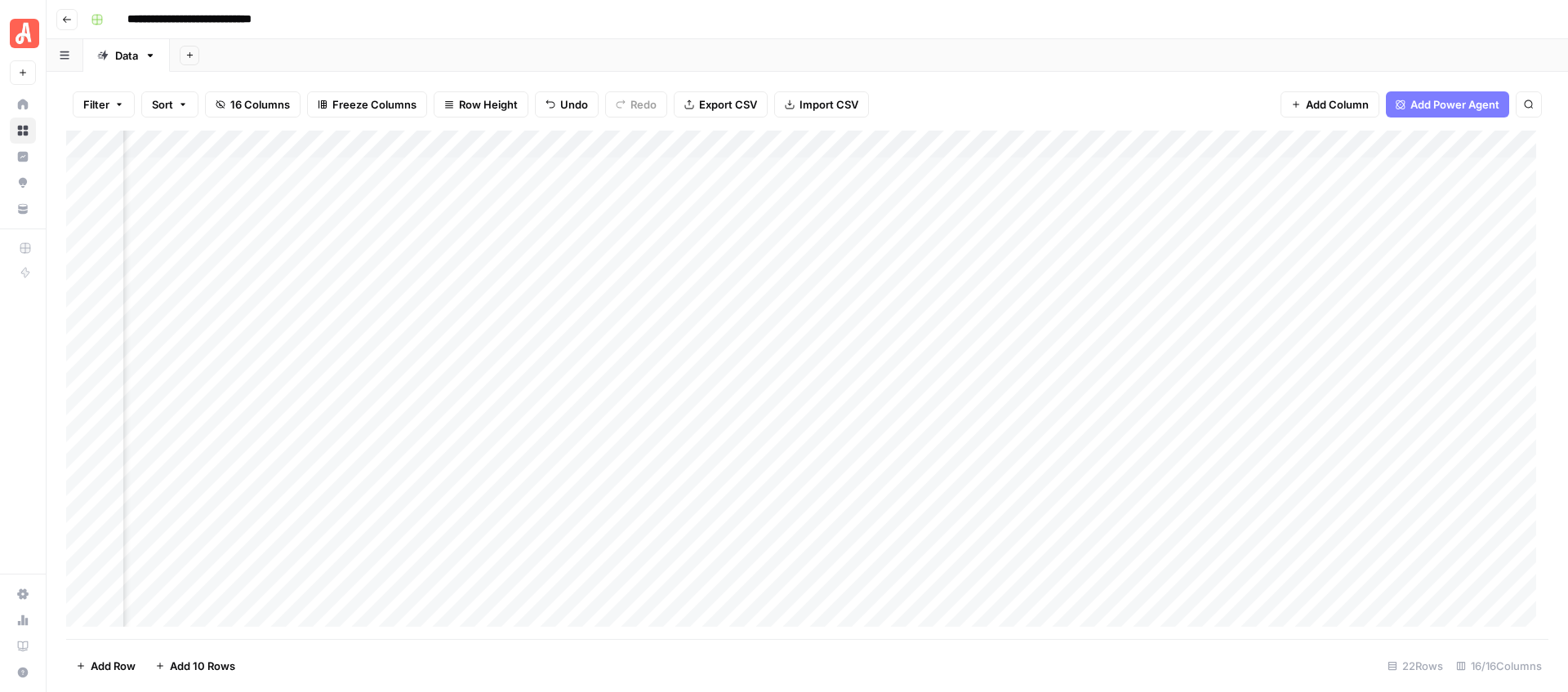
click at [1064, 65] on div "Add Sheet" at bounding box center [869, 56] width 1398 height 33
click at [1001, 284] on div "Add Column" at bounding box center [807, 384] width 1482 height 508
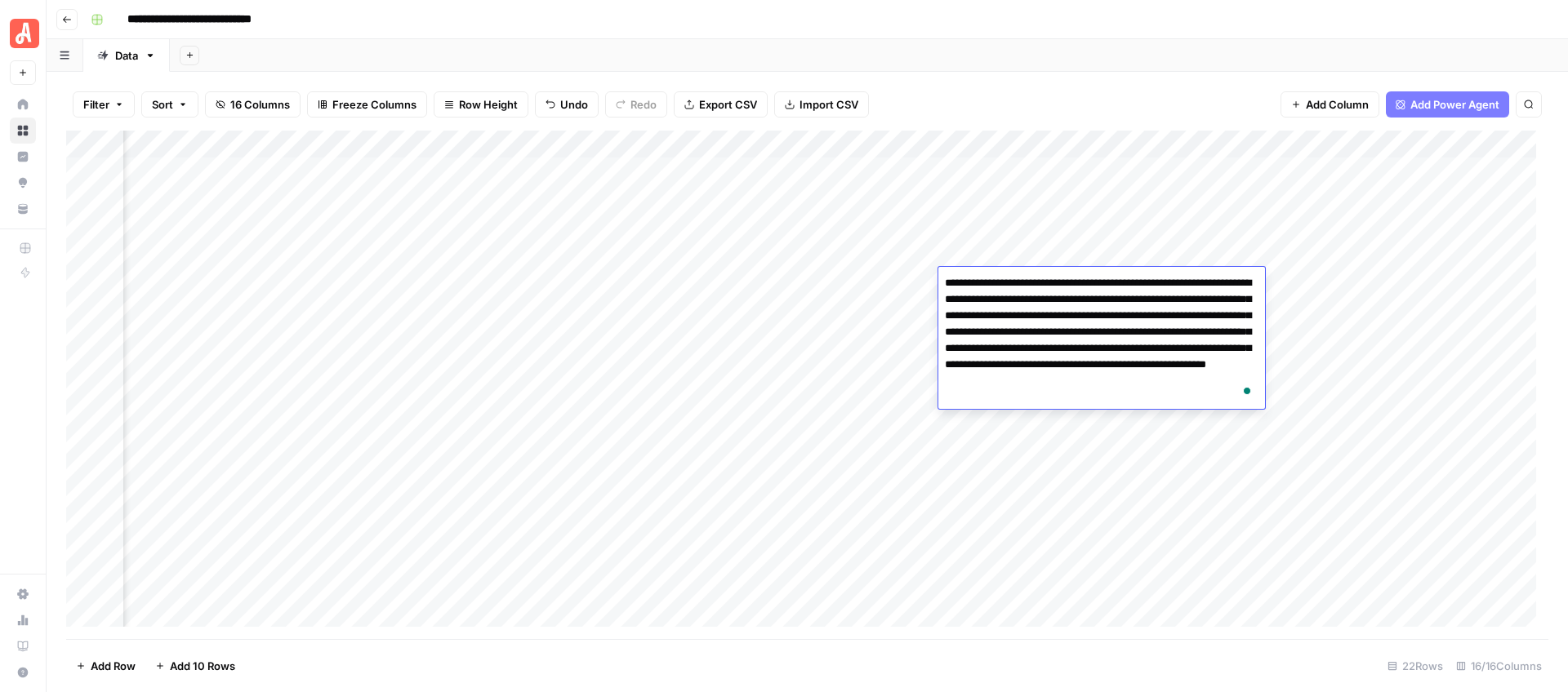
click at [1207, 56] on div "Add Sheet" at bounding box center [869, 56] width 1398 height 33
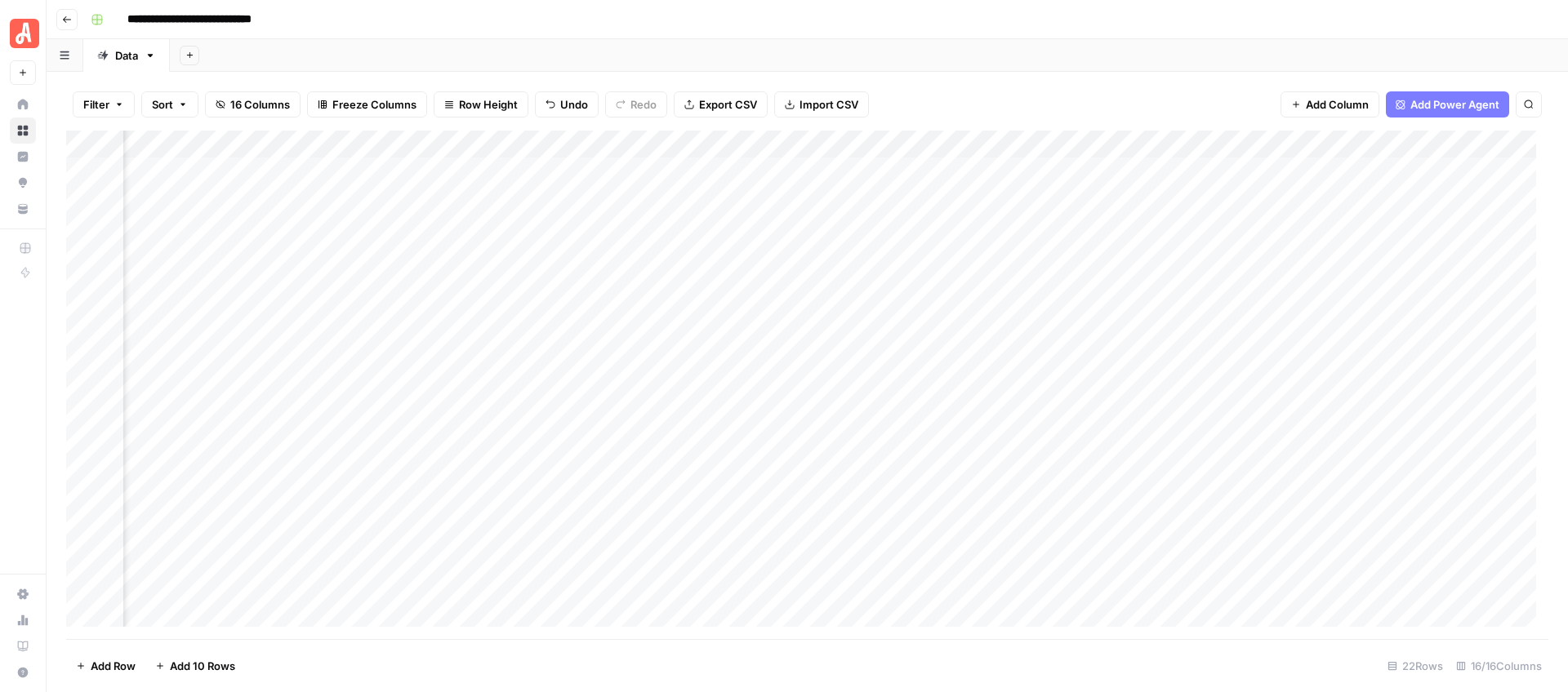
click at [1184, 285] on div "Add Column" at bounding box center [807, 384] width 1482 height 508
click at [1282, 279] on div "Add Column" at bounding box center [807, 384] width 1482 height 508
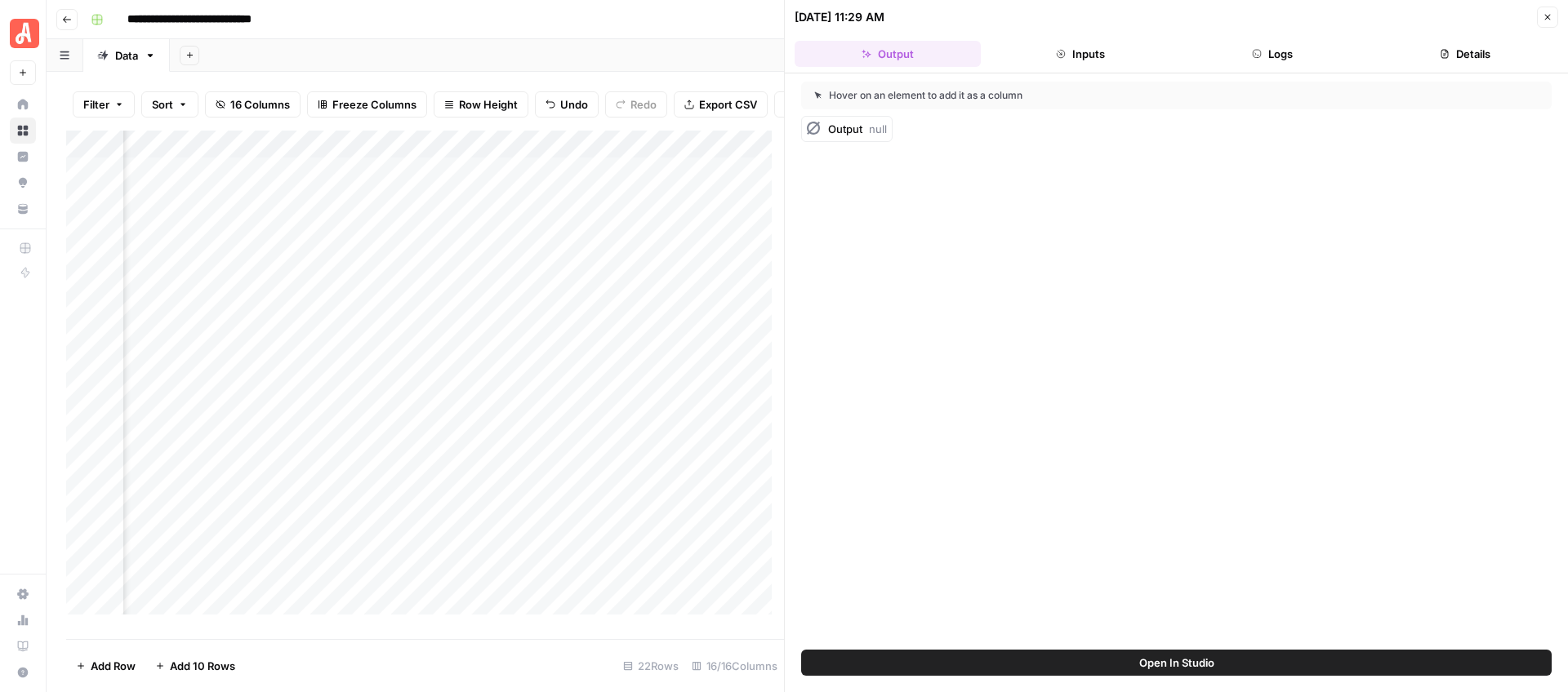
click at [1553, 13] on button "Close" at bounding box center [1547, 17] width 21 height 21
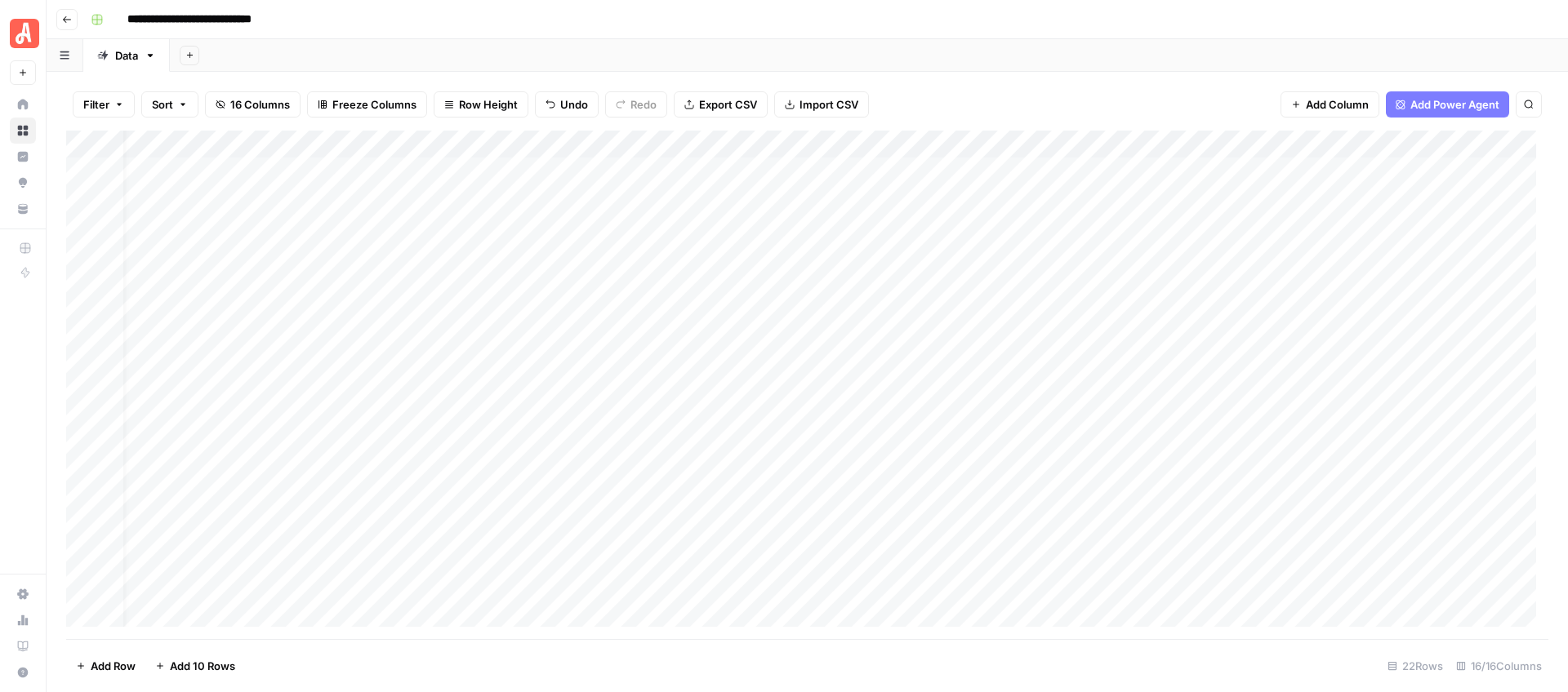
scroll to position [0, 28]
click at [357, 313] on div "Add Column" at bounding box center [807, 384] width 1482 height 508
click at [357, 313] on textarea "**********" at bounding box center [372, 311] width 261 height 23
click at [579, 314] on div "Add Column" at bounding box center [807, 384] width 1482 height 508
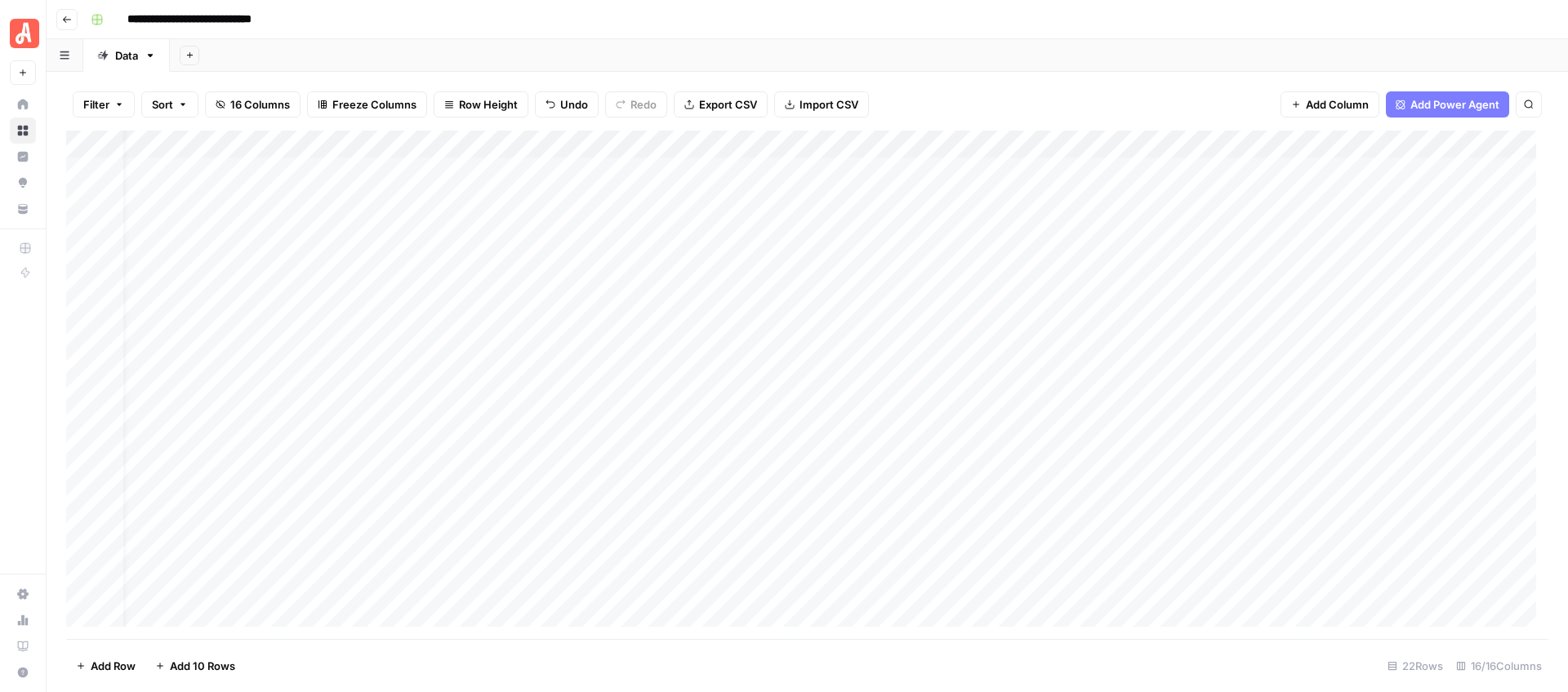
click at [579, 314] on div "Add Column" at bounding box center [807, 384] width 1482 height 508
click at [820, 310] on div "Add Column" at bounding box center [807, 384] width 1482 height 508
click at [603, 314] on div "Add Column" at bounding box center [807, 384] width 1482 height 508
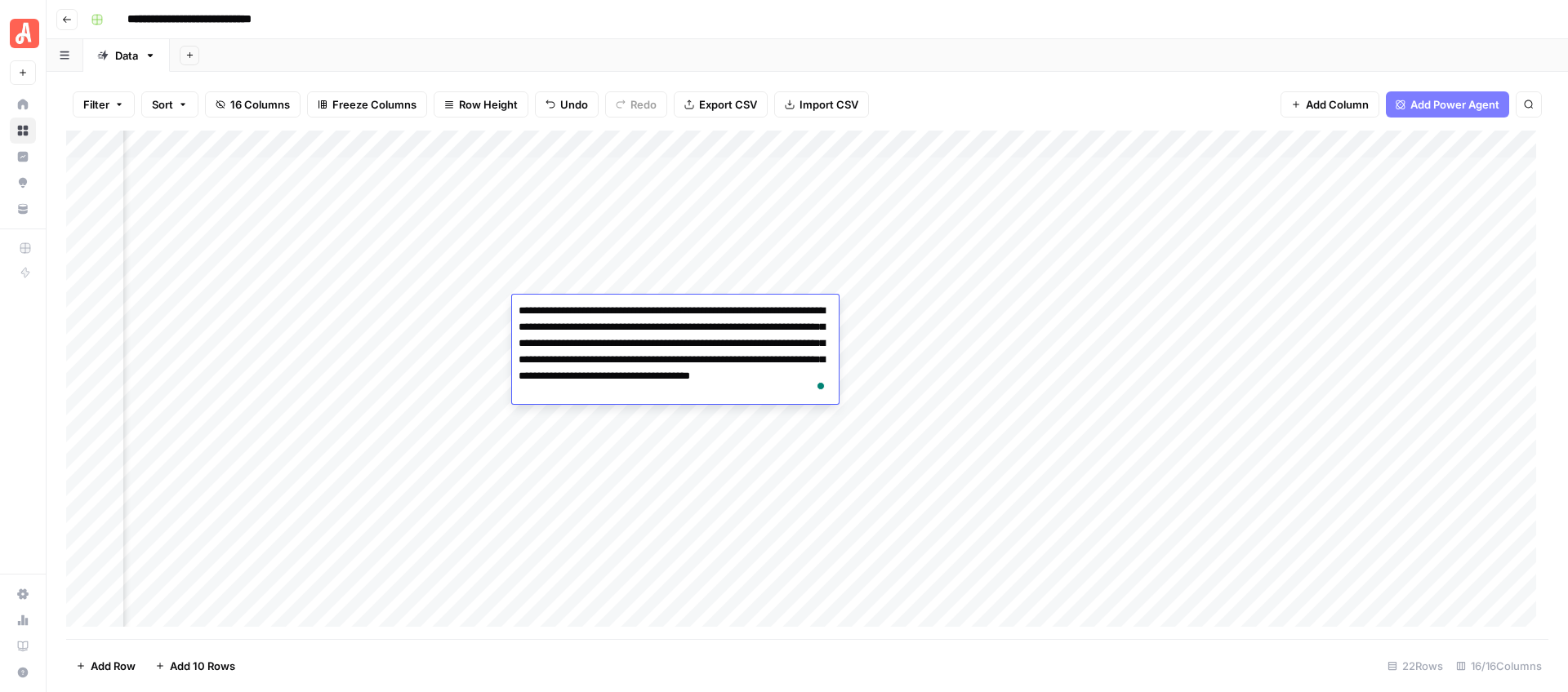
click at [677, 347] on textarea "**********" at bounding box center [675, 351] width 327 height 104
click at [1161, 11] on div "**********" at bounding box center [817, 20] width 1467 height 26
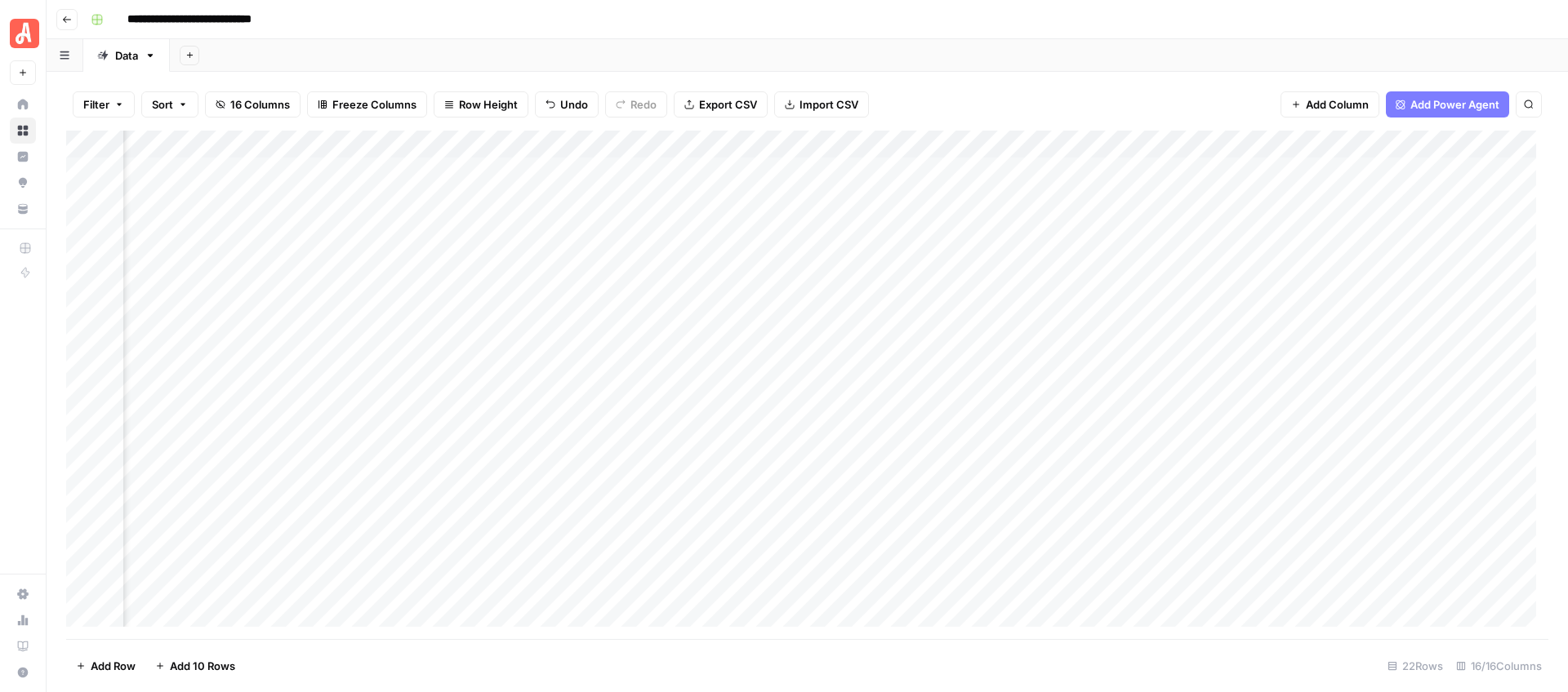
click at [1109, 308] on div "Add Column" at bounding box center [807, 384] width 1482 height 508
click at [1162, 73] on div "Filter Sort 16 Columns Freeze Columns Row Height Undo Redo Export CSV Import CS…" at bounding box center [807, 381] width 1521 height 620
click at [966, 310] on div "Add Column" at bounding box center [807, 384] width 1482 height 508
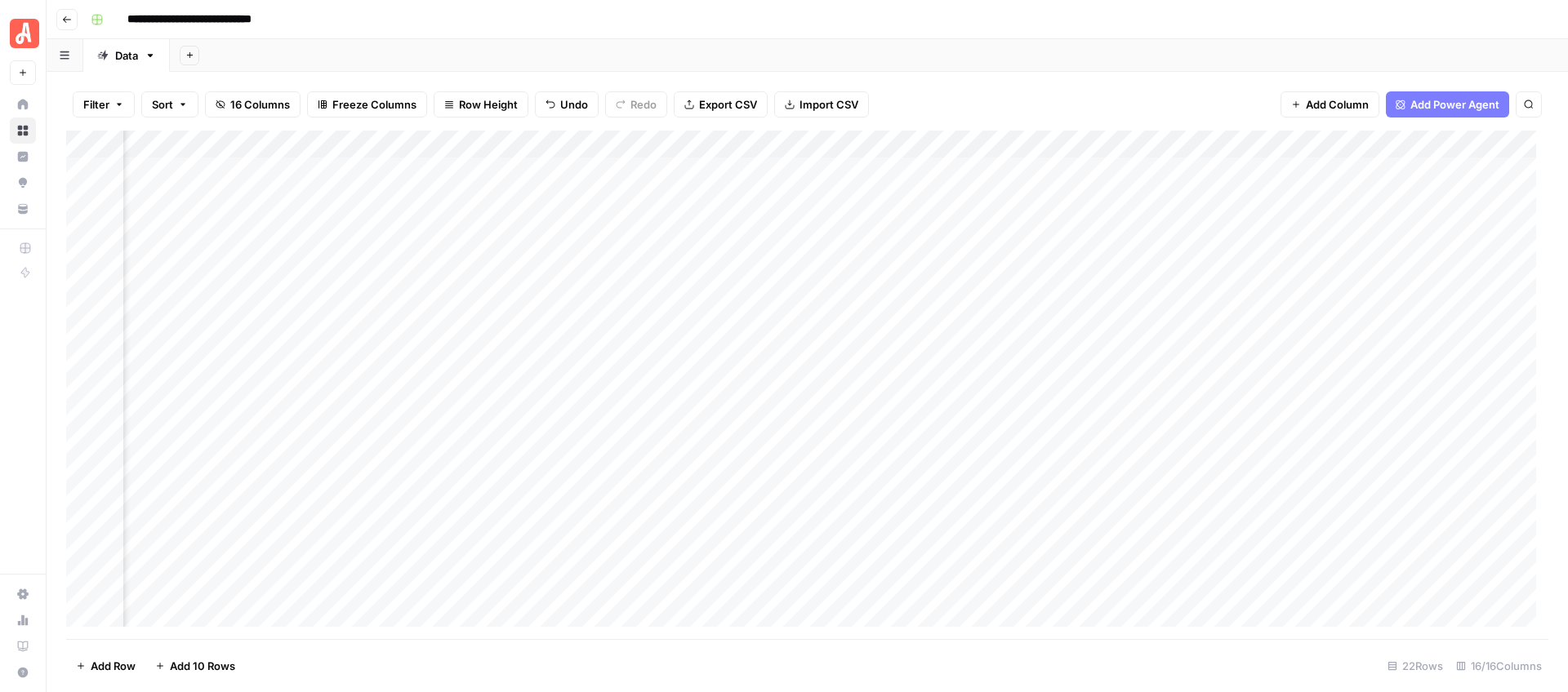
scroll to position [0, 1387]
click at [896, 311] on div "Add Column" at bounding box center [807, 384] width 1482 height 508
click at [896, 311] on textarea "**********" at bounding box center [1008, 319] width 327 height 39
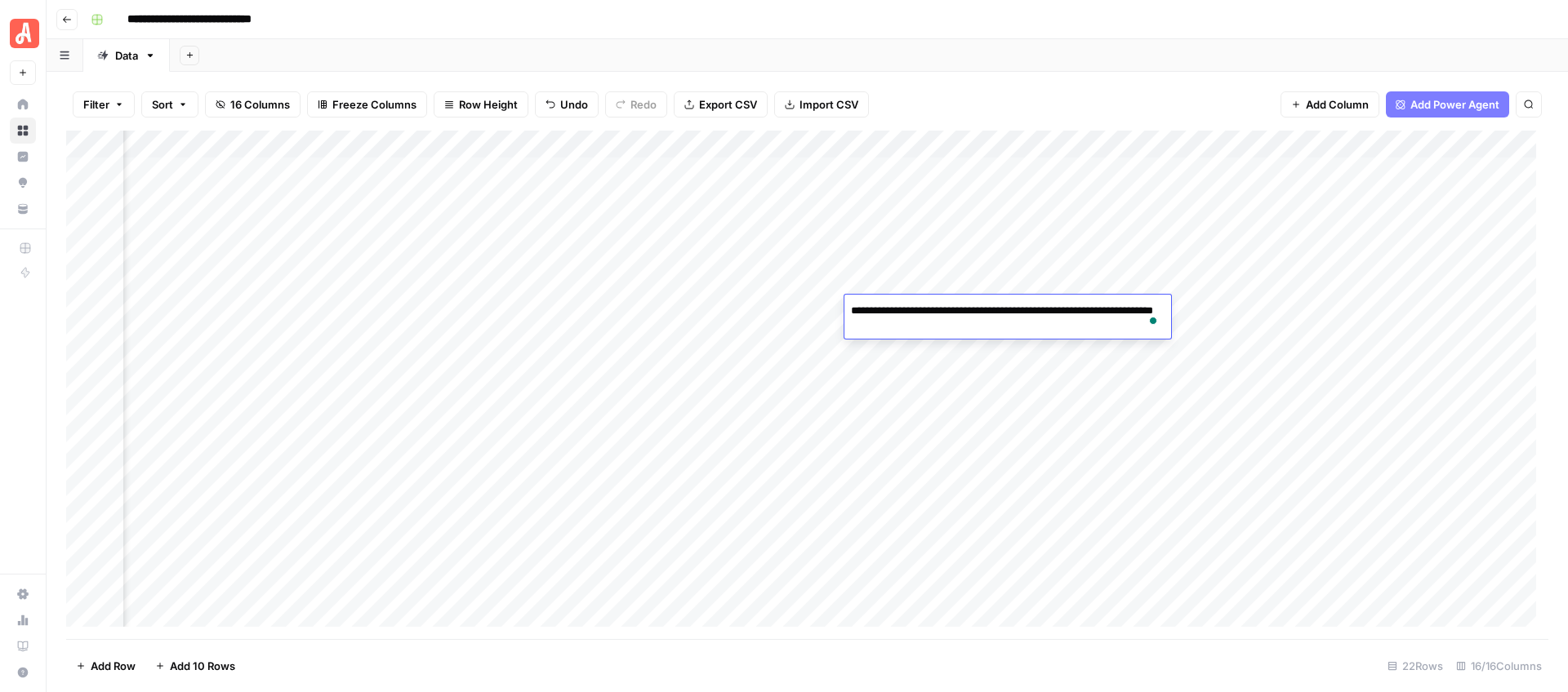
click at [955, 325] on textarea "**********" at bounding box center [1008, 319] width 327 height 39
click at [1064, 76] on div "Filter Sort 16 Columns Freeze Columns Row Height Undo Redo Export CSV Import CS…" at bounding box center [807, 381] width 1521 height 620
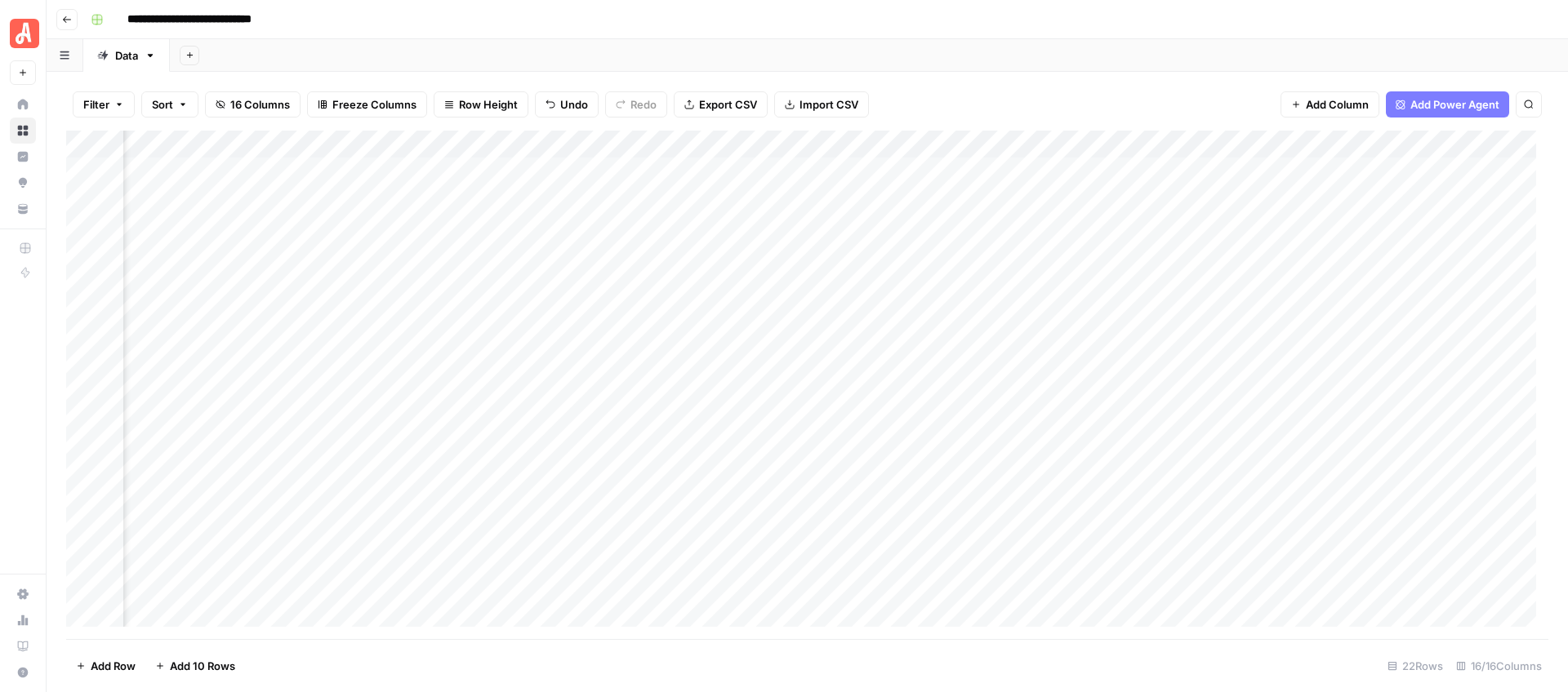
click at [1037, 311] on div "Add Column" at bounding box center [807, 384] width 1482 height 508
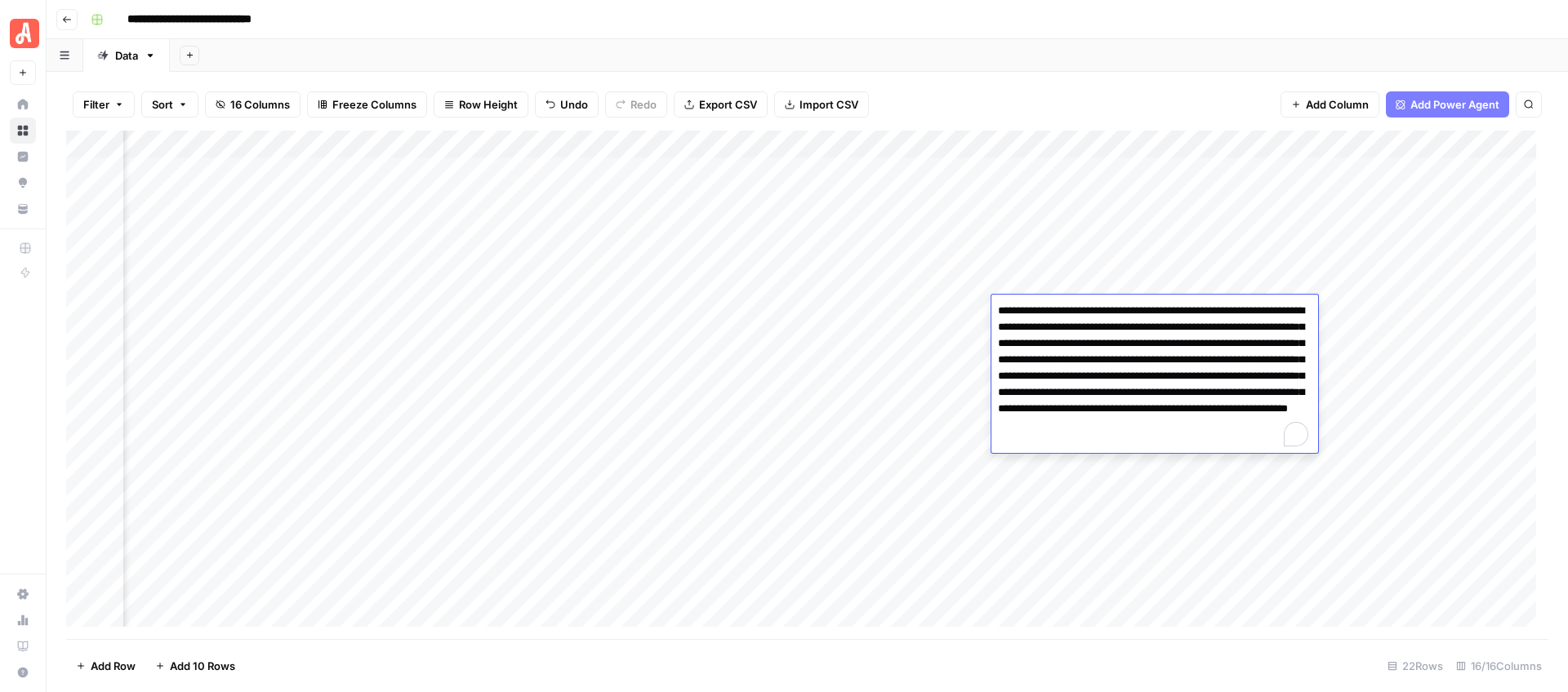
click at [1037, 311] on textarea "**********" at bounding box center [1155, 376] width 327 height 154
click at [1103, 395] on textarea "**********" at bounding box center [1155, 376] width 327 height 154
click at [1147, 47] on div "Add Sheet" at bounding box center [869, 56] width 1398 height 33
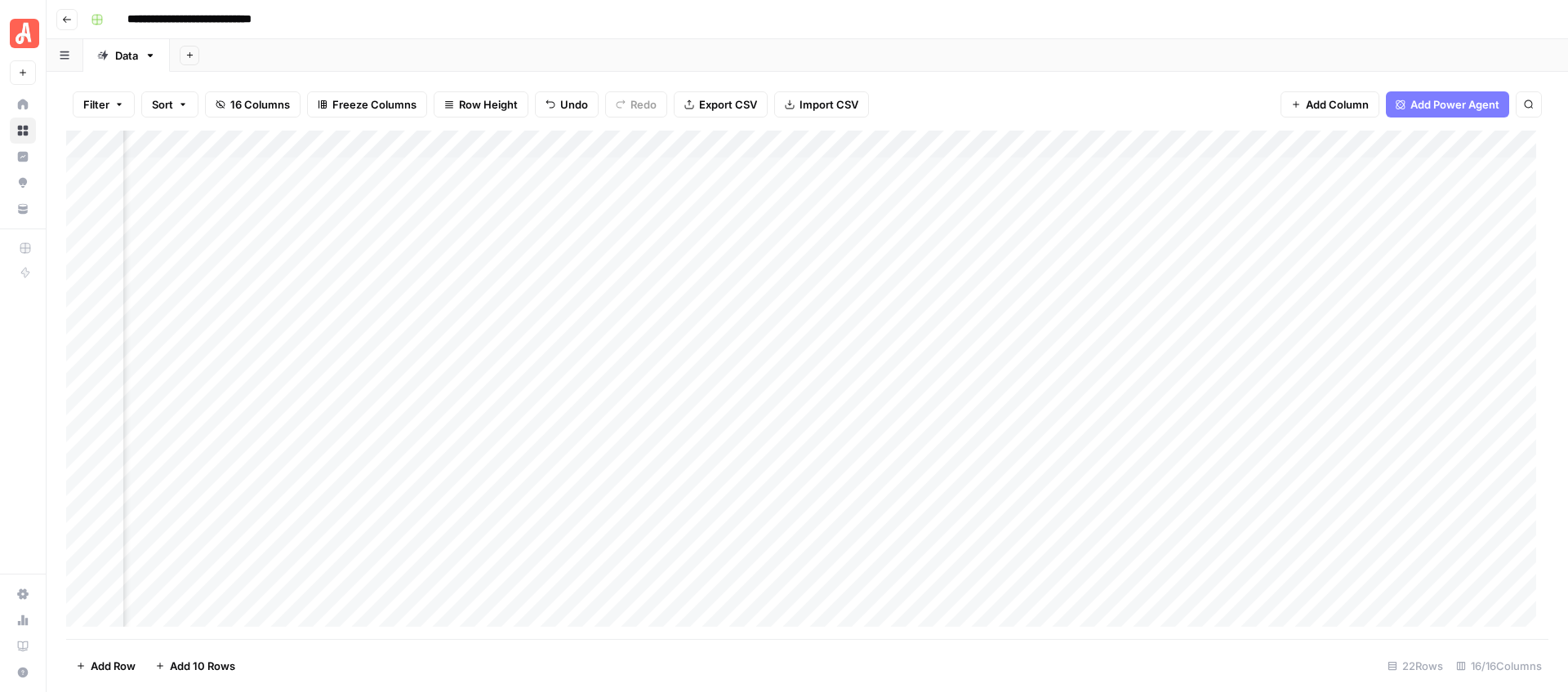
click at [1231, 312] on div "Add Column" at bounding box center [807, 384] width 1482 height 508
click at [383, 334] on div "Add Column" at bounding box center [807, 384] width 1482 height 508
click at [387, 341] on div "Add Column" at bounding box center [807, 384] width 1482 height 508
click at [425, 341] on textarea "**********" at bounding box center [400, 339] width 261 height 23
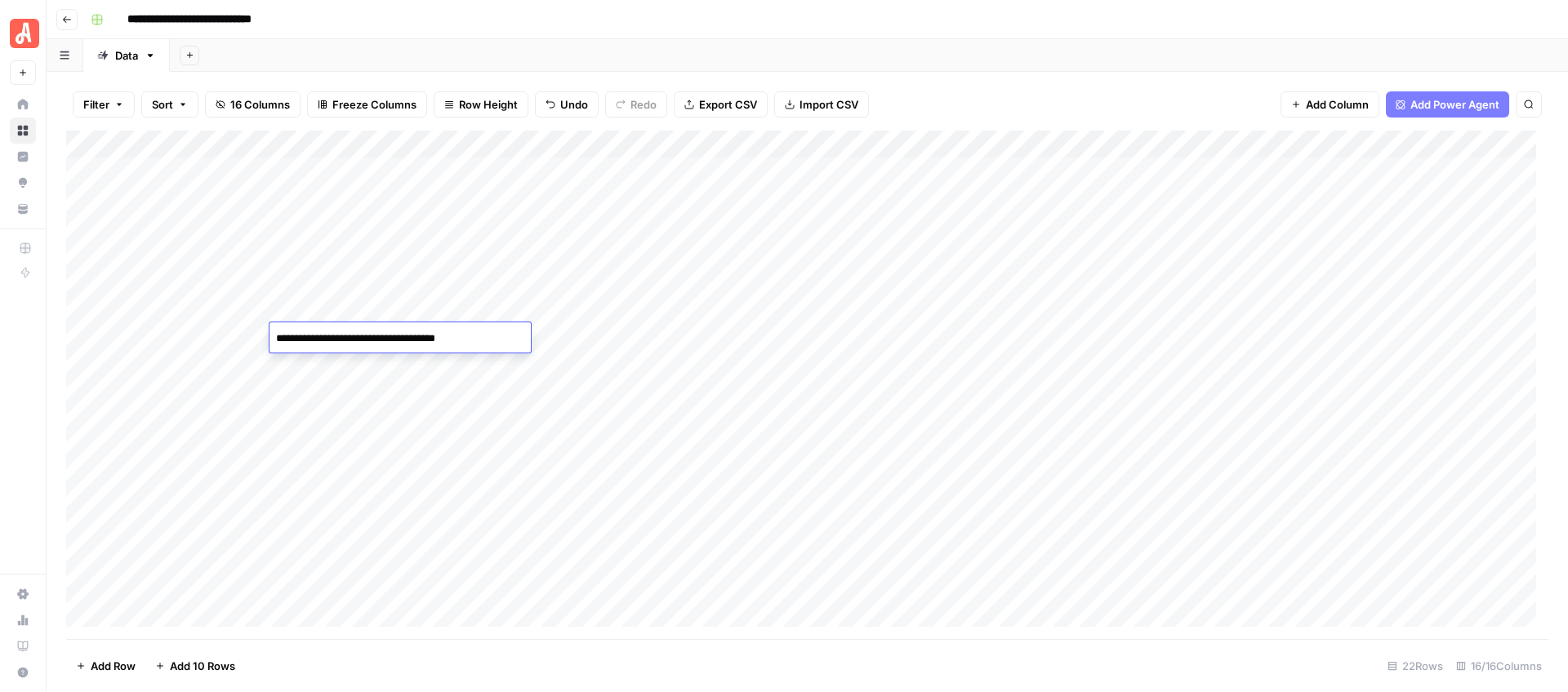
click at [657, 338] on div "Add Column" at bounding box center [807, 384] width 1482 height 508
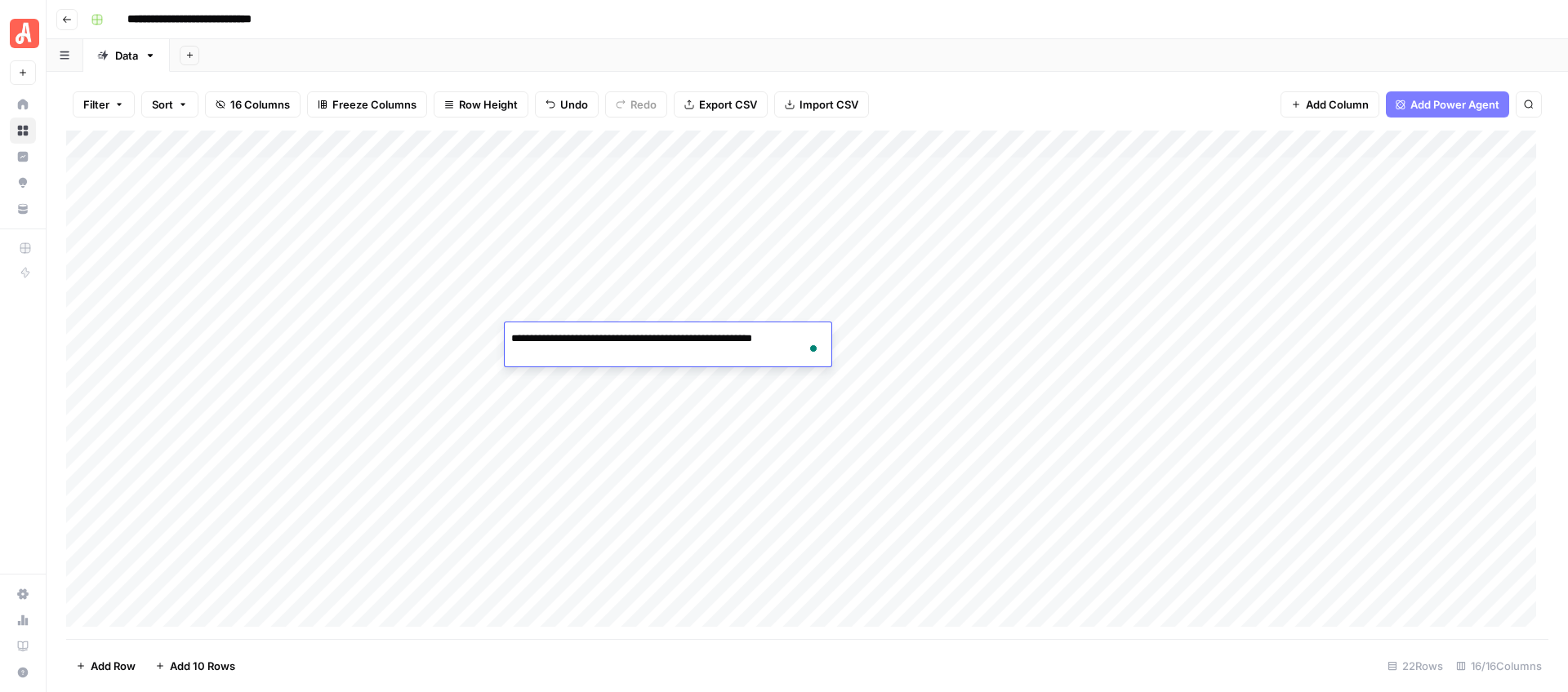
click at [432, 339] on div "Add Column" at bounding box center [807, 384] width 1482 height 508
click at [817, 337] on div "Add Column" at bounding box center [807, 384] width 1482 height 508
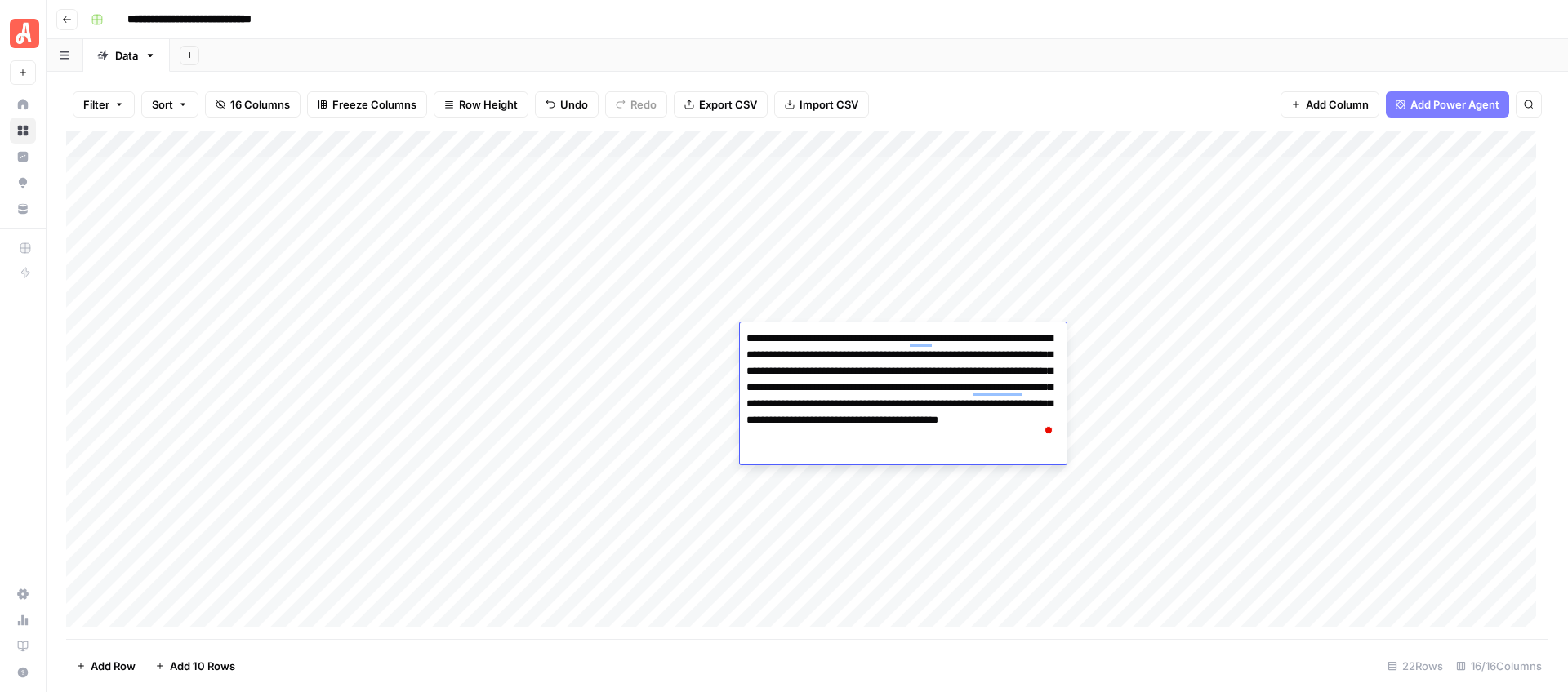
click at [1095, 91] on div "Filter Sort 16 Columns Freeze Columns Row Height Undo Redo Export CSV Import CS…" at bounding box center [807, 104] width 1482 height 53
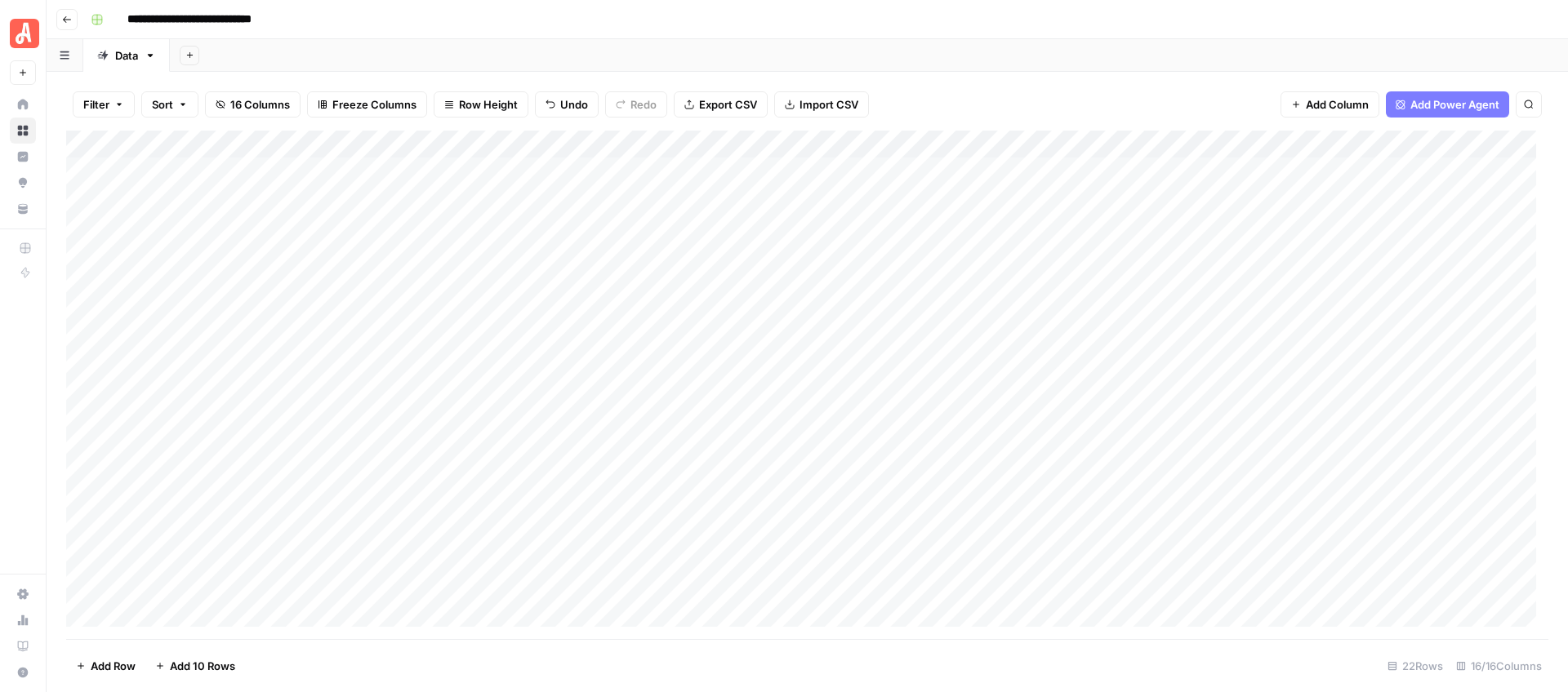
click at [1246, 337] on div "Add Column" at bounding box center [807, 384] width 1482 height 508
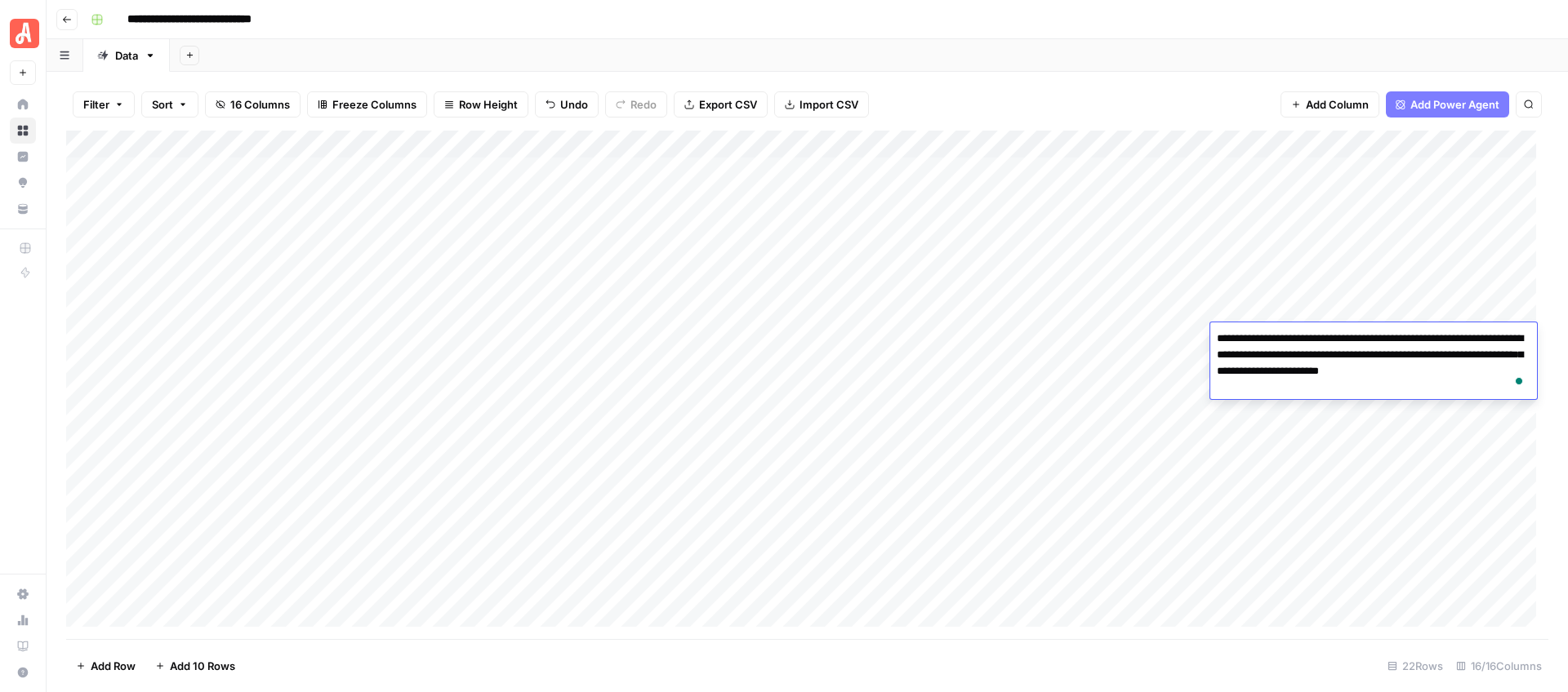
click at [731, 639] on footer "Add Row Add 10 Rows 22 Rows 16/16 Columns" at bounding box center [807, 665] width 1482 height 53
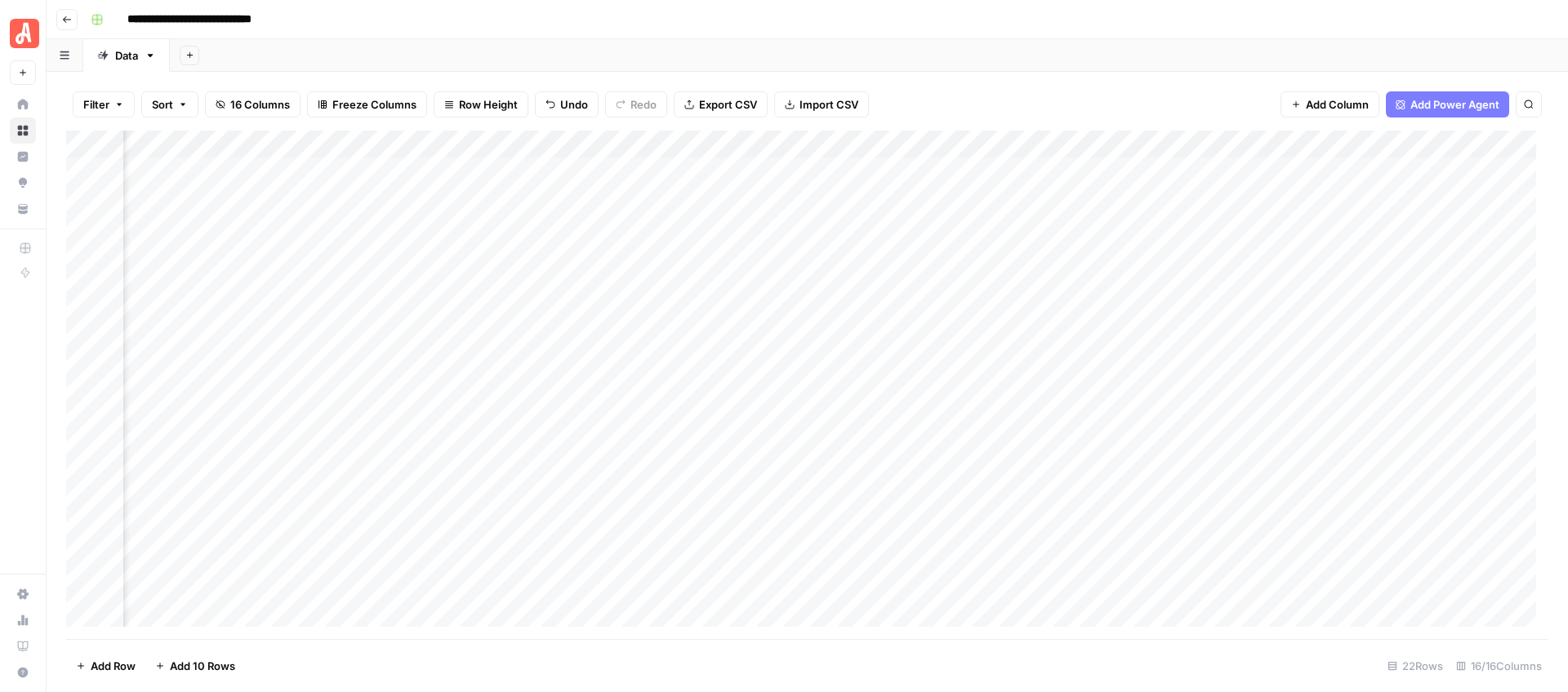
scroll to position [0, 1002]
click at [1108, 337] on div "Add Column" at bounding box center [807, 384] width 1482 height 508
click at [946, 337] on div "Add Column" at bounding box center [807, 384] width 1482 height 508
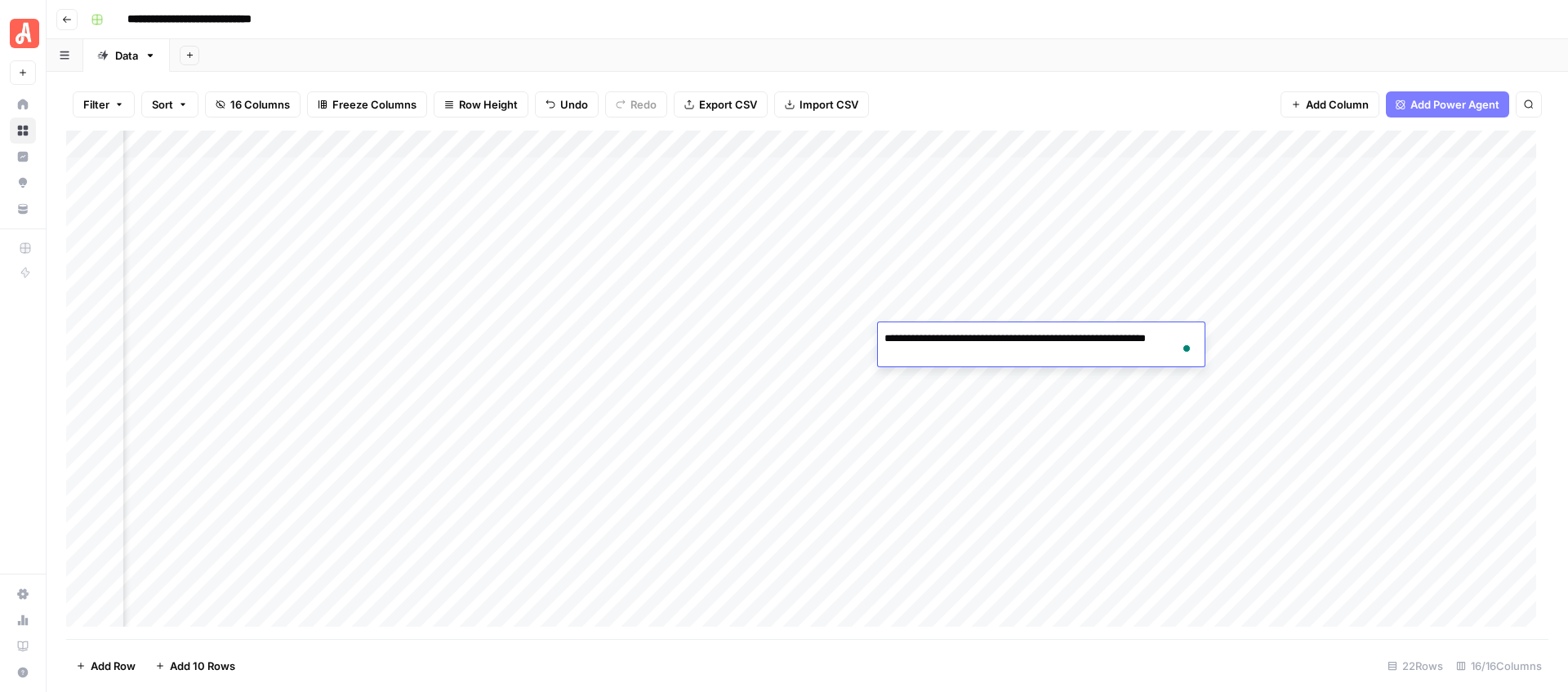
click at [1051, 86] on div "Filter Sort 16 Columns Freeze Columns Row Height Undo Redo Export CSV Import CS…" at bounding box center [807, 104] width 1482 height 53
click at [1060, 335] on div "Add Column" at bounding box center [807, 384] width 1482 height 508
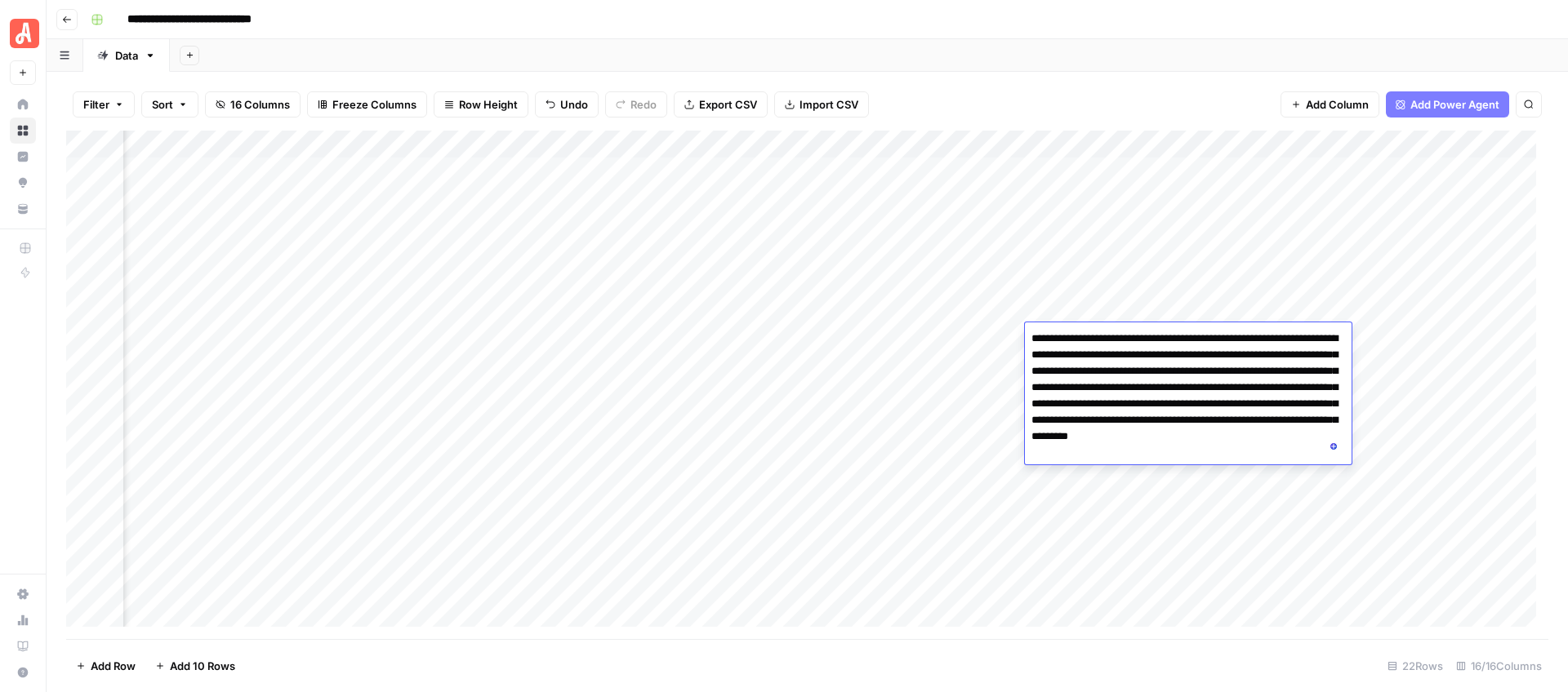
click at [1085, 71] on div "Filter Sort 16 Columns Freeze Columns Row Height Undo Redo Export CSV Import CS…" at bounding box center [807, 381] width 1521 height 620
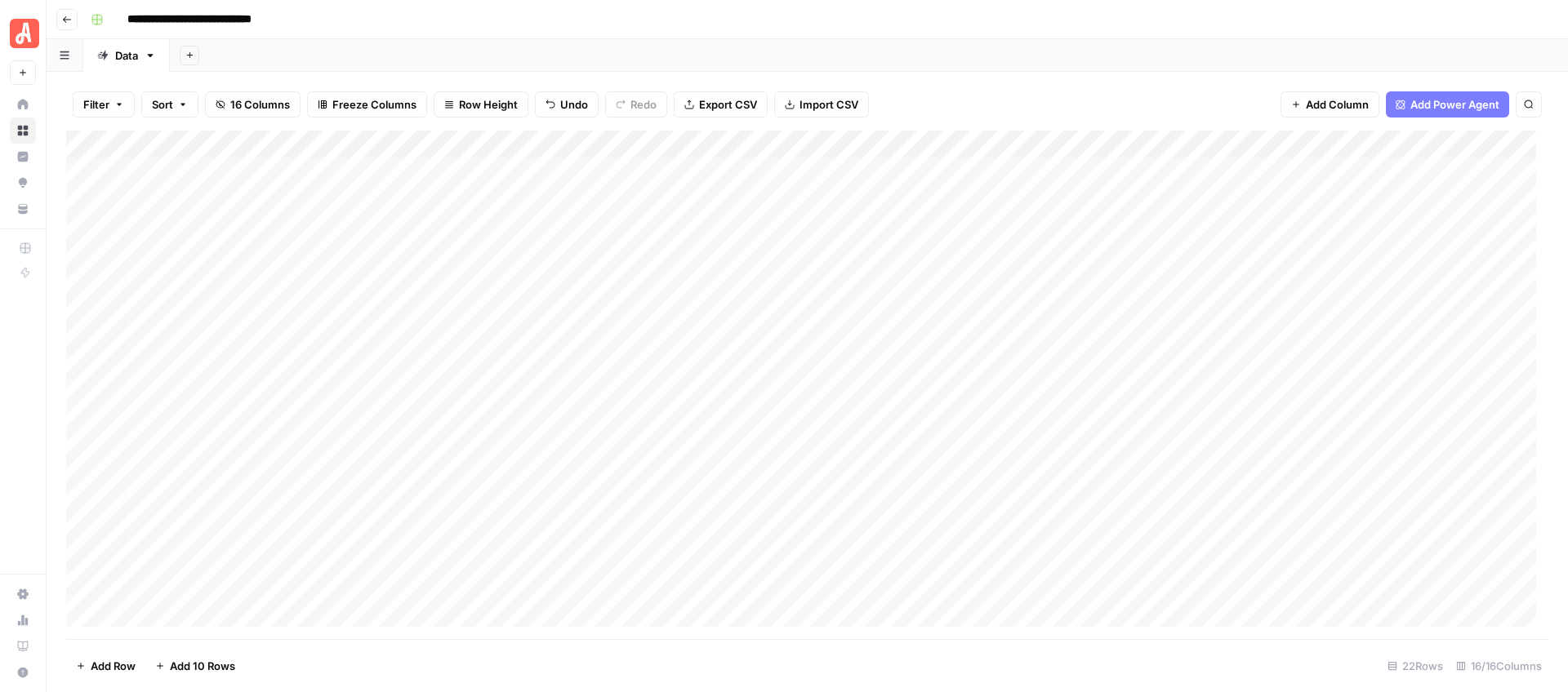
scroll to position [0, 0]
click at [350, 365] on div "Add Column" at bounding box center [807, 384] width 1482 height 508
click at [828, 366] on div "Add Column" at bounding box center [807, 384] width 1482 height 508
click at [1034, 50] on div "Add Sheet" at bounding box center [869, 56] width 1398 height 33
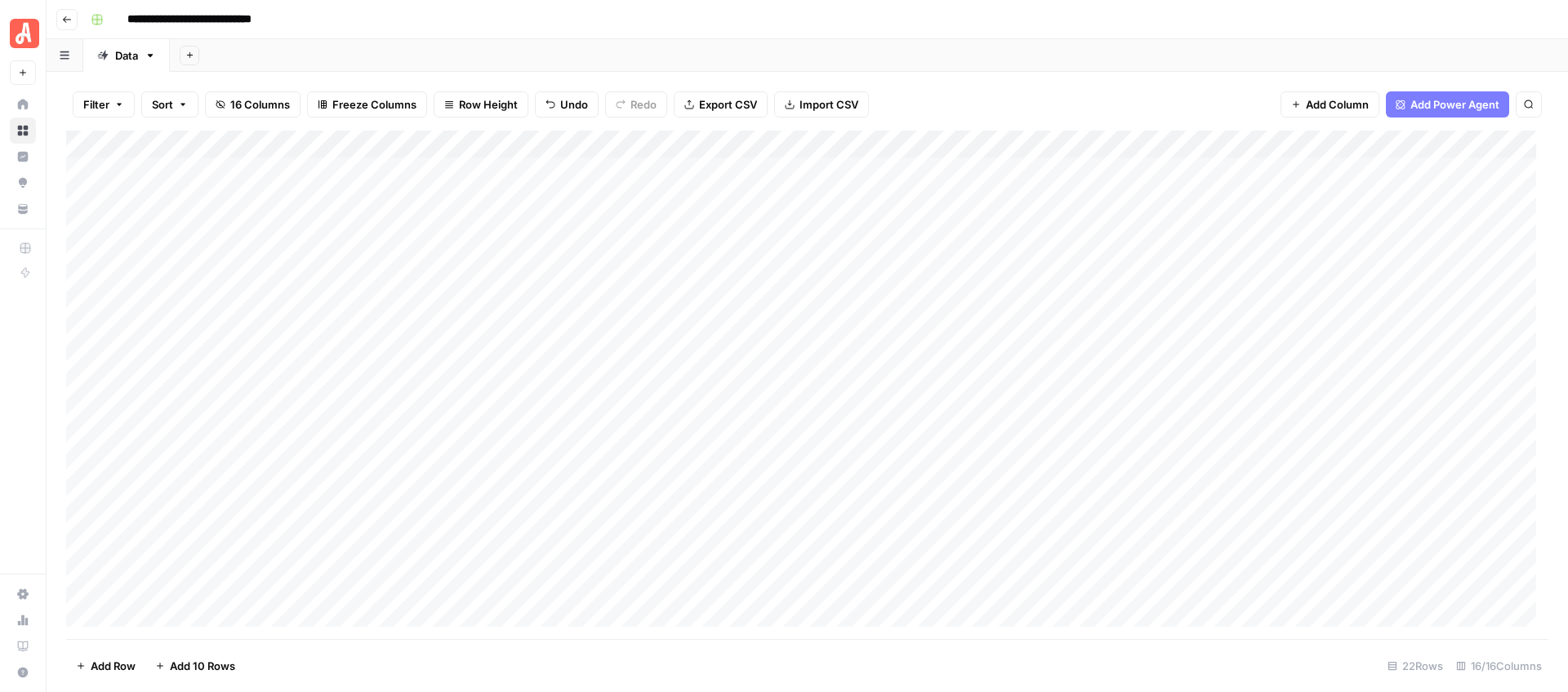
click at [1249, 369] on div "Add Column" at bounding box center [807, 384] width 1482 height 508
click at [1253, 368] on div "Add Column" at bounding box center [807, 384] width 1482 height 508
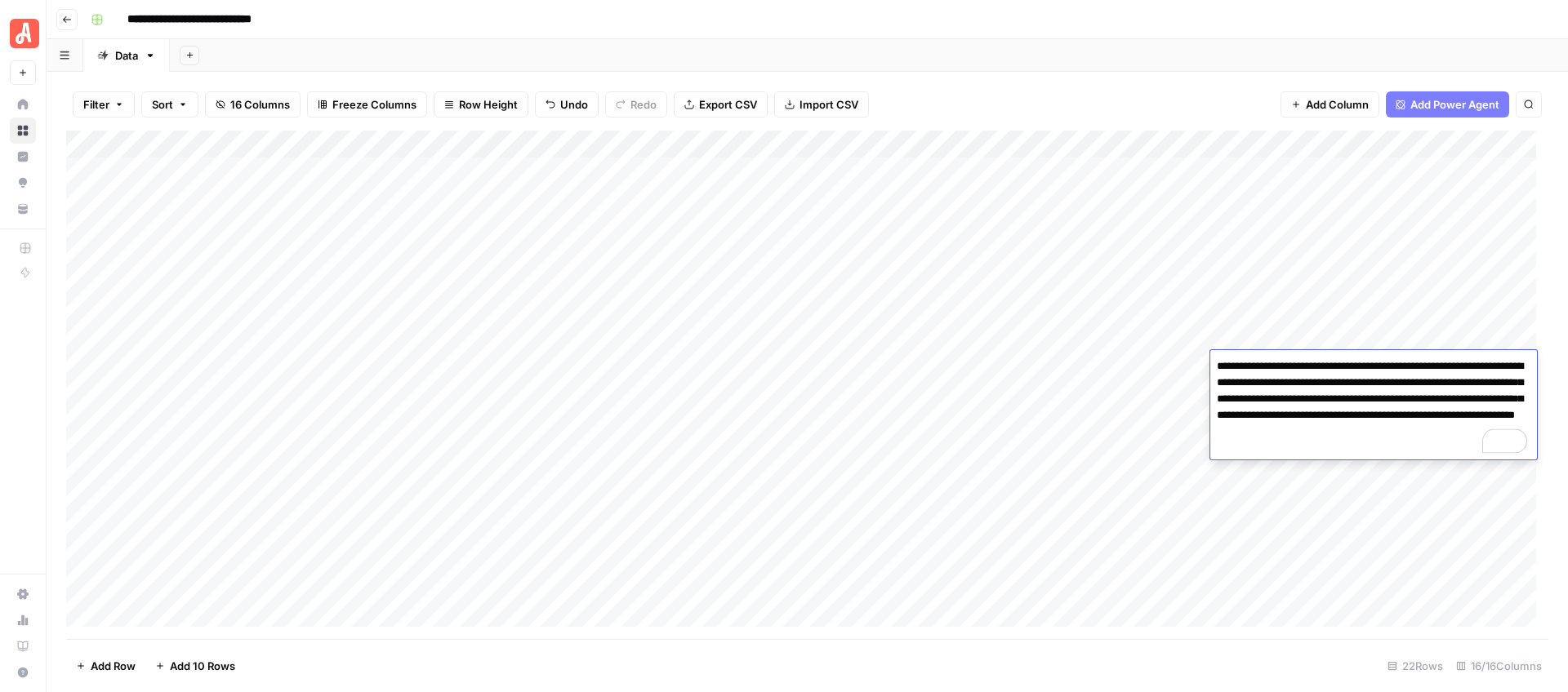
click at [1285, 424] on textarea "**********" at bounding box center [1373, 406] width 327 height 104
click at [1167, 37] on header "**********" at bounding box center [807, 20] width 1521 height 39
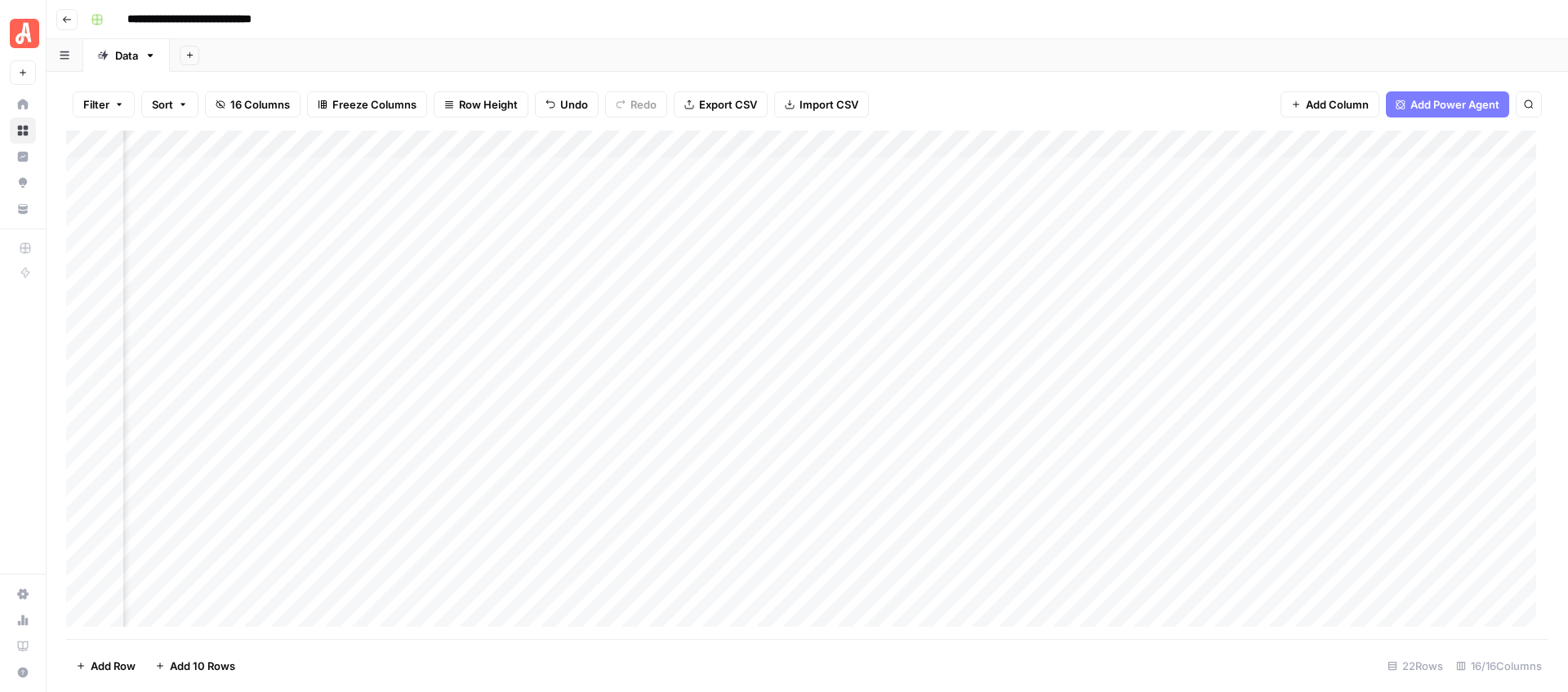
scroll to position [0, 970]
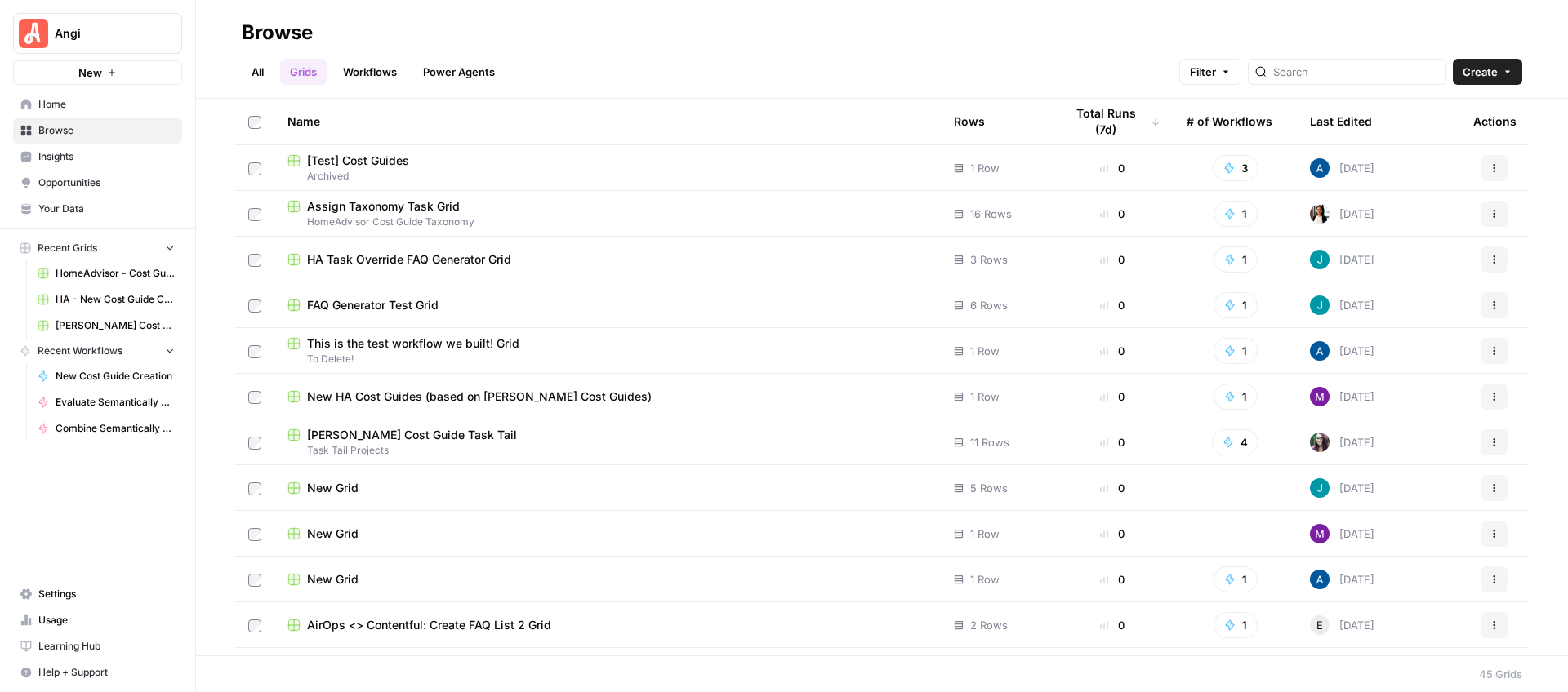
scroll to position [291, 0]
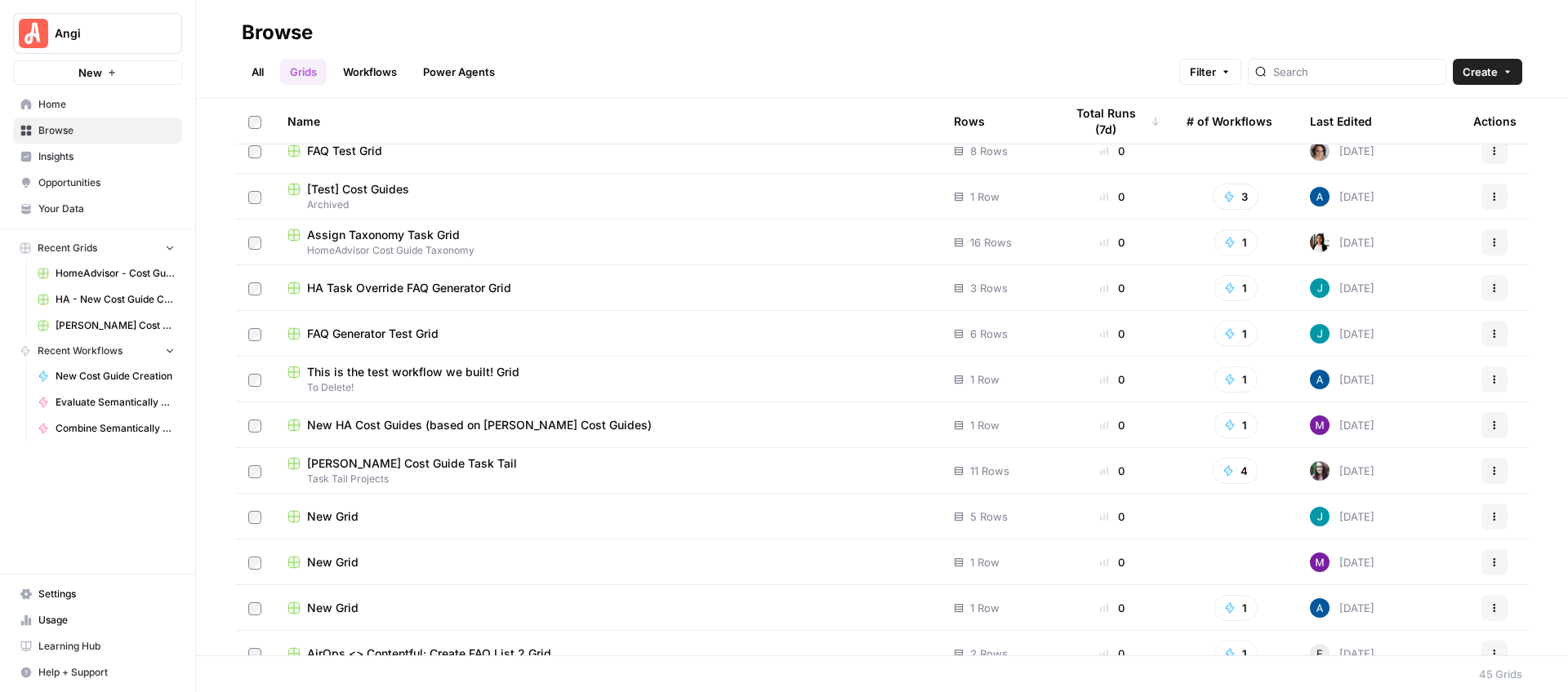
click at [444, 468] on span "[PERSON_NAME] Cost Guide Task Tail" at bounding box center [412, 464] width 209 height 16
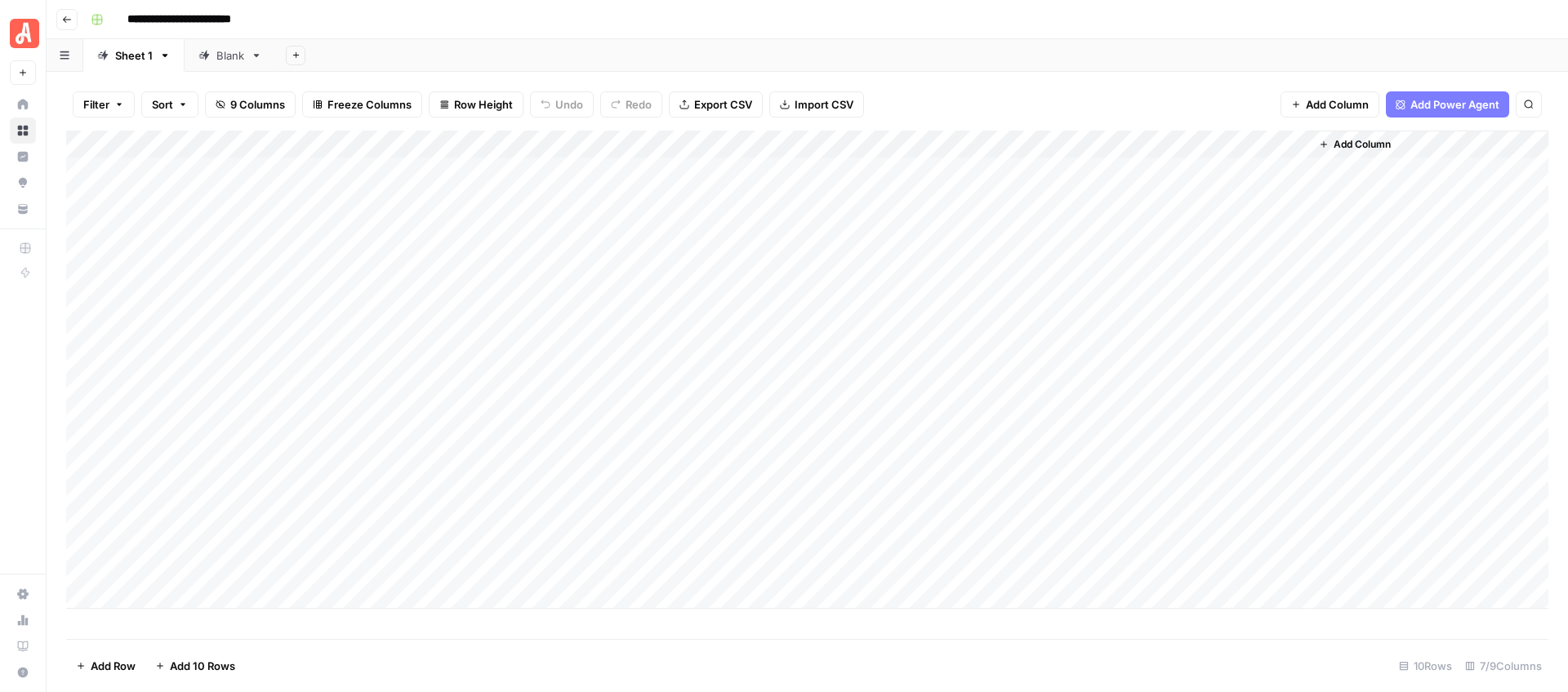
click at [1129, 146] on div "Add Column" at bounding box center [807, 369] width 1482 height 479
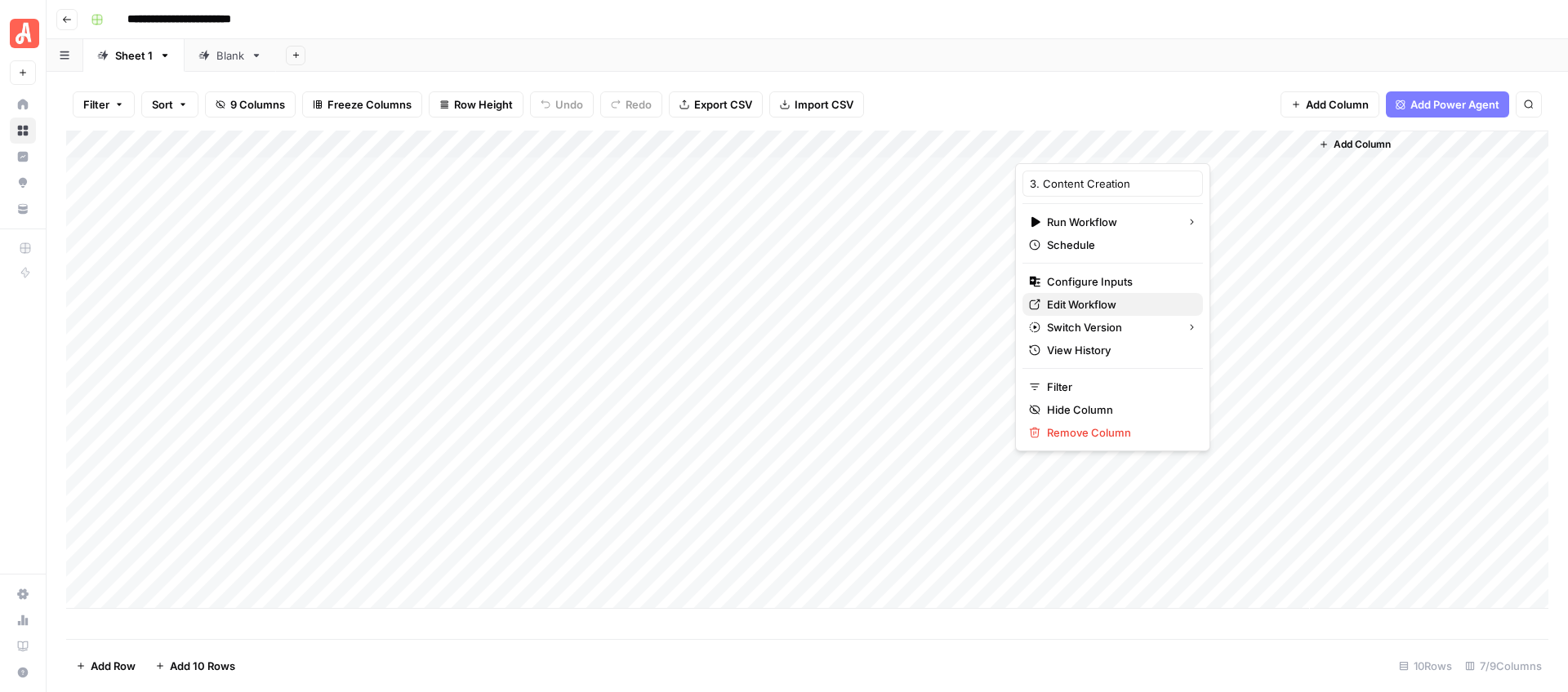
click at [1078, 298] on span "Edit Workflow" at bounding box center [1118, 305] width 143 height 16
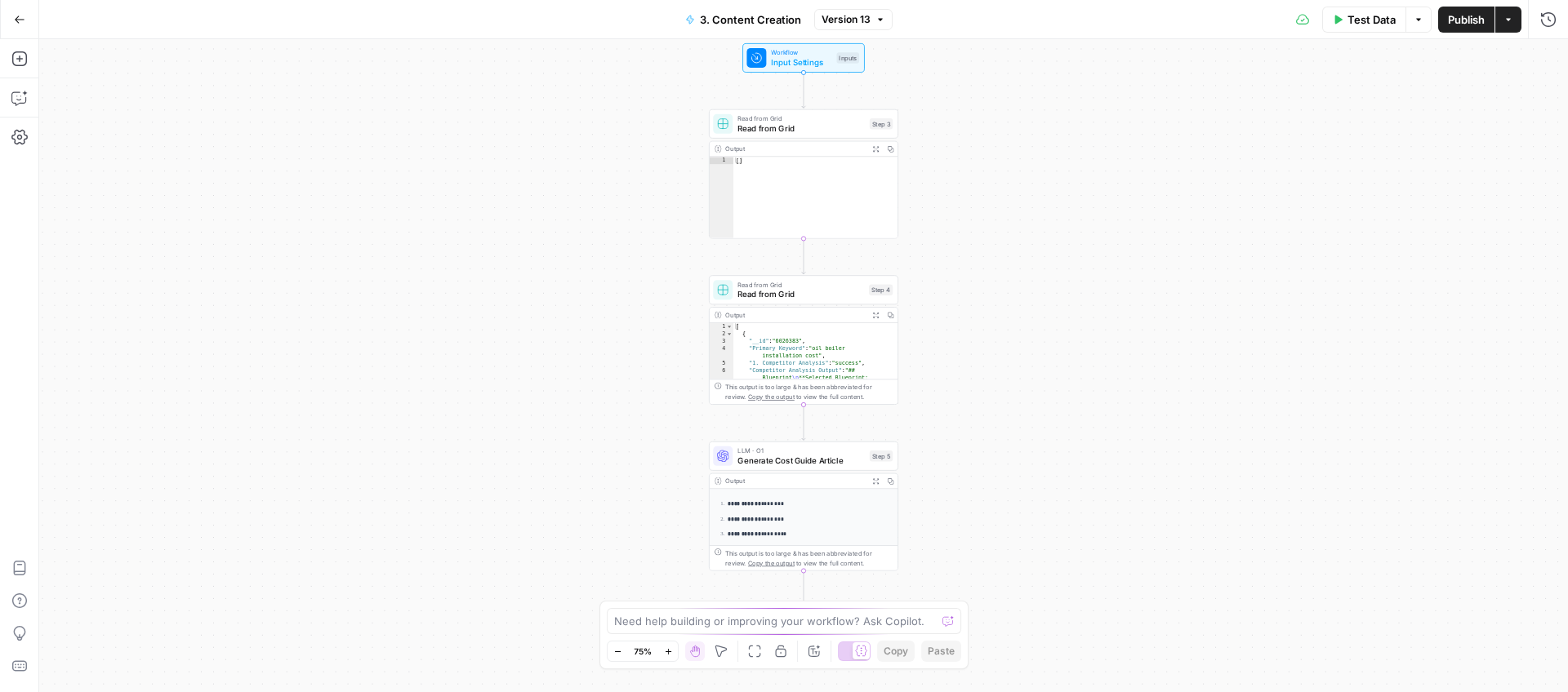
click at [664, 652] on icon "button" at bounding box center [668, 651] width 9 height 9
click at [664, 652] on icon "button" at bounding box center [668, 651] width 9 height 9
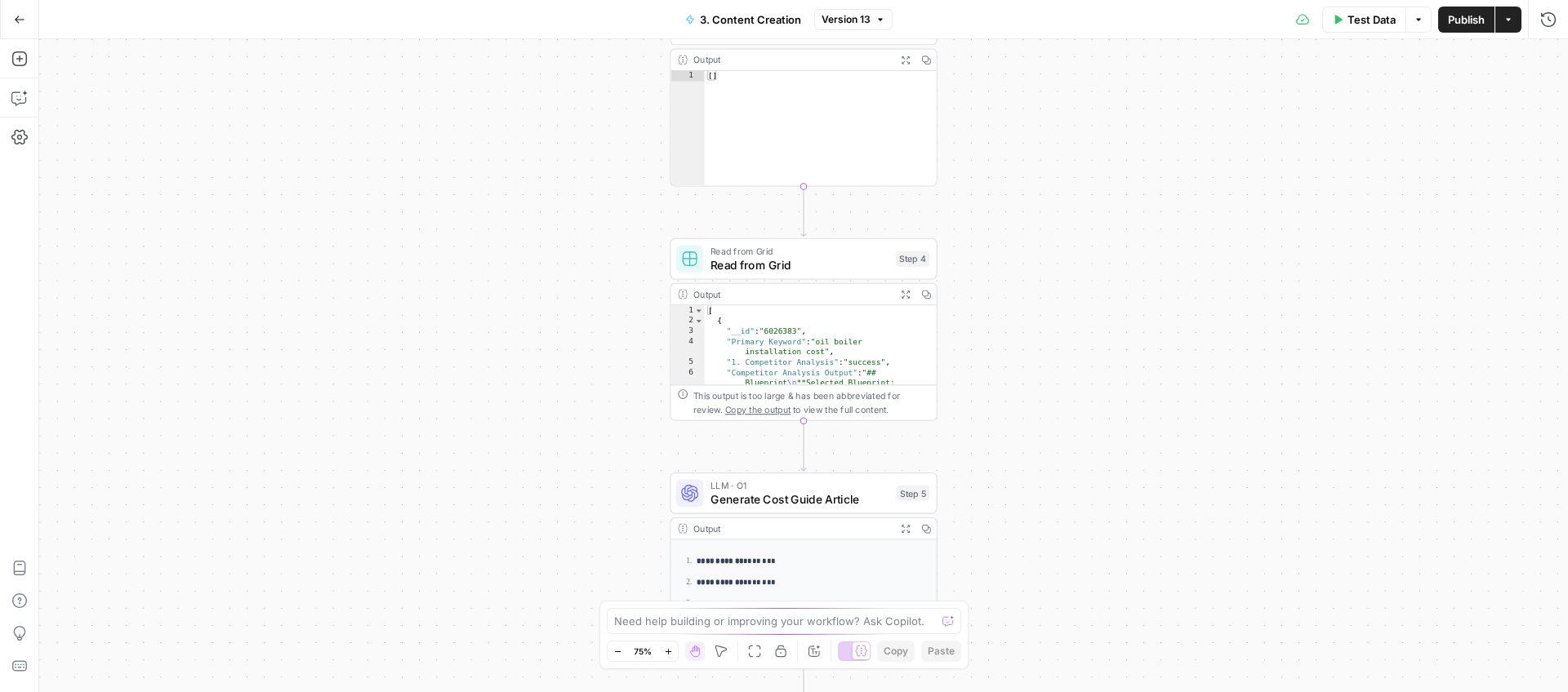
click at [665, 652] on icon "button" at bounding box center [668, 651] width 9 height 9
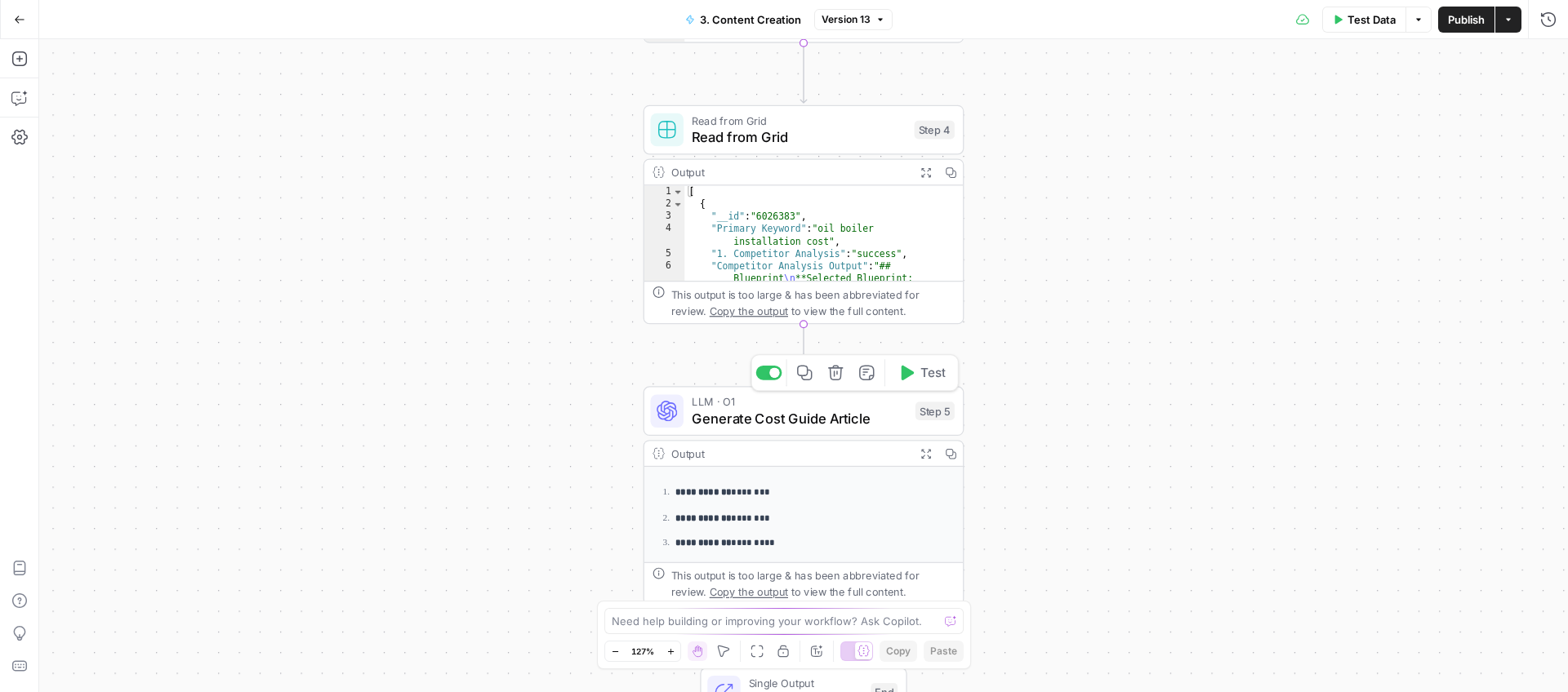
click at [789, 414] on span "Generate Cost Guide Article" at bounding box center [799, 418] width 215 height 21
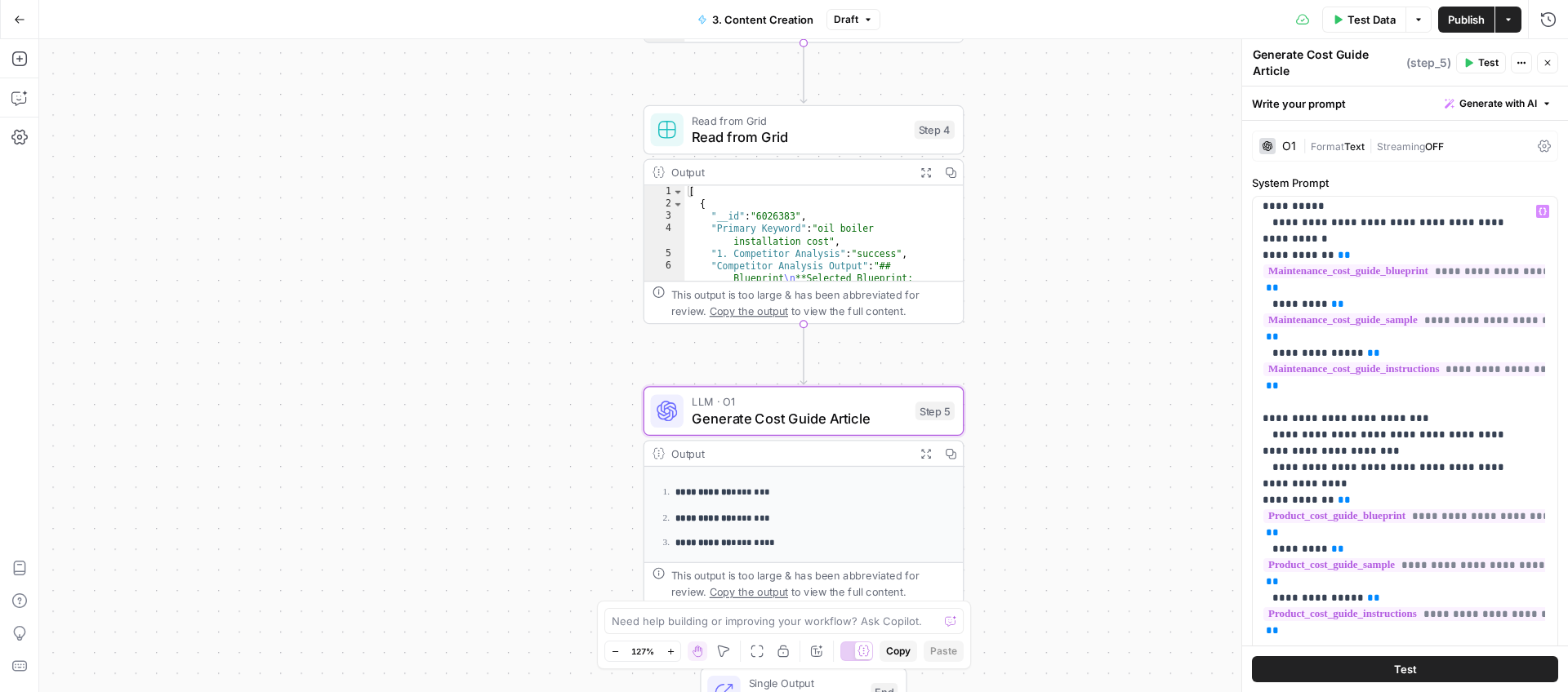
scroll to position [2187, 0]
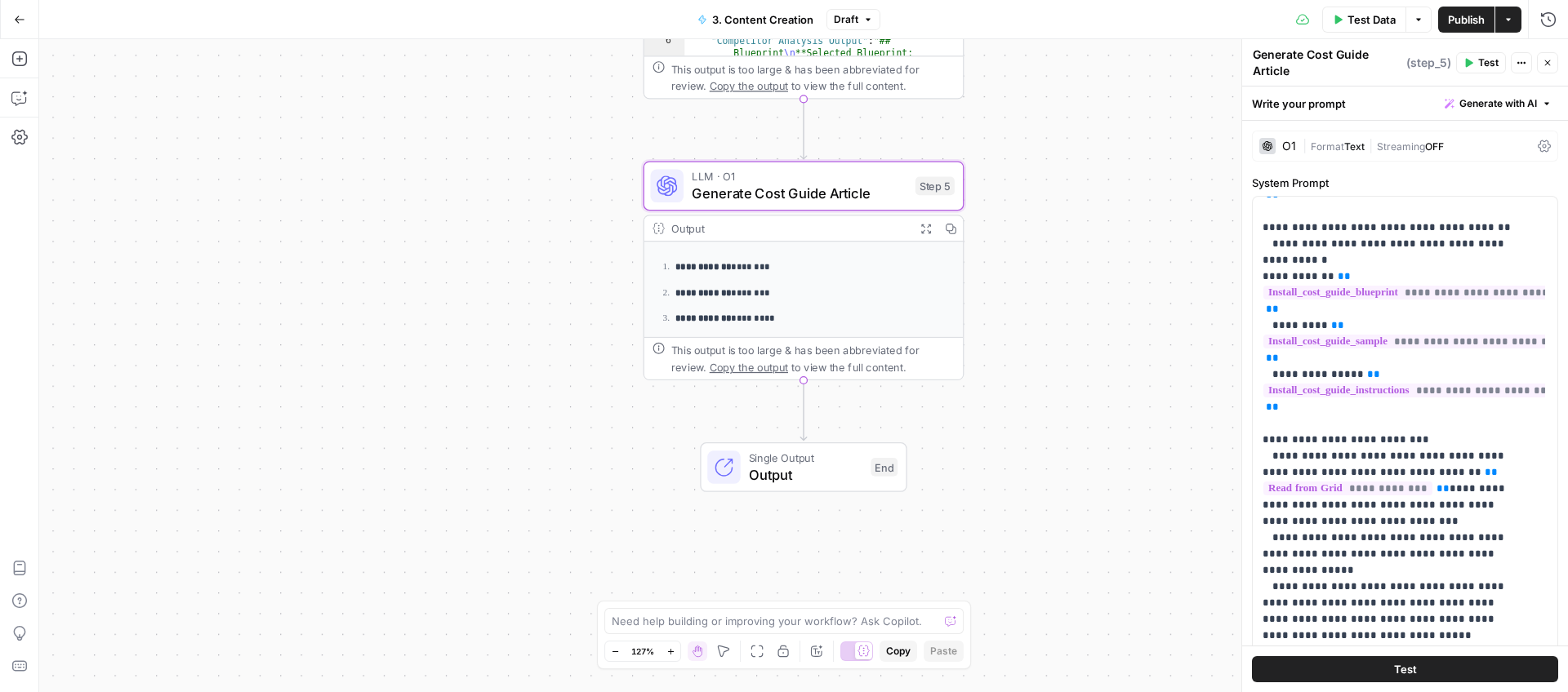
click at [803, 474] on span "Output" at bounding box center [806, 474] width 113 height 21
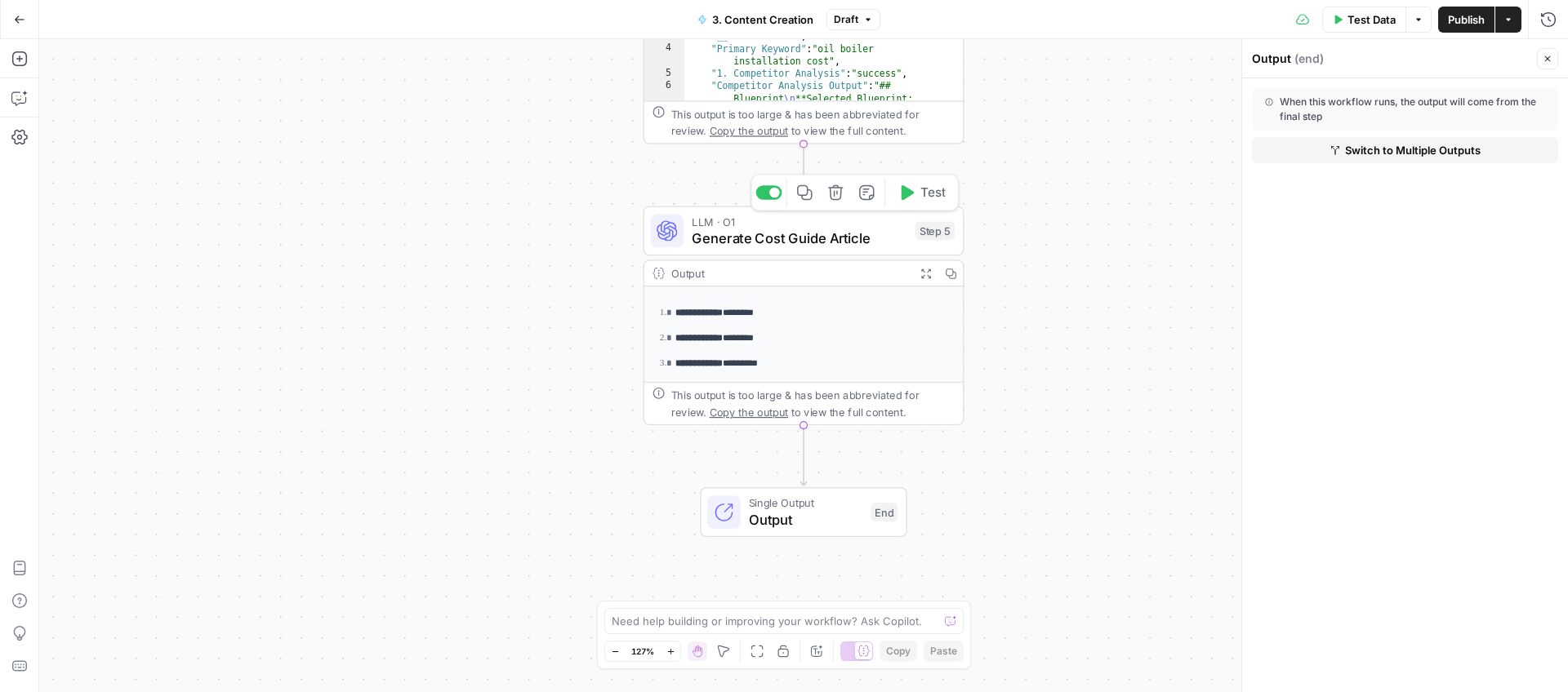
click at [837, 231] on span "Generate Cost Guide Article" at bounding box center [799, 237] width 215 height 21
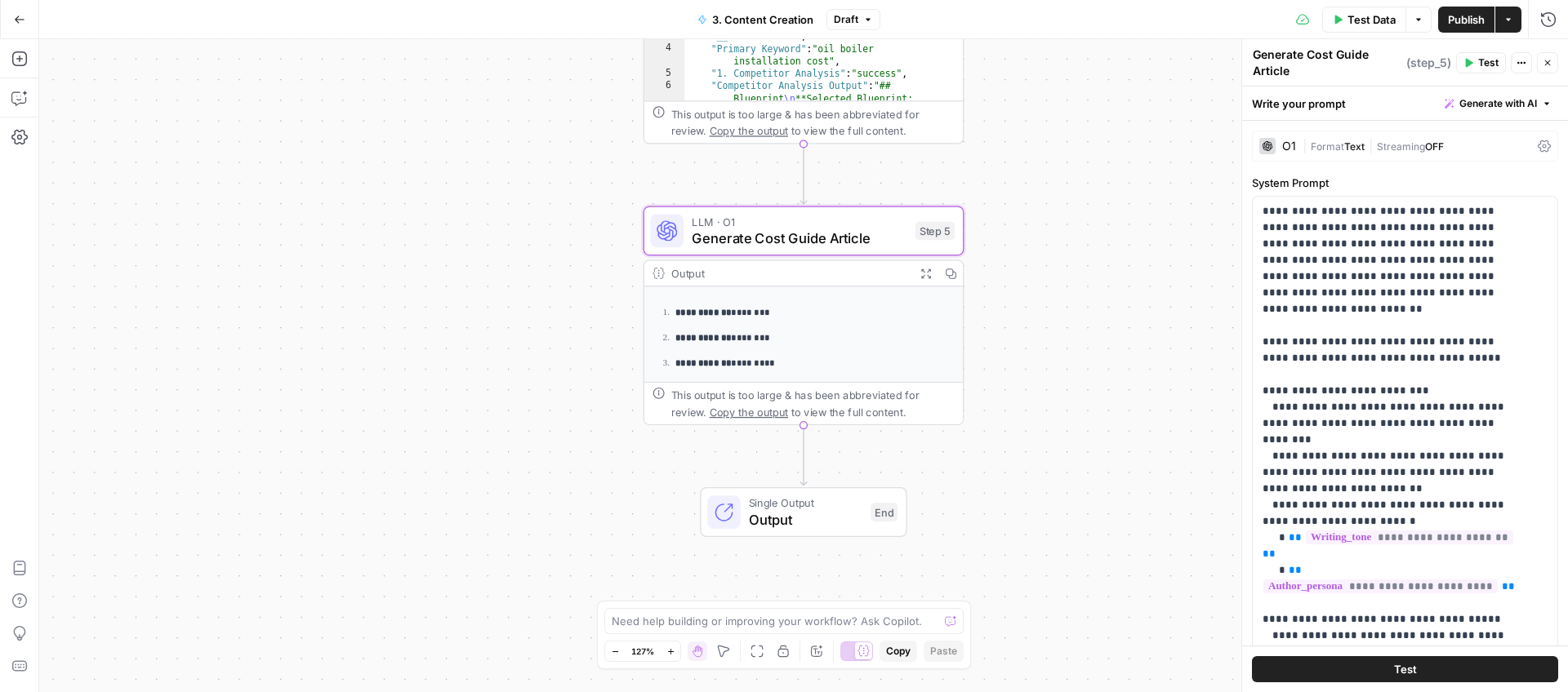
click at [1538, 147] on icon at bounding box center [1544, 146] width 13 height 13
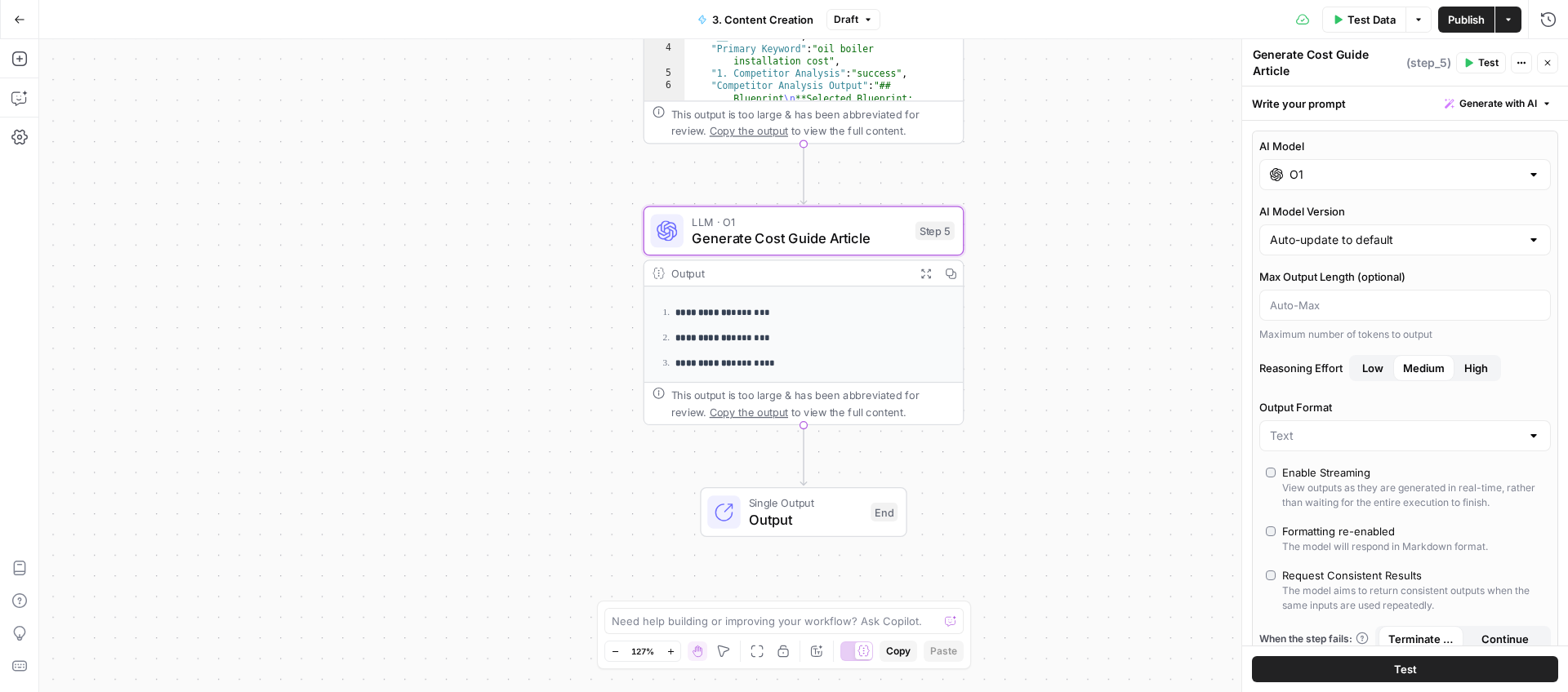
click at [1527, 176] on div at bounding box center [1534, 175] width 13 height 16
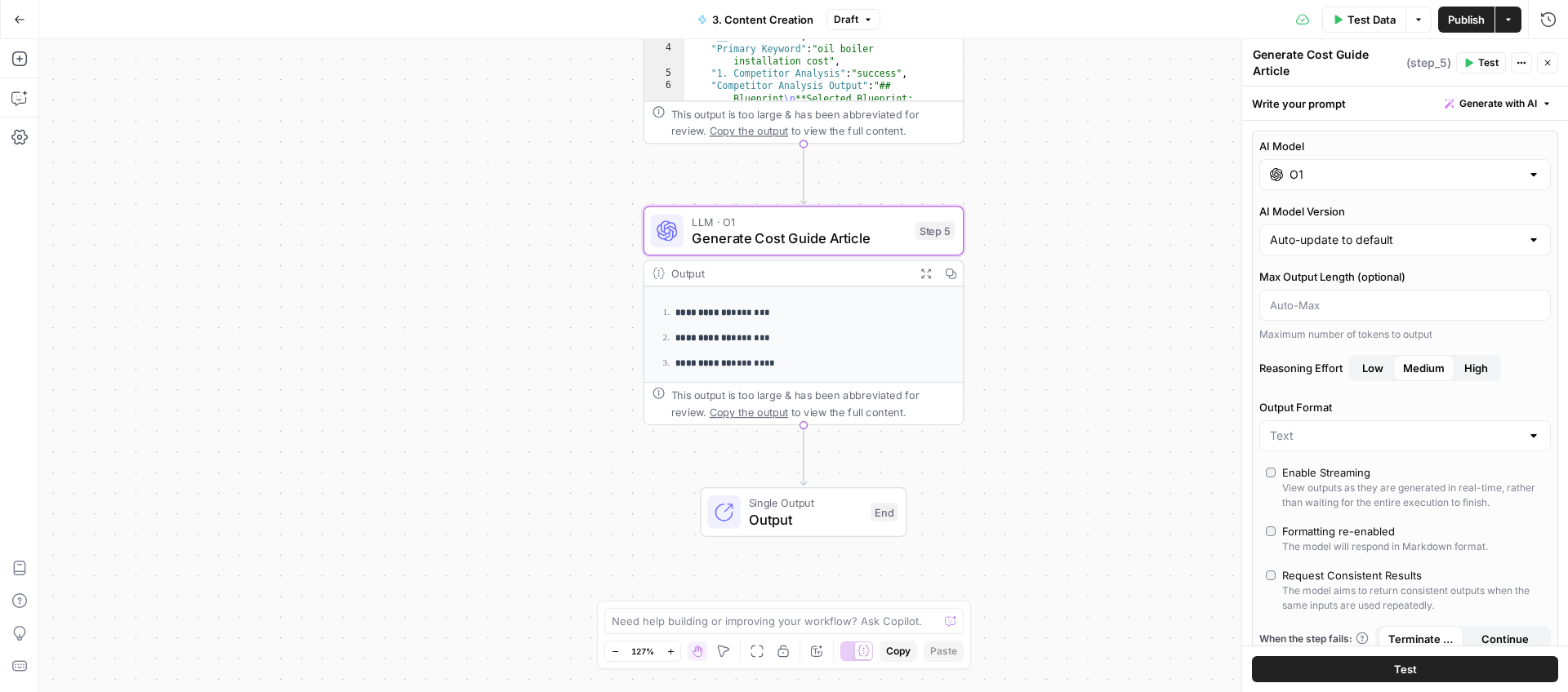
click at [1552, 67] on button "Close" at bounding box center [1547, 63] width 21 height 21
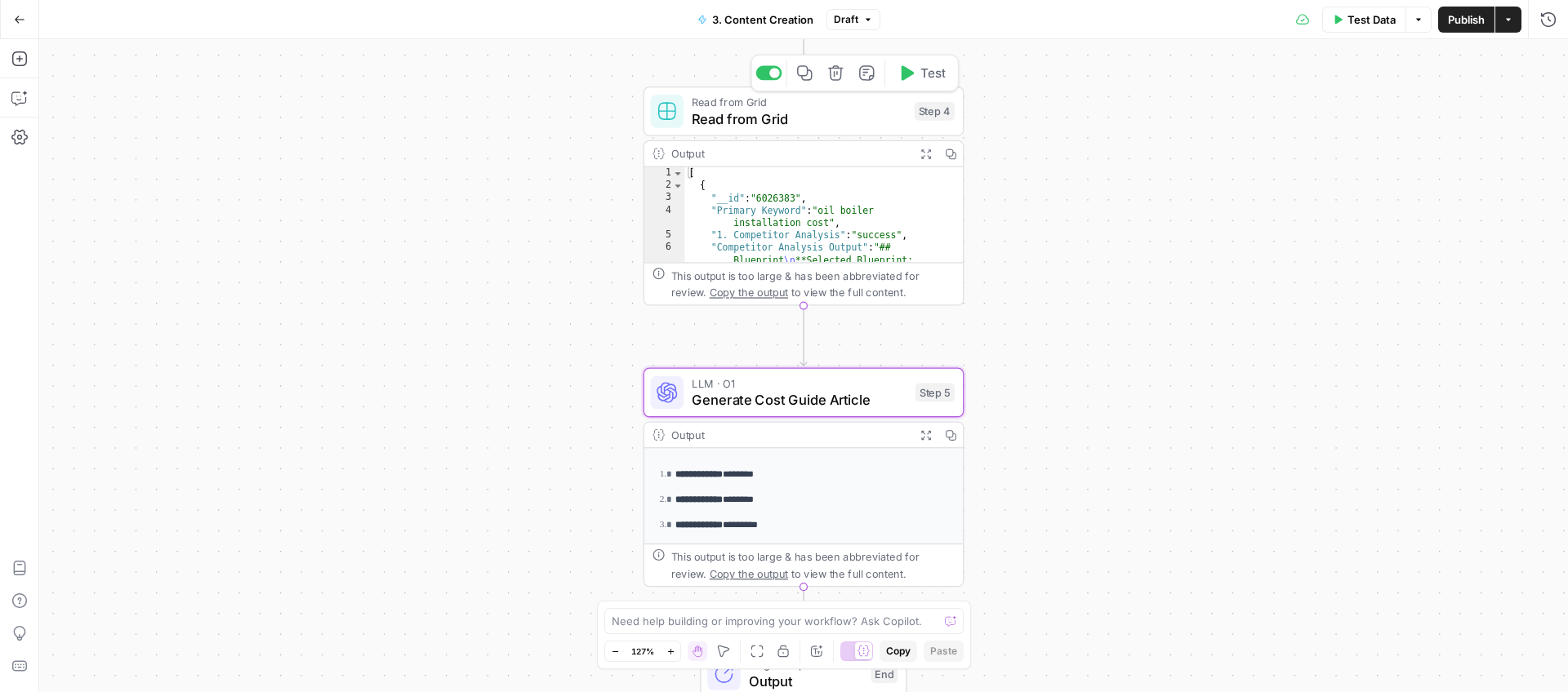
click at [846, 113] on span "Read from Grid" at bounding box center [798, 118] width 214 height 21
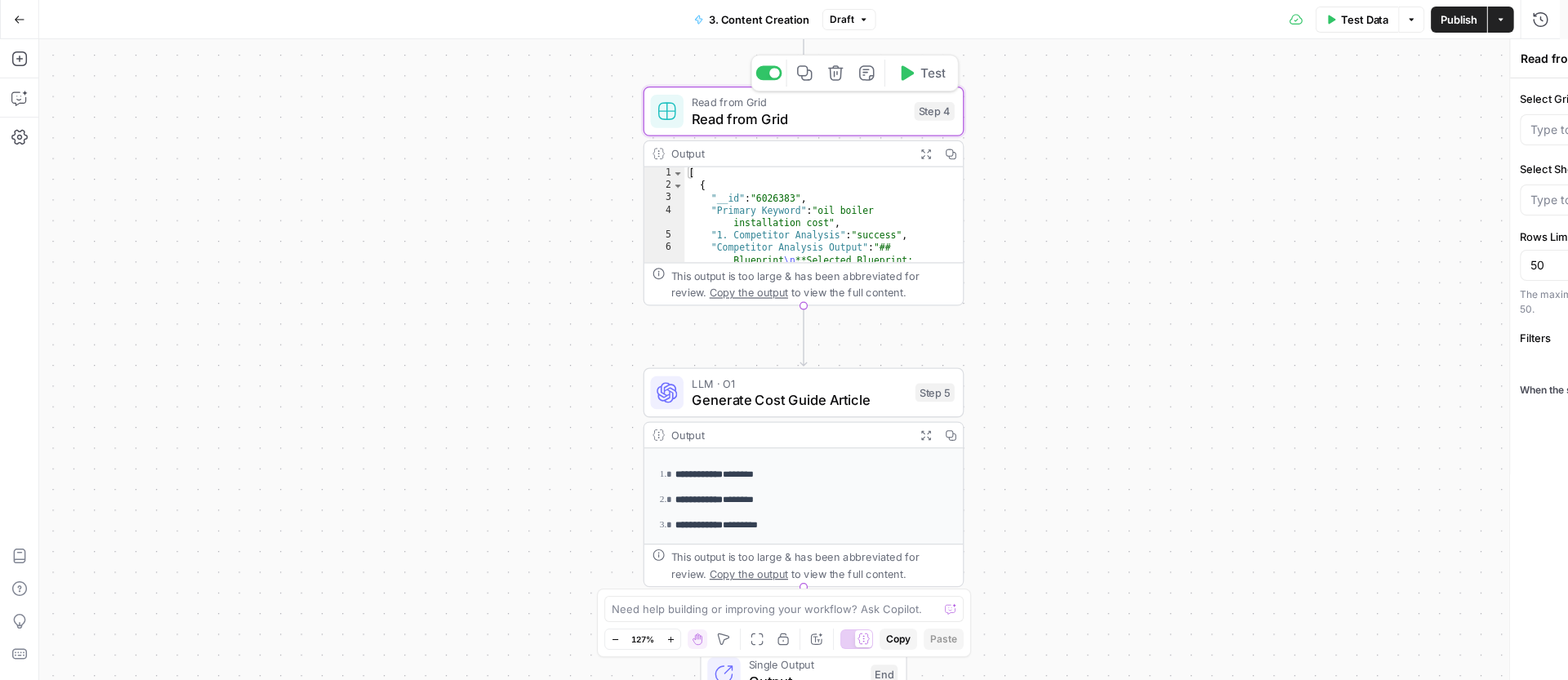
type input "[PERSON_NAME] Cost Guide Task Tail"
type input "Sheet 1"
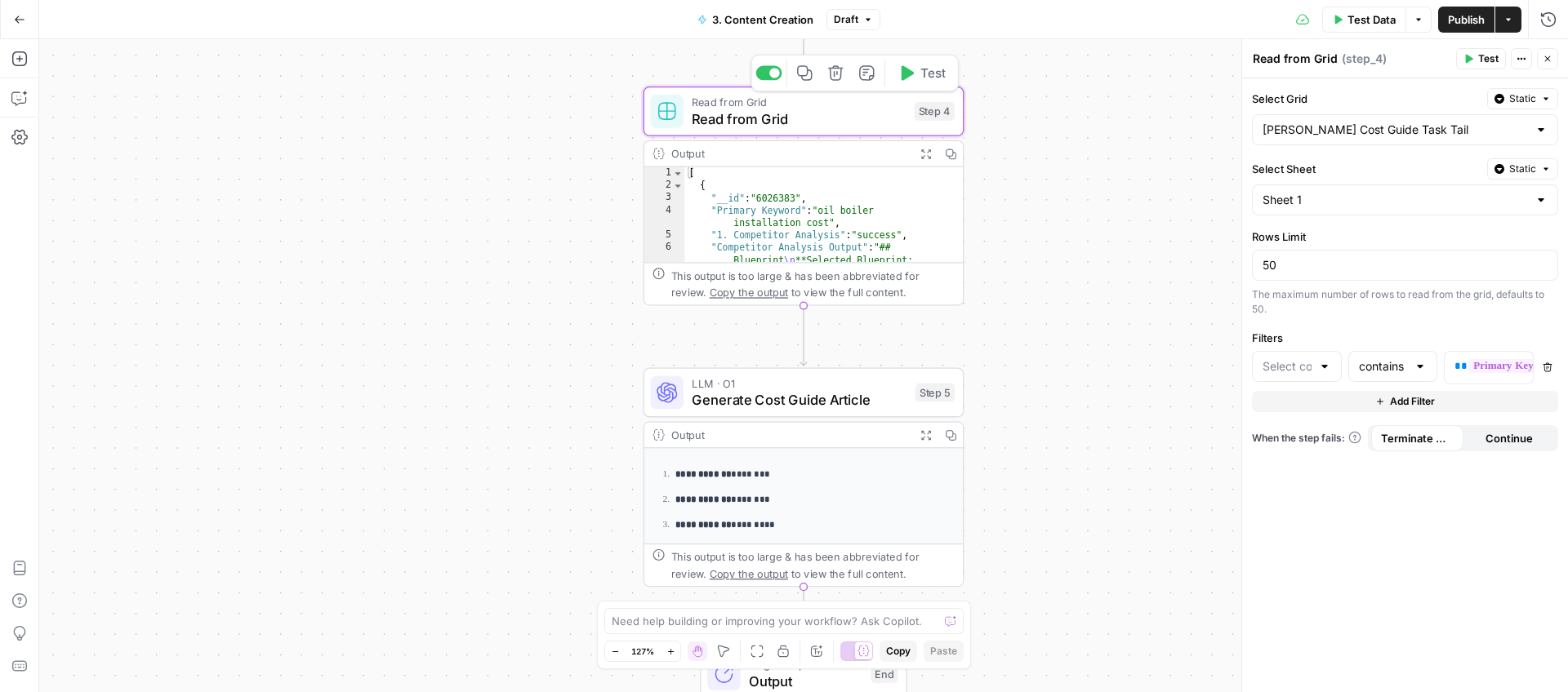
type input "Cost Data Output"
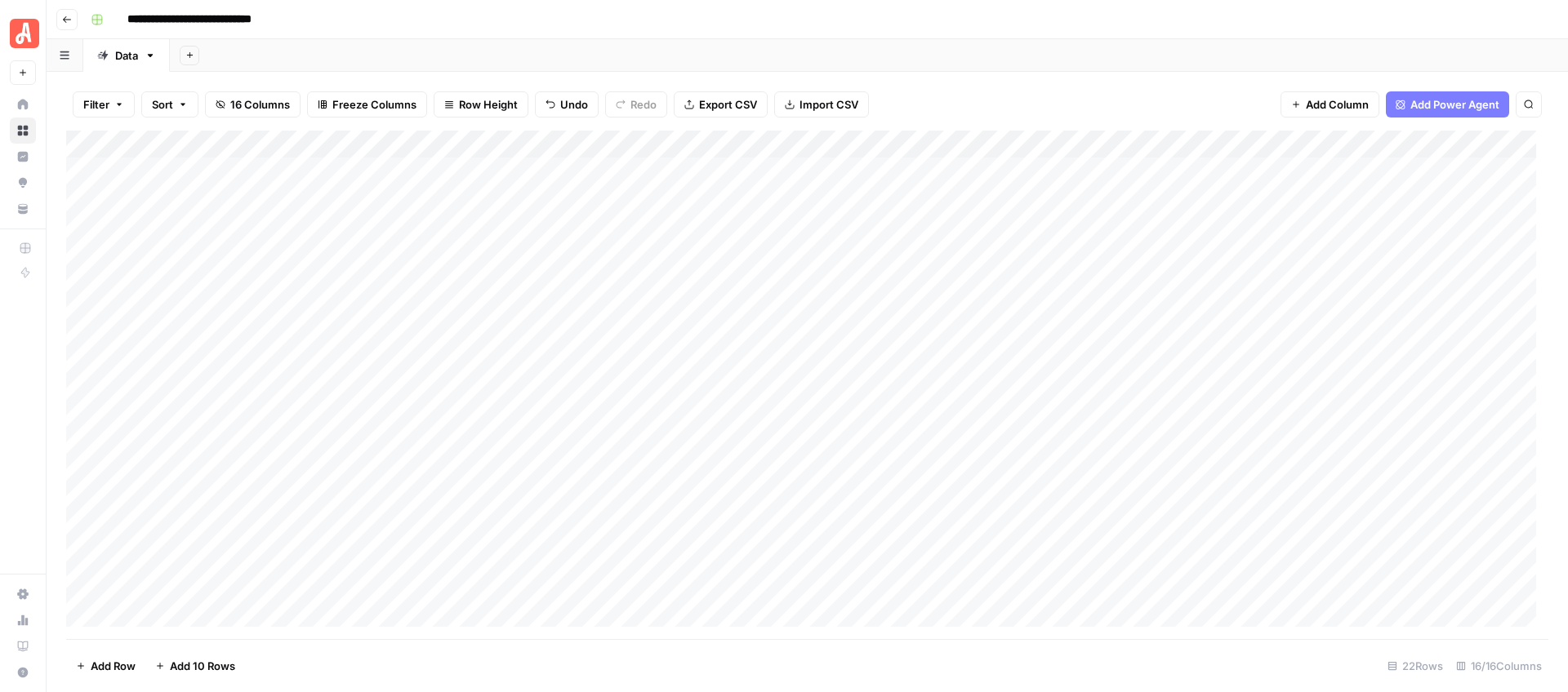
click at [348, 395] on div "Add Column" at bounding box center [807, 384] width 1482 height 508
click at [770, 394] on div "Add Column" at bounding box center [807, 384] width 1482 height 508
click at [1268, 396] on div "Add Column" at bounding box center [807, 384] width 1482 height 508
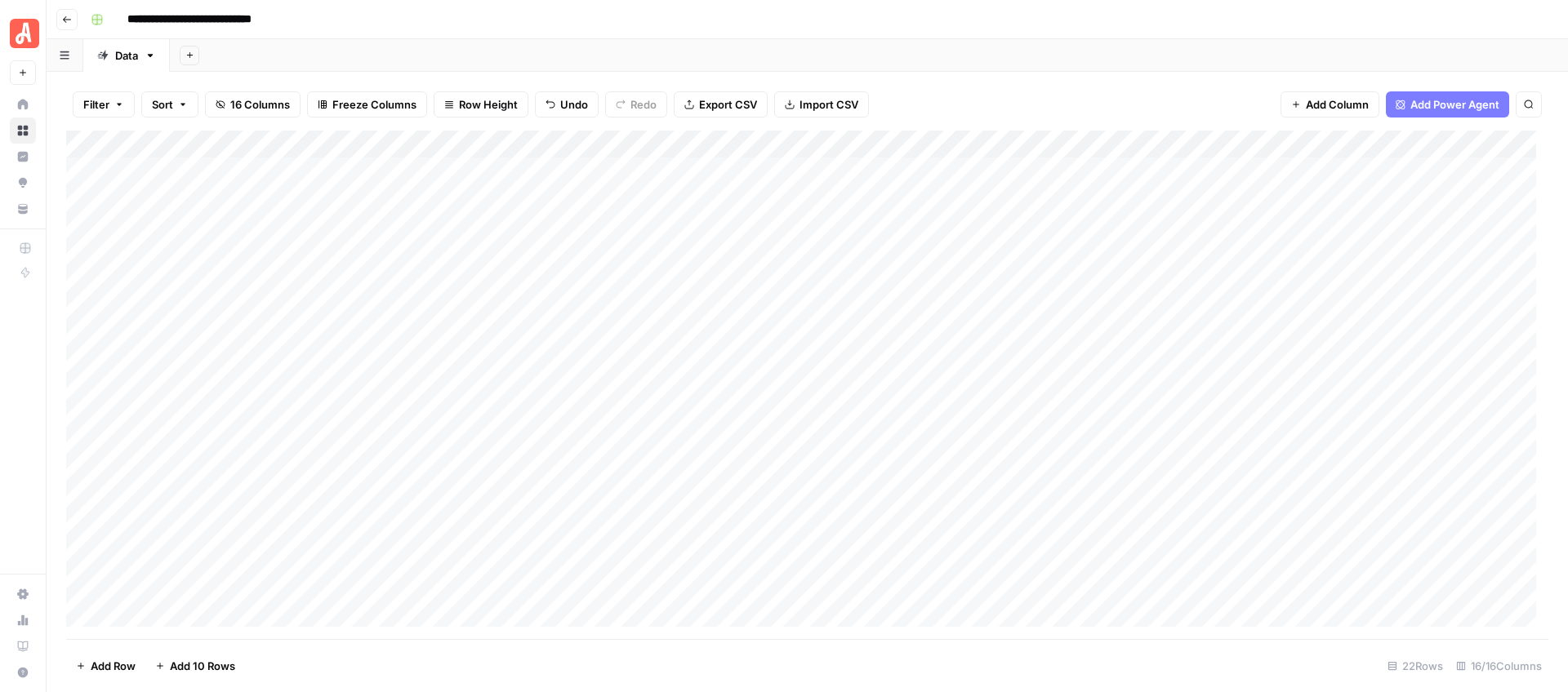
click at [1268, 396] on div "Add Column" at bounding box center [807, 384] width 1482 height 508
click at [1147, 66] on div "Add Sheet" at bounding box center [869, 56] width 1398 height 33
click at [1109, 392] on div "Add Column" at bounding box center [807, 384] width 1482 height 508
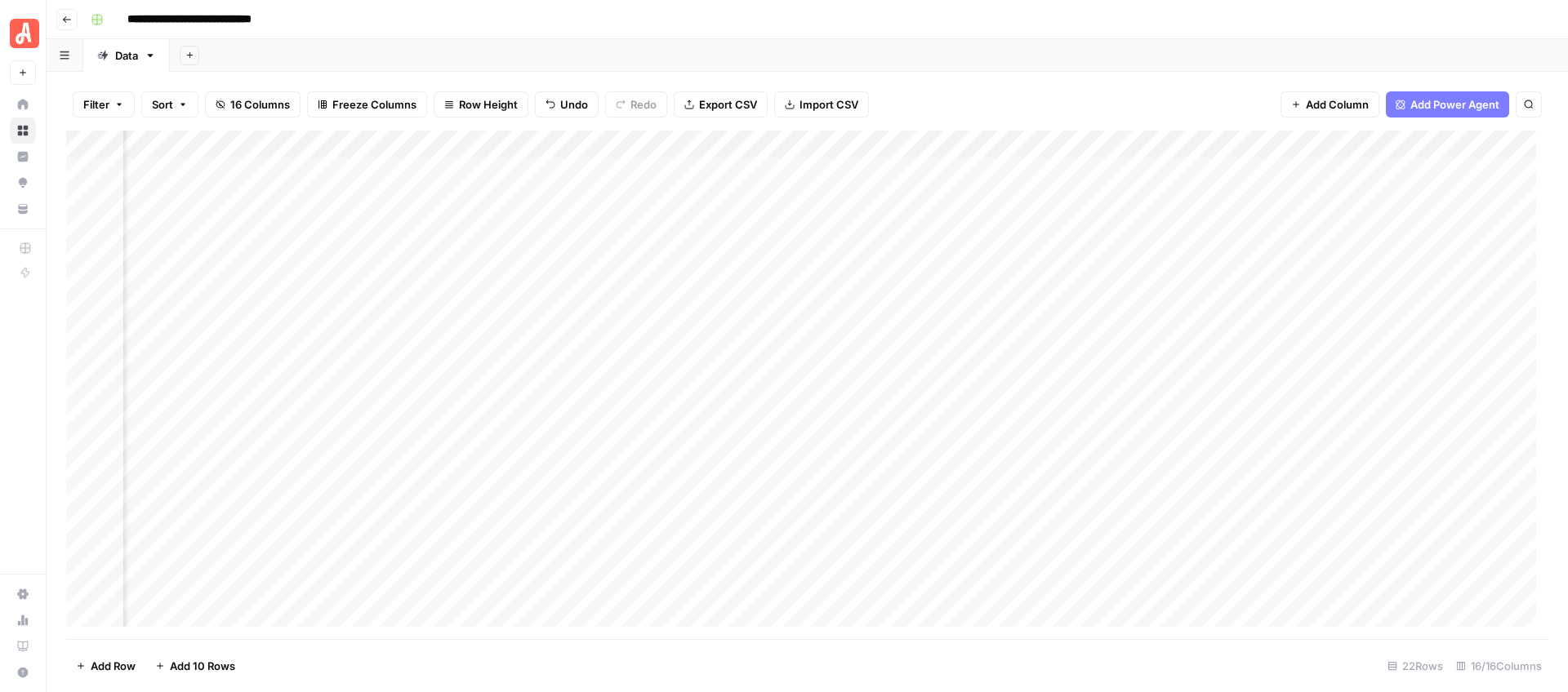
click at [909, 394] on div "Add Column" at bounding box center [807, 384] width 1482 height 508
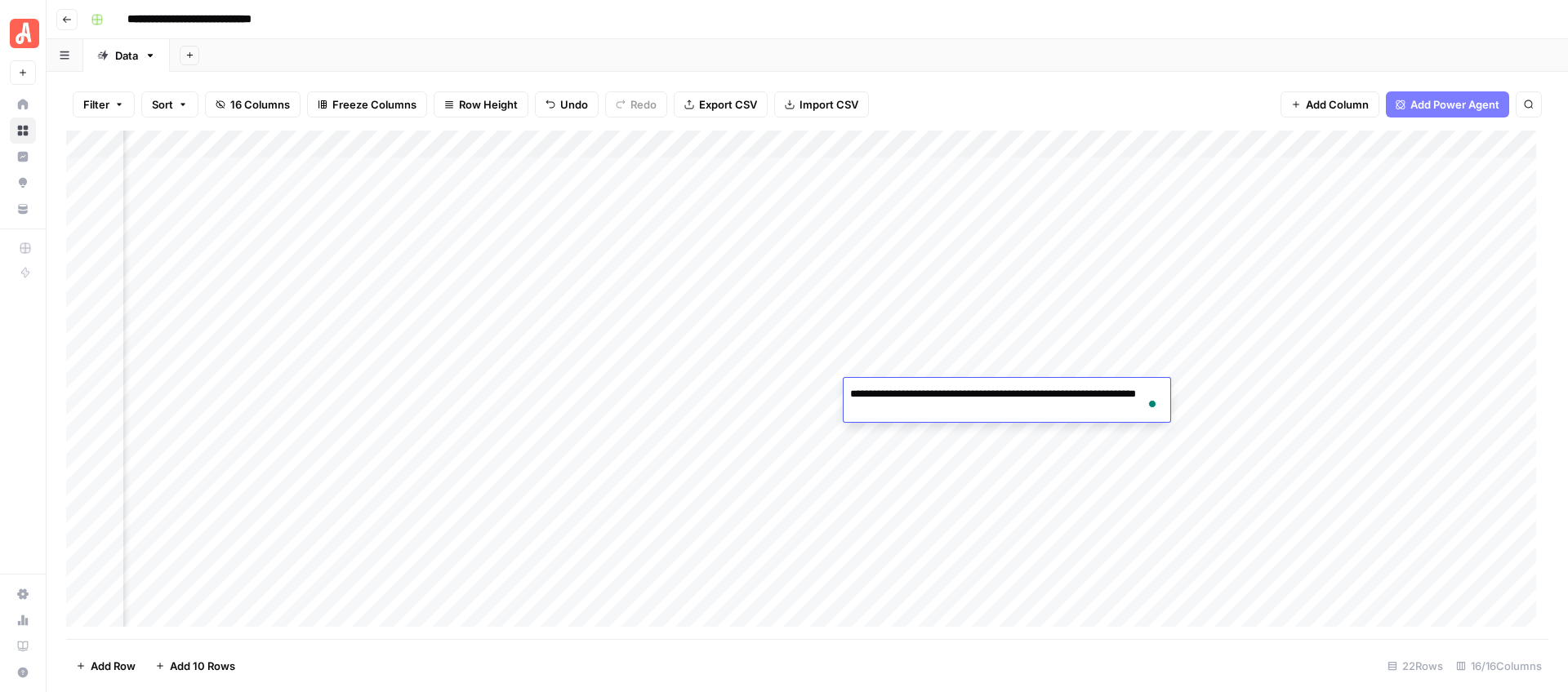
click at [964, 406] on textarea "**********" at bounding box center [1007, 402] width 327 height 39
click at [1097, 53] on div "Add Sheet" at bounding box center [869, 56] width 1398 height 33
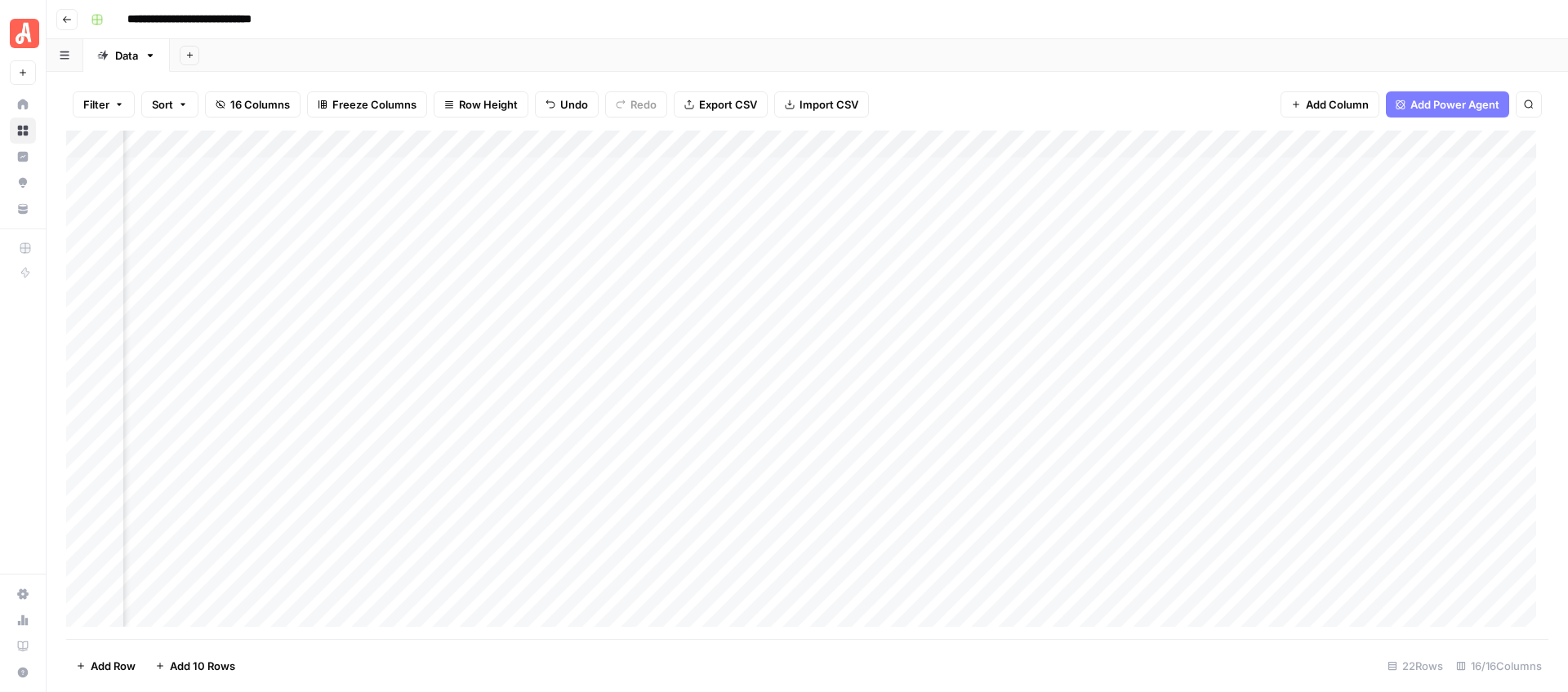
click at [1055, 393] on div "Add Column" at bounding box center [807, 384] width 1482 height 508
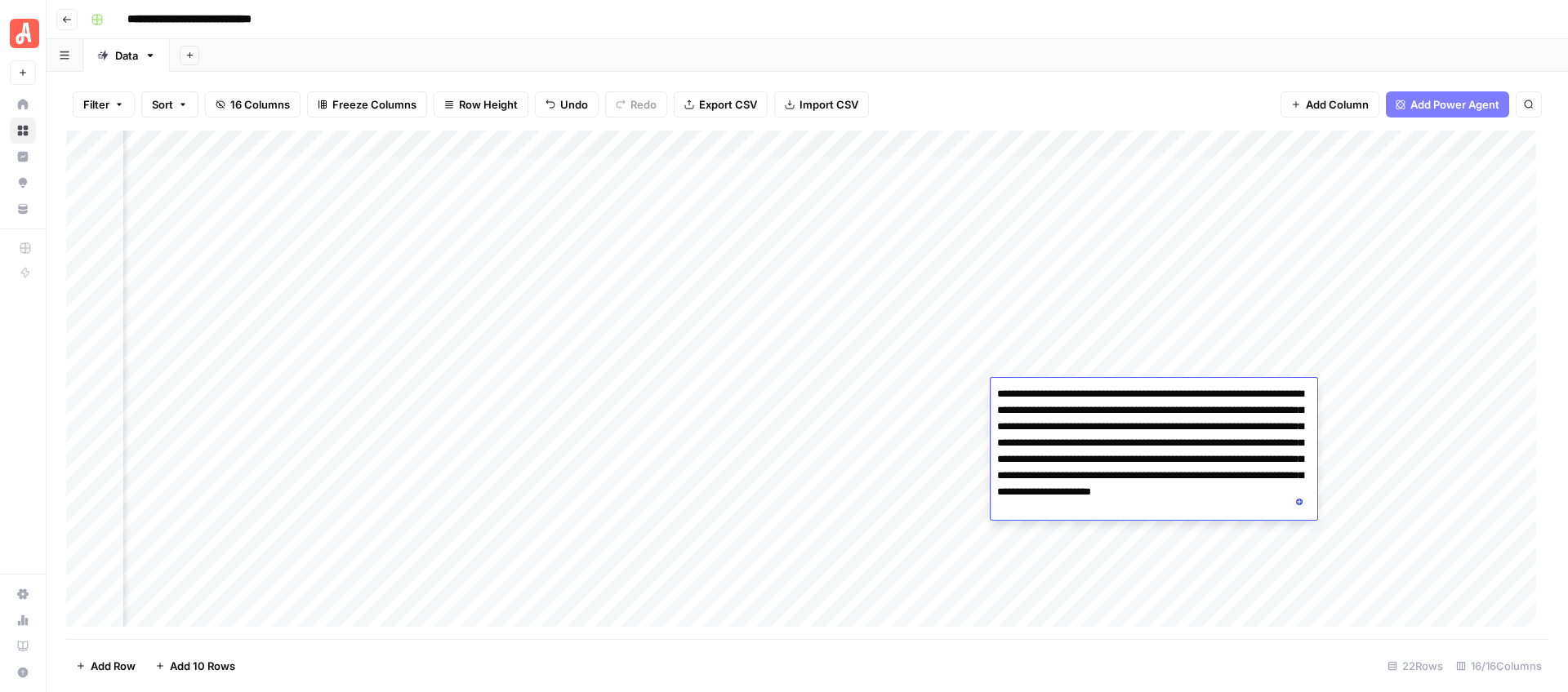
click at [1175, 66] on div "Add Sheet" at bounding box center [869, 56] width 1398 height 33
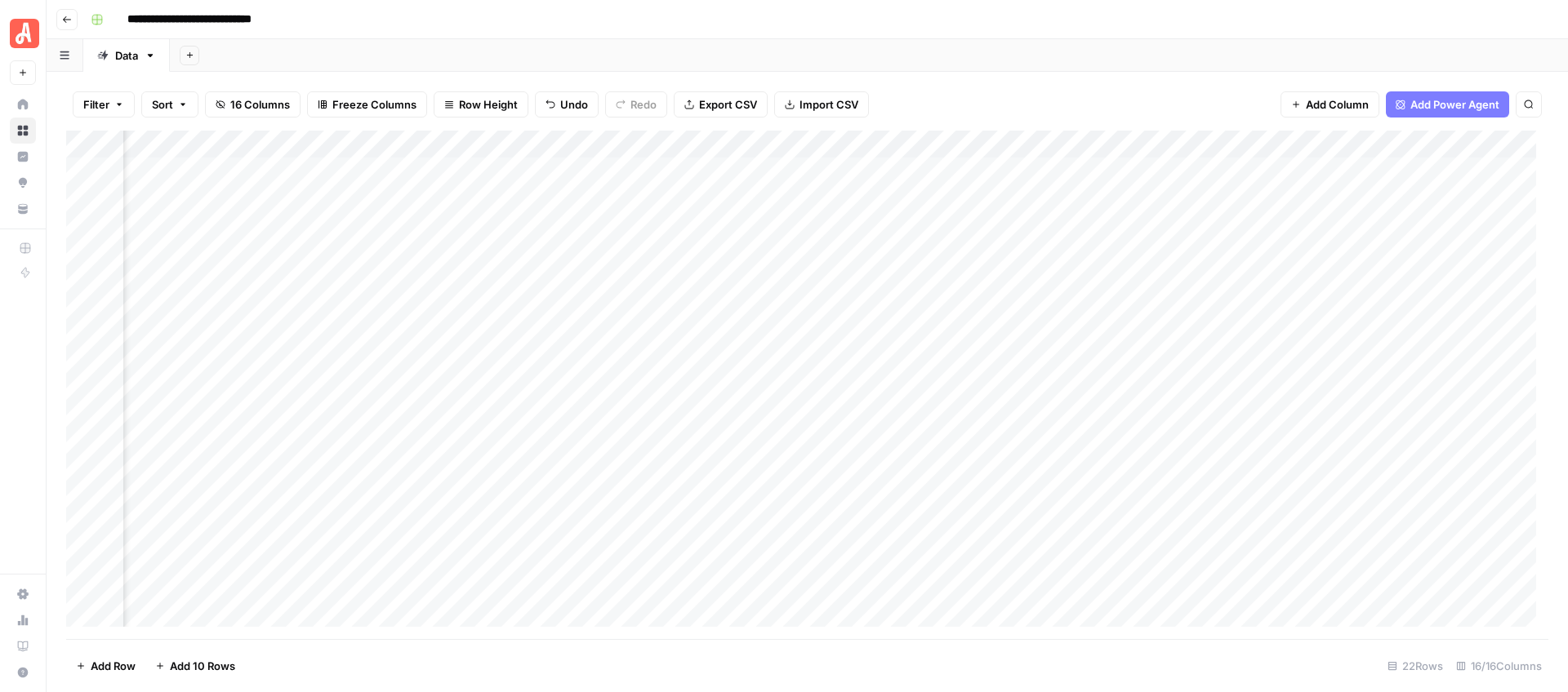
click at [1229, 392] on div "Add Column" at bounding box center [807, 384] width 1482 height 508
click at [1229, 335] on div "Add Column" at bounding box center [807, 384] width 1482 height 508
click at [385, 420] on div "Add Column" at bounding box center [807, 384] width 1482 height 508
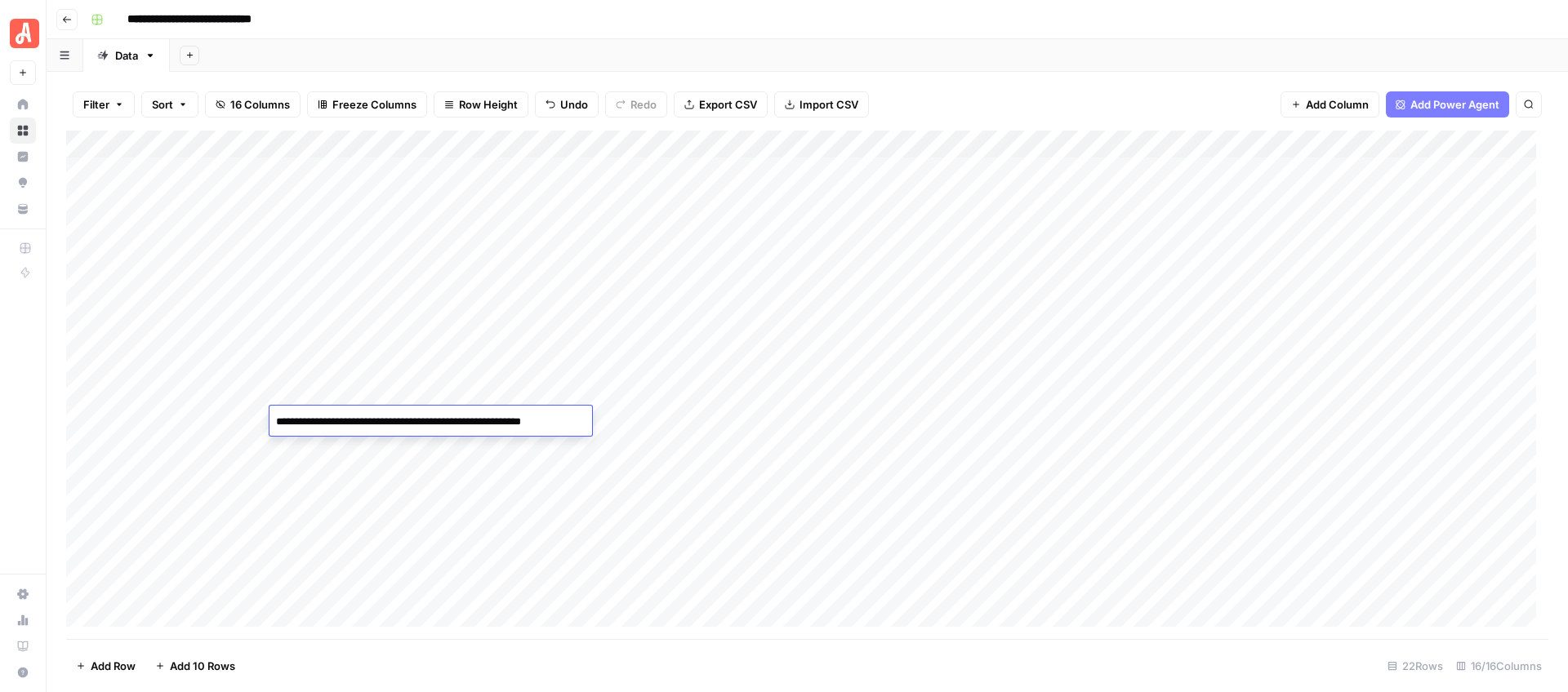
click at [385, 420] on textarea "**********" at bounding box center [429, 422] width 319 height 23
click at [642, 419] on div "Add Column" at bounding box center [807, 384] width 1482 height 508
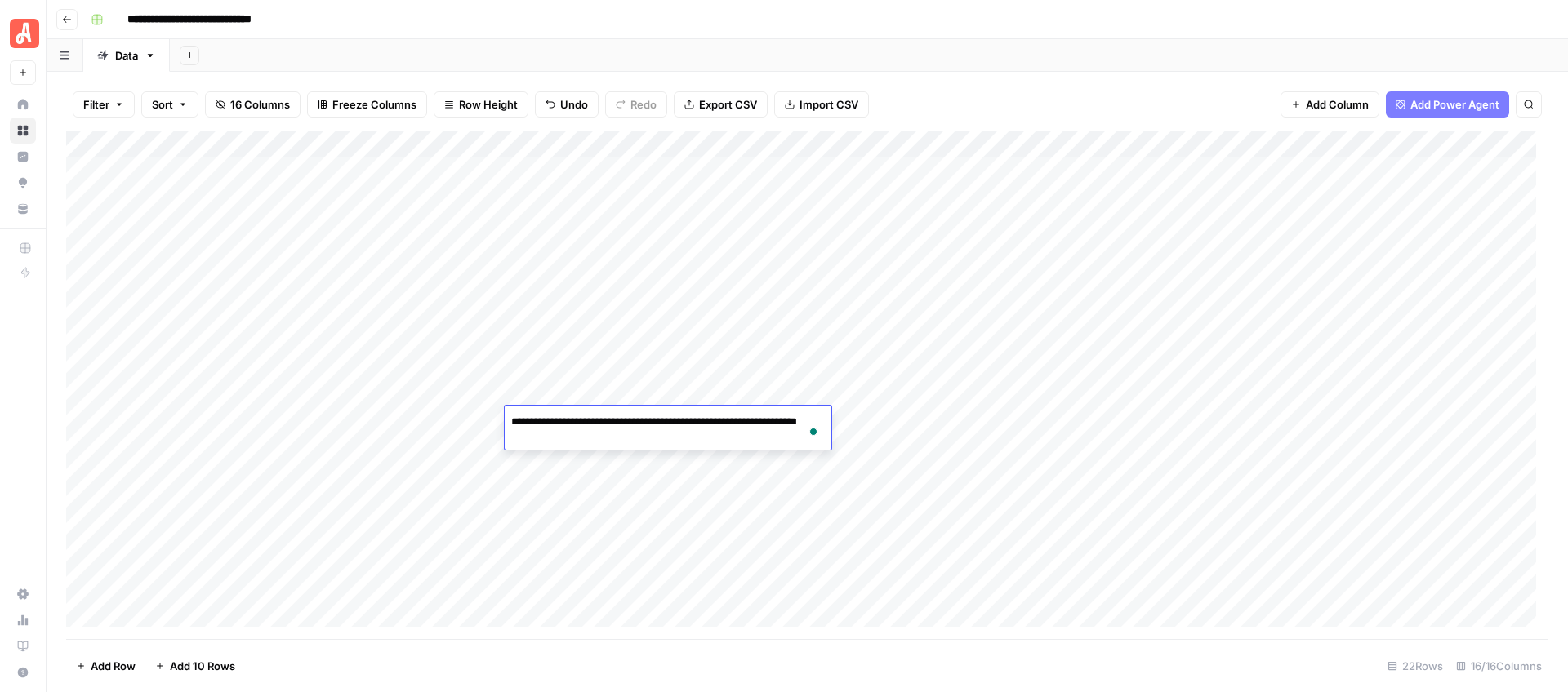
click at [869, 424] on div "Add Column" at bounding box center [807, 384] width 1482 height 508
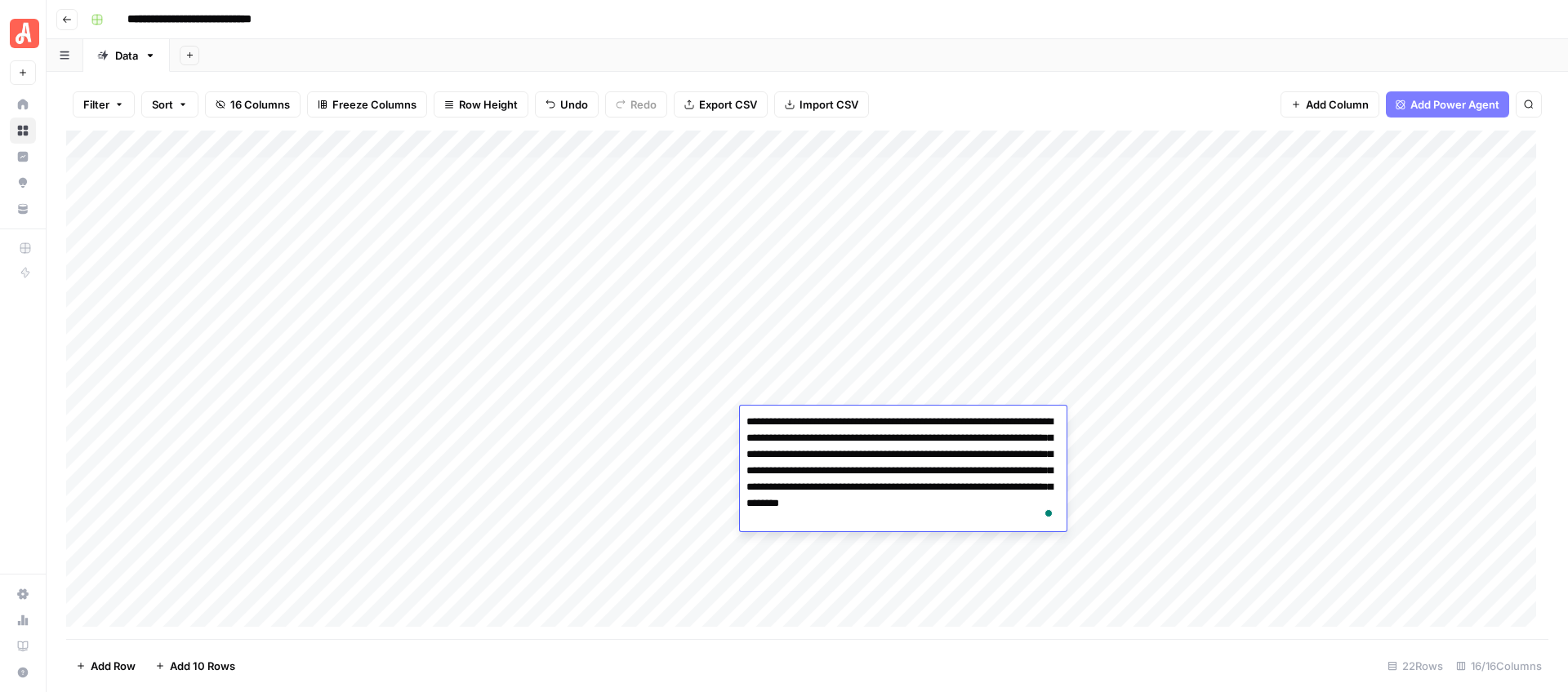
click at [913, 447] on textarea "**********" at bounding box center [904, 470] width 327 height 121
click at [917, 480] on textarea "**********" at bounding box center [904, 470] width 327 height 121
click at [968, 76] on div "Filter Sort 16 Columns Freeze Columns Row Height Undo Redo Export CSV Import CS…" at bounding box center [807, 381] width 1521 height 620
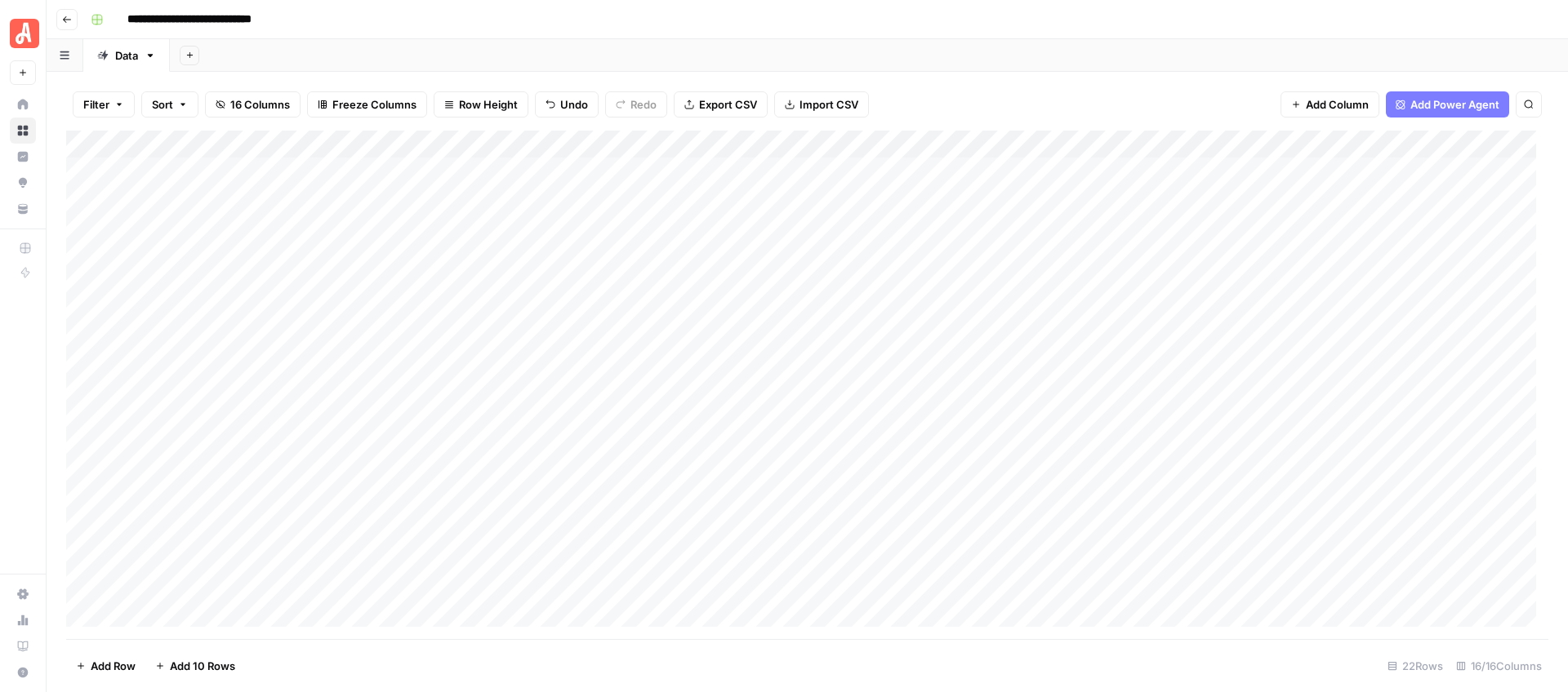
click at [1257, 420] on div "Add Column" at bounding box center [807, 384] width 1482 height 508
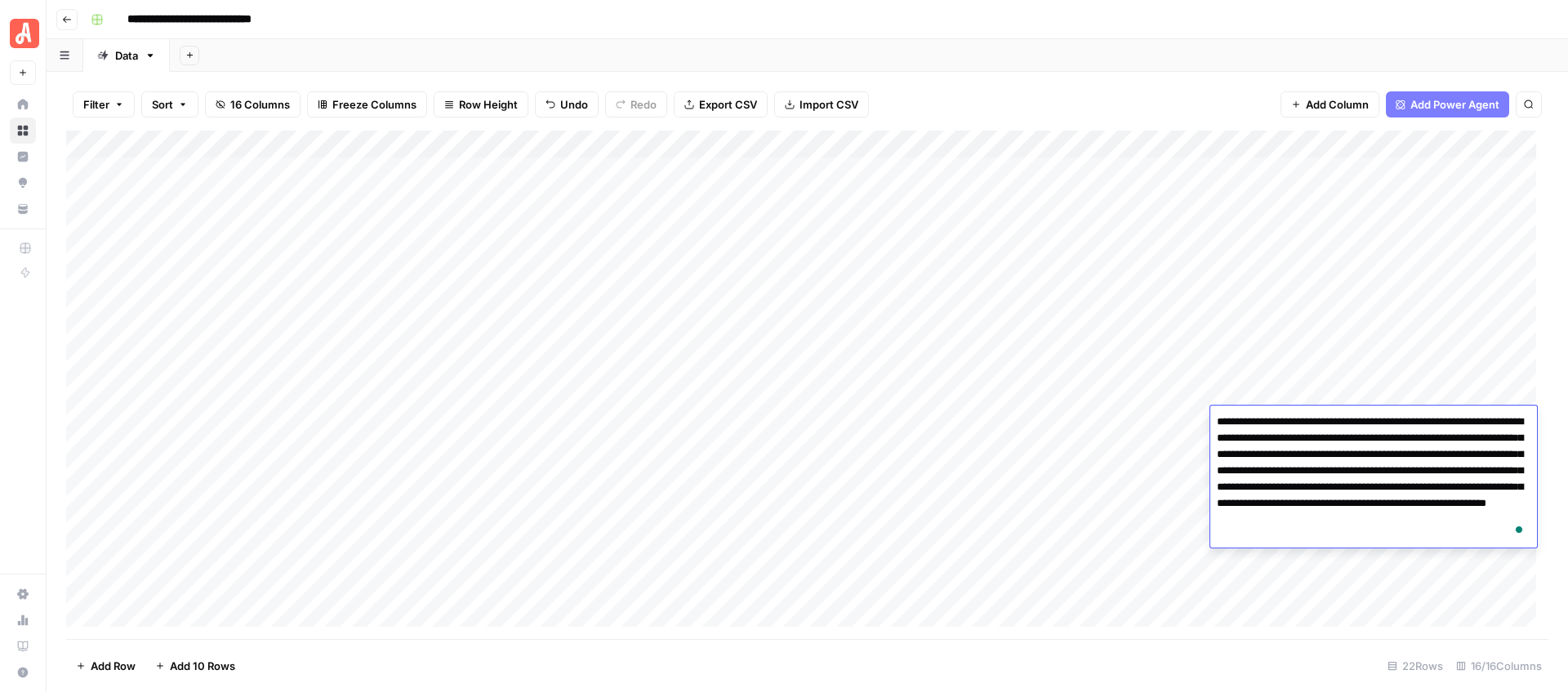
click at [1170, 84] on div "Filter Sort 16 Columns Freeze Columns Row Height Undo Redo Export CSV Import CS…" at bounding box center [807, 104] width 1482 height 53
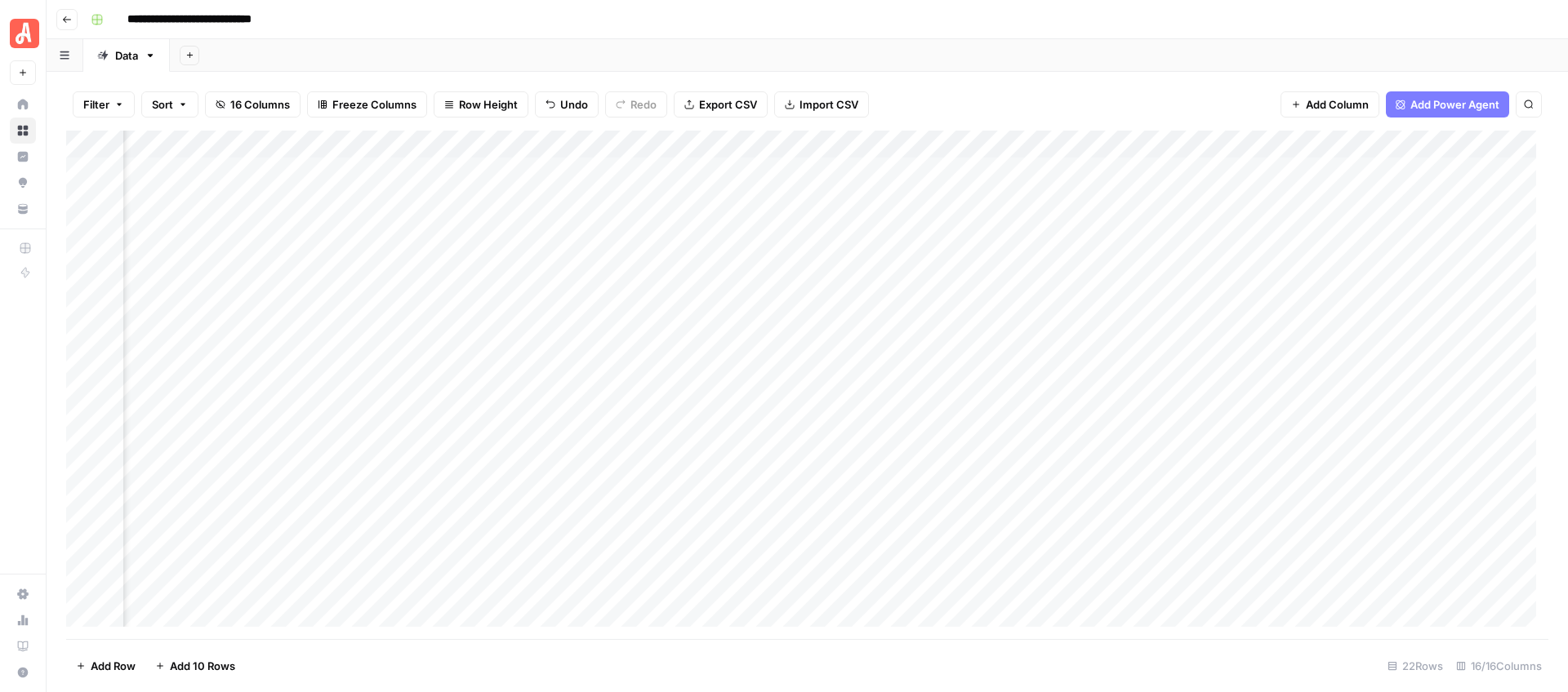
scroll to position [0, 931]
click at [831, 420] on div "Add Column" at bounding box center [807, 384] width 1482 height 508
drag, startPoint x: 1154, startPoint y: 142, endPoint x: 1177, endPoint y: 144, distance: 23.1
click at [1177, 144] on div "Add Column" at bounding box center [807, 384] width 1482 height 508
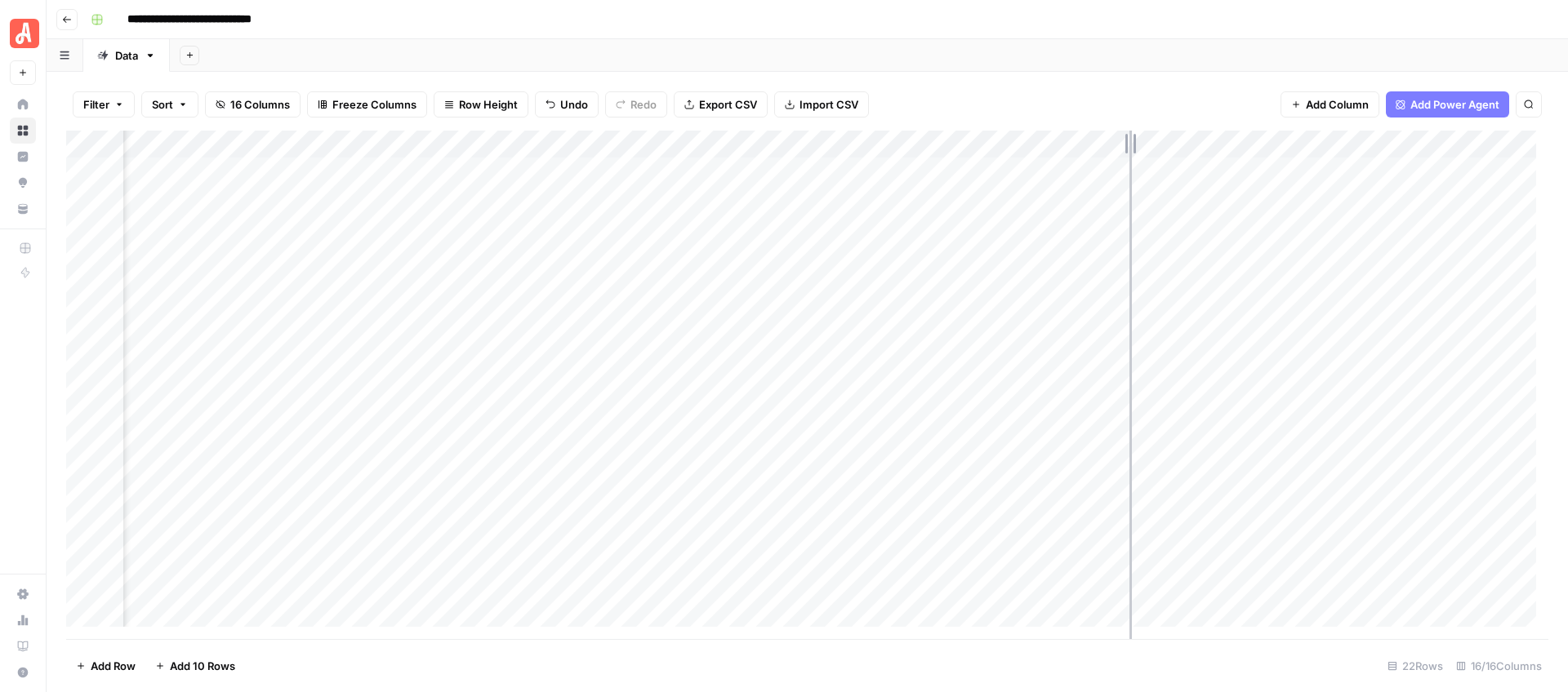
drag, startPoint x: 1179, startPoint y: 144, endPoint x: 1129, endPoint y: 152, distance: 50.6
click at [1129, 152] on div "Add Column" at bounding box center [807, 384] width 1482 height 508
